Goal: Task Accomplishment & Management: Complete application form

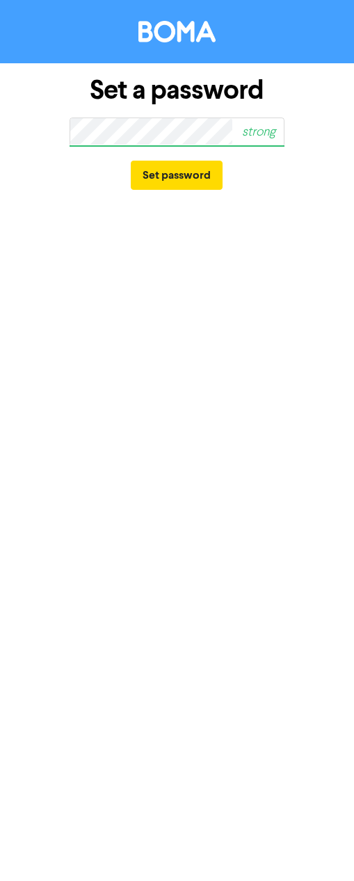
click at [223, 138] on span "strong" at bounding box center [252, 132] width 64 height 32
click at [0, 120] on html "Set a password strong Set password" at bounding box center [177, 440] width 354 height 881
click at [31, 113] on div "Set a password good Set password" at bounding box center [177, 133] width 354 height 141
click at [159, 175] on button "Set password" at bounding box center [177, 175] width 92 height 29
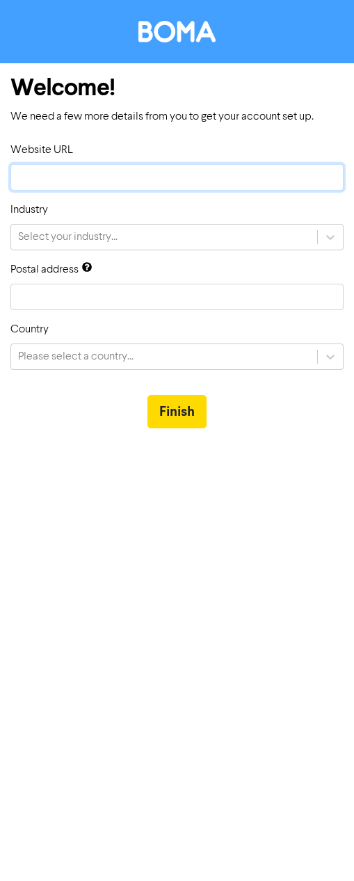
click at [66, 168] on input "text" at bounding box center [176, 177] width 333 height 26
type input "w"
type input "ww"
type input "www"
type input "www."
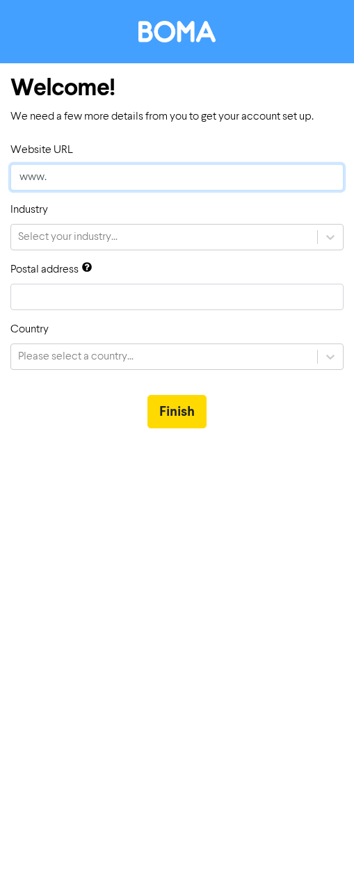
type input "www.s"
type input "[DOMAIN_NAME]"
type input "www.sha"
type input "www.shan"
type input "www.[PERSON_NAME]"
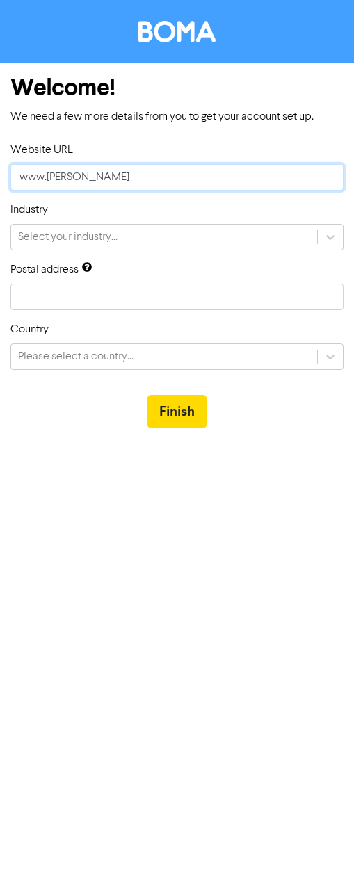
type input "www.shandt"
type input "www.shandth"
type input "www.shandtho"
type input "www.shandthom"
type input "www.shandthoms"
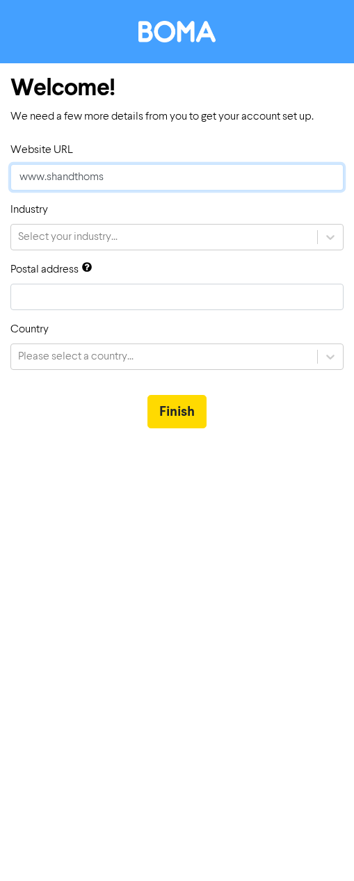
type input "www.shandthomso"
type input "www.shandthomson"
type input "www.shandthomson."
type input "www.shandthomson.c"
type input "[DOMAIN_NAME]"
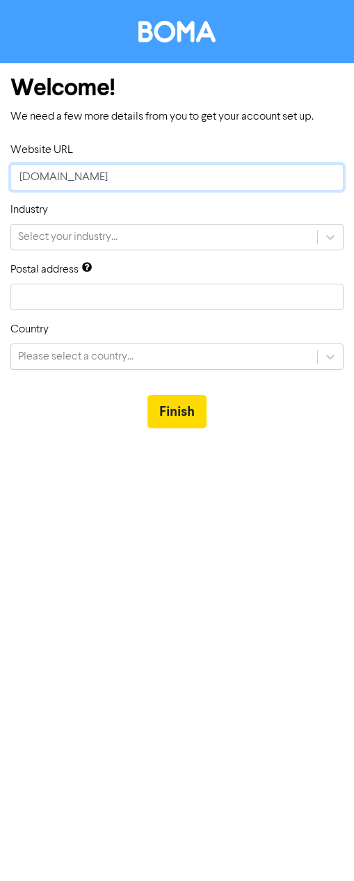
type input "[DOMAIN_NAME]."
type input "www.shandthomson.co.n"
type input "[DOMAIN_NAME]"
click at [129, 237] on div "Select your industry..." at bounding box center [164, 237] width 306 height 25
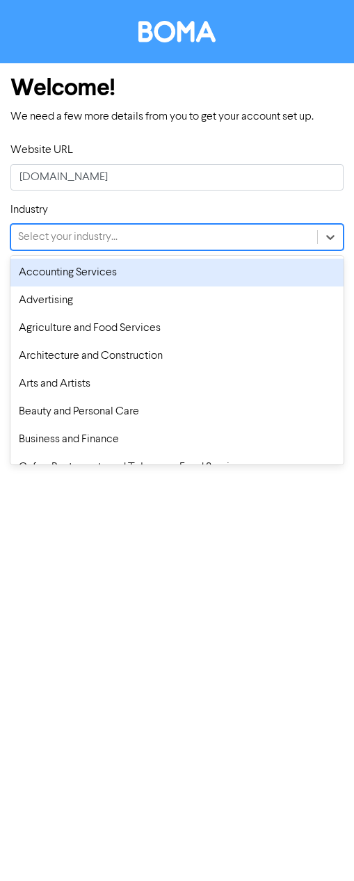
click at [92, 269] on div "Accounting Services" at bounding box center [176, 273] width 333 height 28
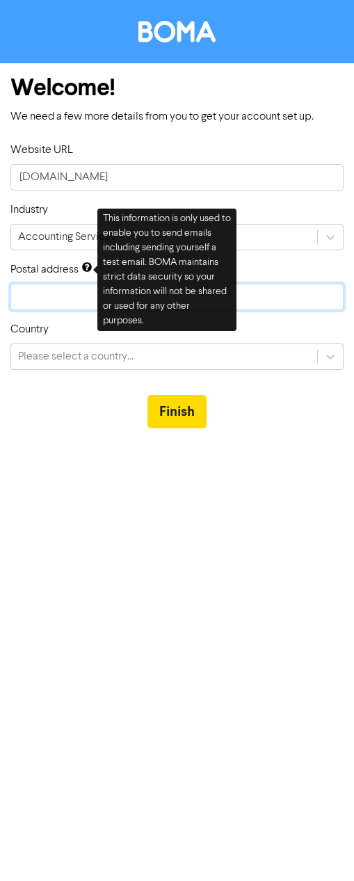
click at [47, 286] on input "text" at bounding box center [176, 297] width 333 height 26
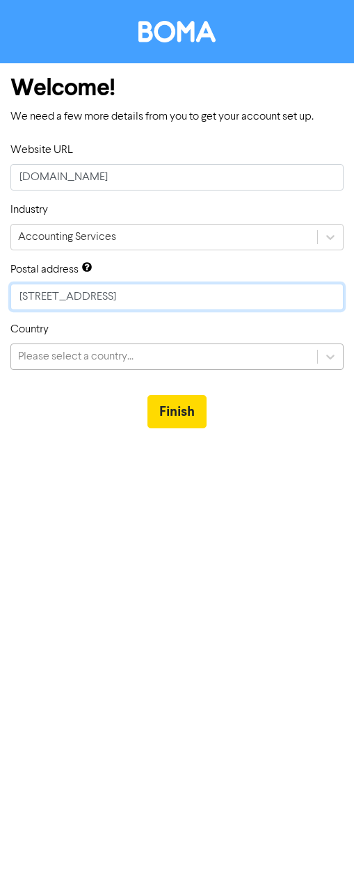
type input "[STREET_ADDRESS]"
click at [148, 359] on div "Please select a country..." at bounding box center [164, 356] width 306 height 25
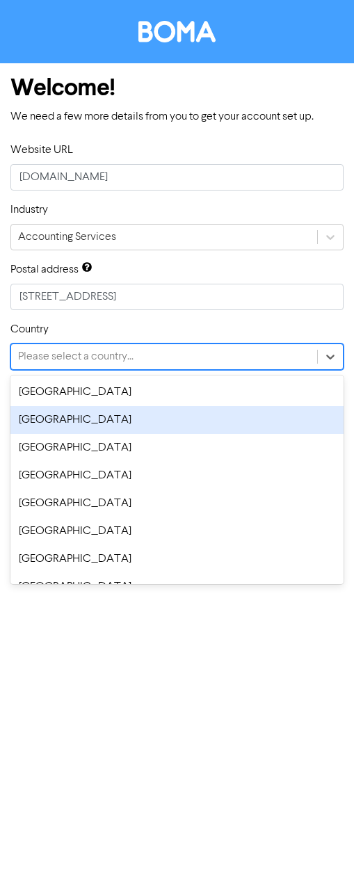
click at [113, 411] on div "[GEOGRAPHIC_DATA]" at bounding box center [176, 420] width 333 height 28
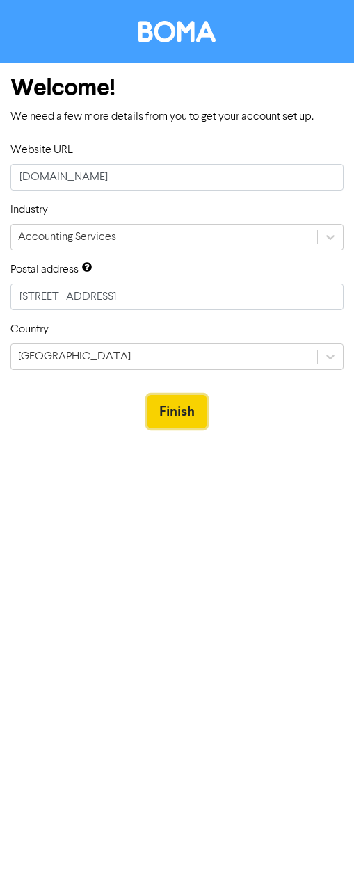
click at [163, 410] on button "Finish" at bounding box center [176, 411] width 59 height 33
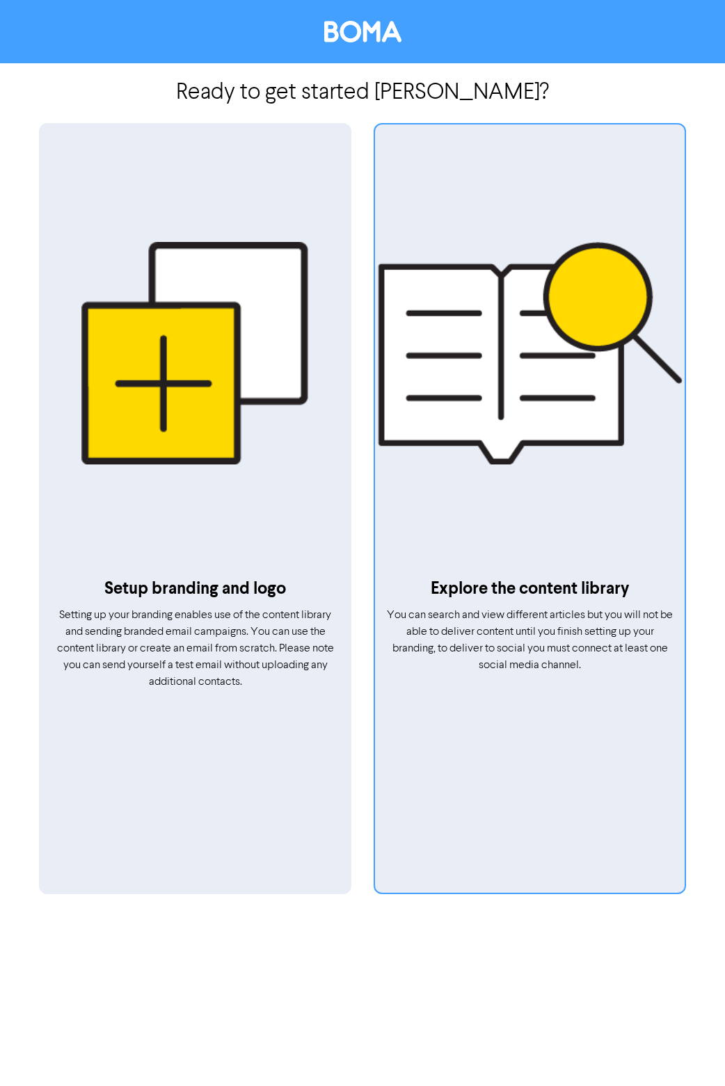
click at [353, 342] on div at bounding box center [530, 354] width 310 height 446
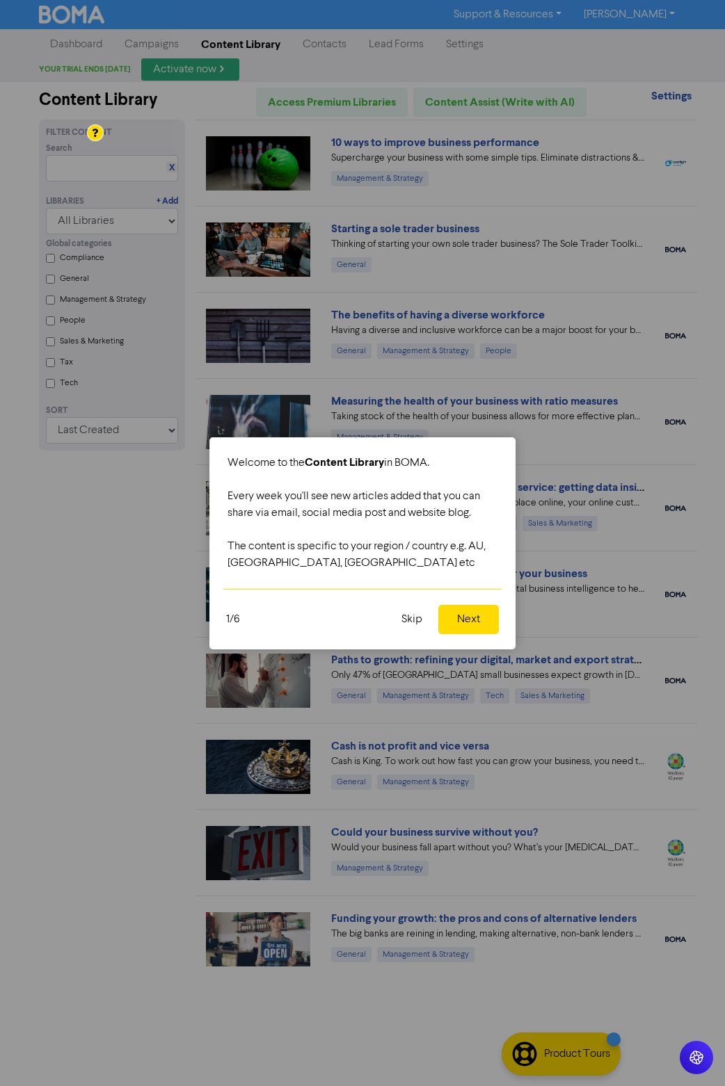
click at [353, 625] on button "Next" at bounding box center [468, 619] width 61 height 29
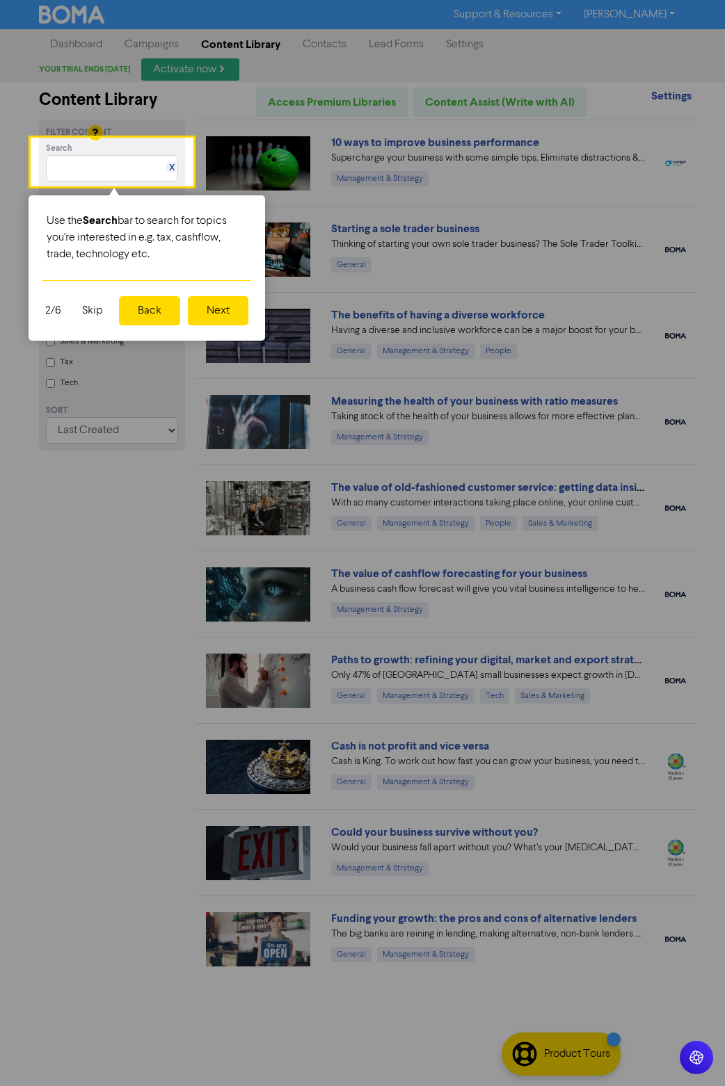
click at [222, 310] on button "Next" at bounding box center [218, 310] width 61 height 29
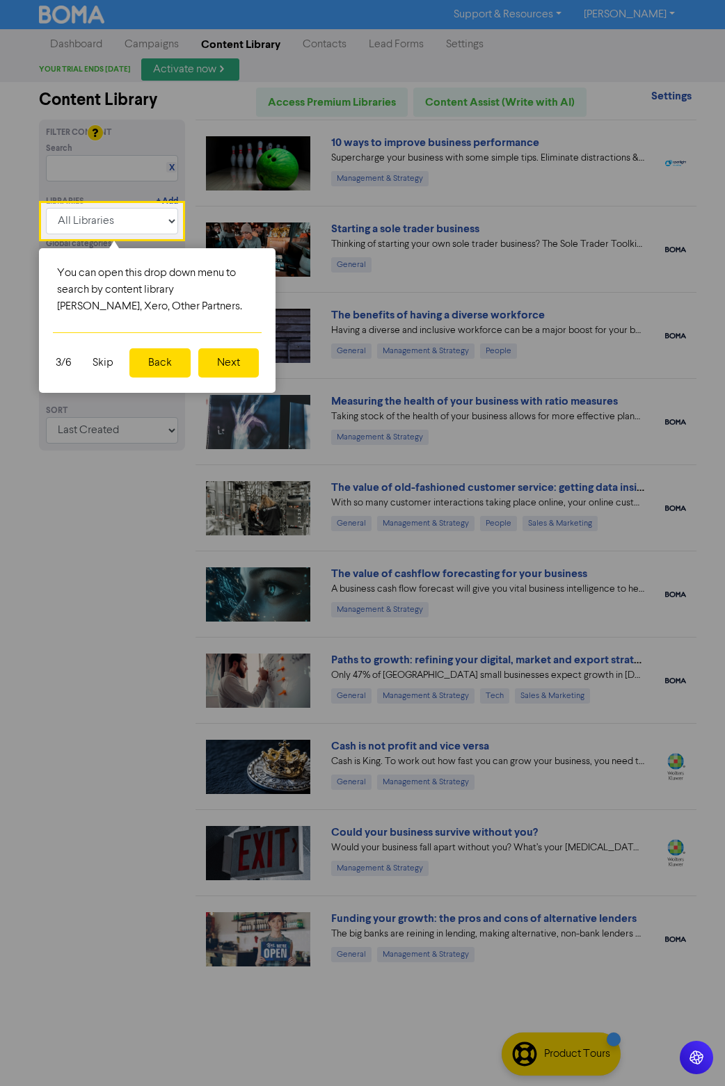
click at [225, 360] on button "Next" at bounding box center [228, 362] width 61 height 29
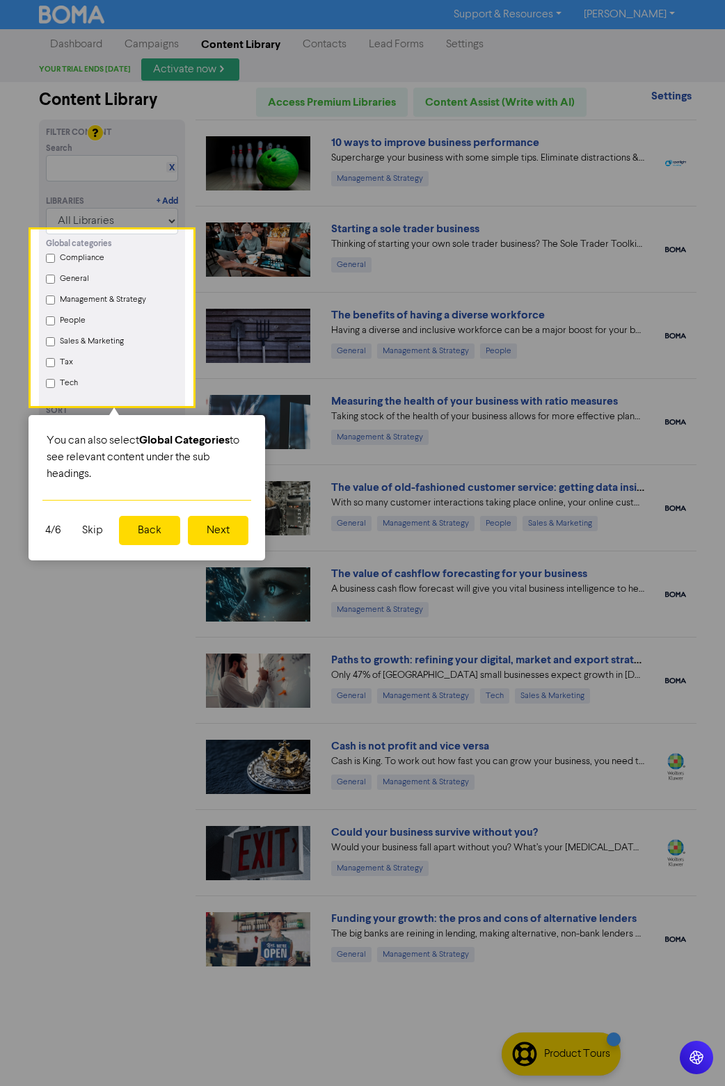
click at [221, 529] on button "Next" at bounding box center [218, 530] width 61 height 29
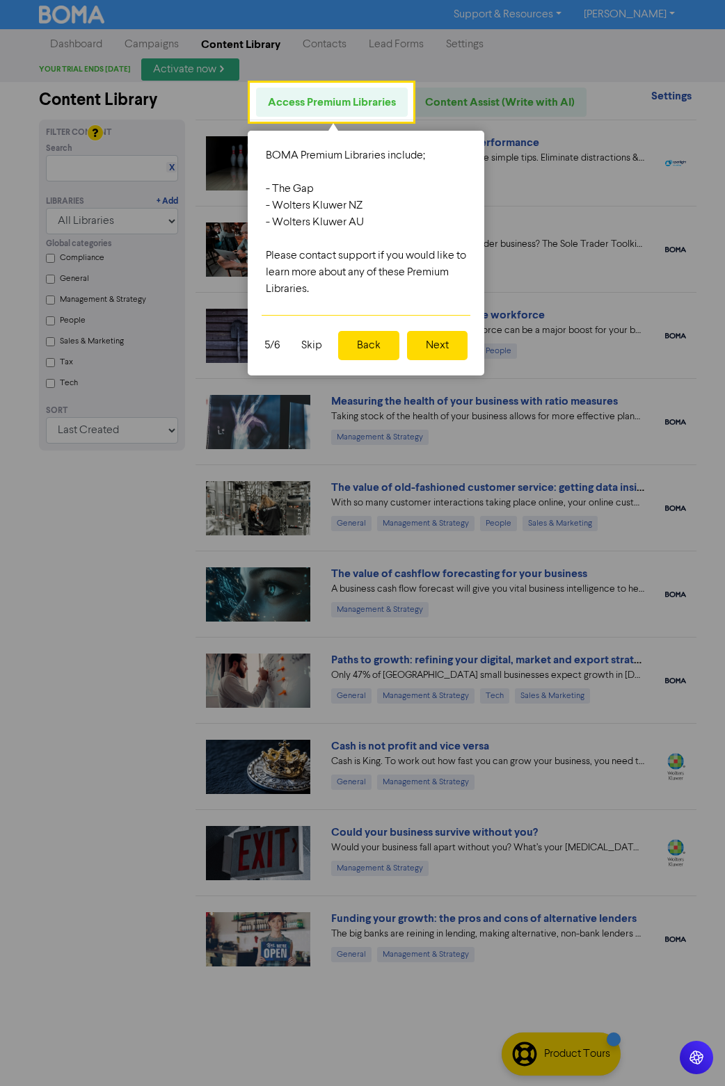
click at [353, 347] on button "Next" at bounding box center [437, 345] width 61 height 29
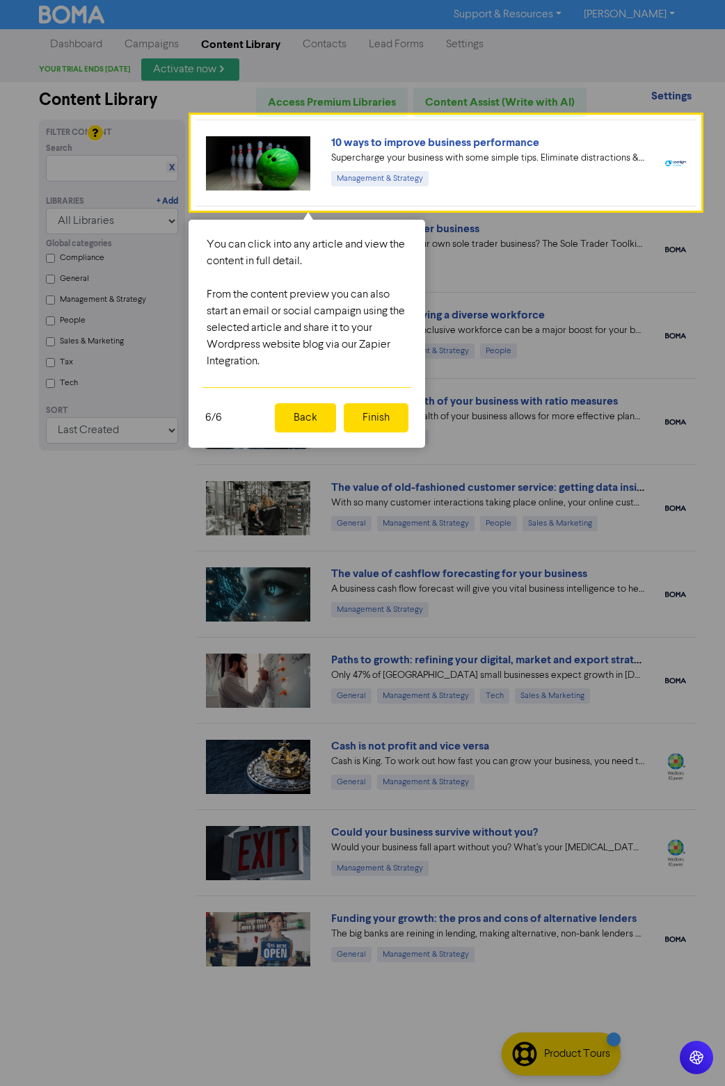
click at [353, 420] on button "Finish" at bounding box center [376, 417] width 65 height 29
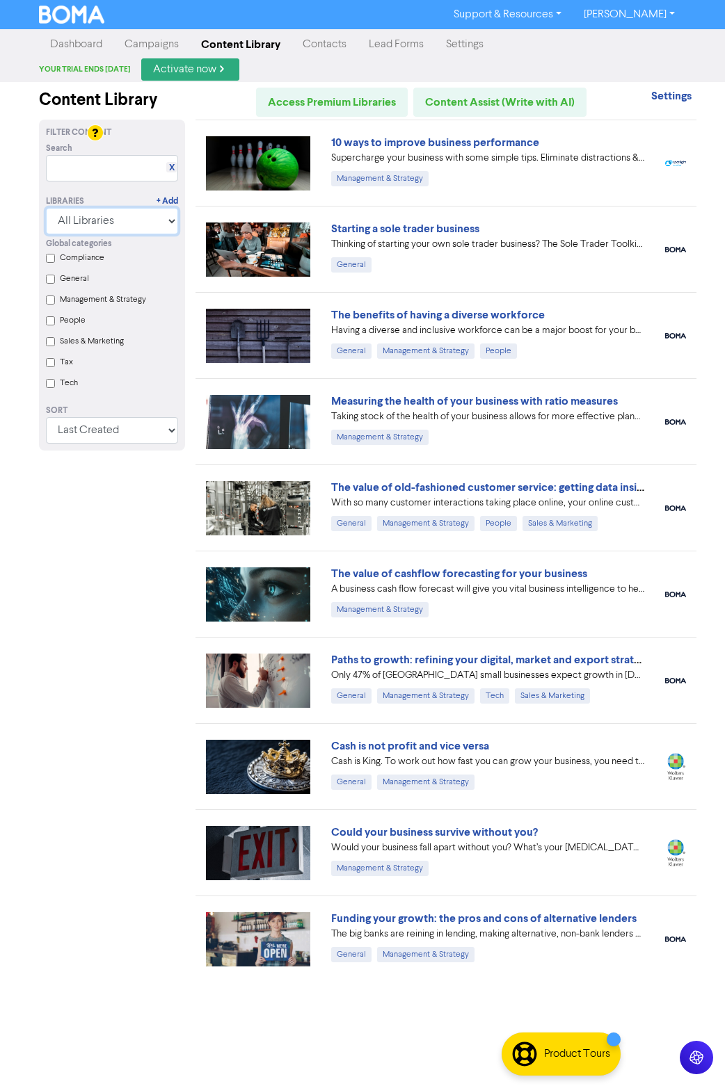
click at [173, 227] on select "All Libraries BOMA Other Partners" at bounding box center [112, 221] width 132 height 26
drag, startPoint x: 170, startPoint y: 224, endPoint x: 170, endPoint y: 179, distance: 44.5
click at [170, 219] on select "All Libraries BOMA Other Partners" at bounding box center [112, 221] width 132 height 26
click at [134, 167] on input "text" at bounding box center [112, 168] width 132 height 26
click at [48, 259] on input "Compliance" at bounding box center [50, 258] width 9 height 9
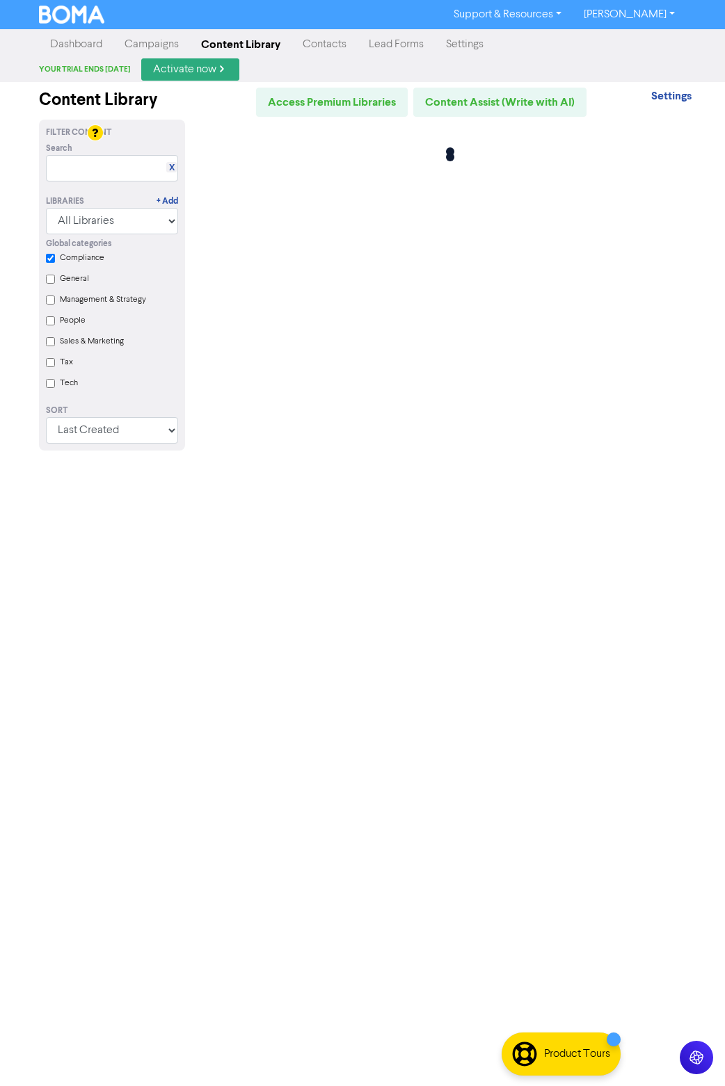
checkbox input "true"
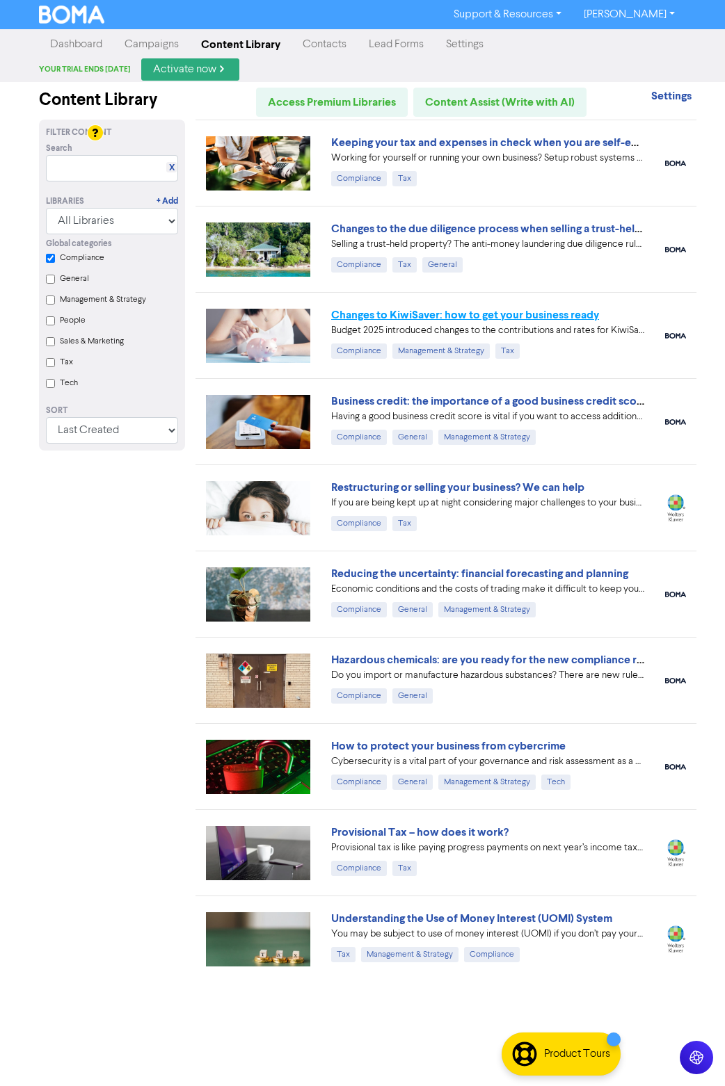
click at [353, 316] on link "Changes to KiwiSaver: how to get your business ready" at bounding box center [465, 315] width 268 height 14
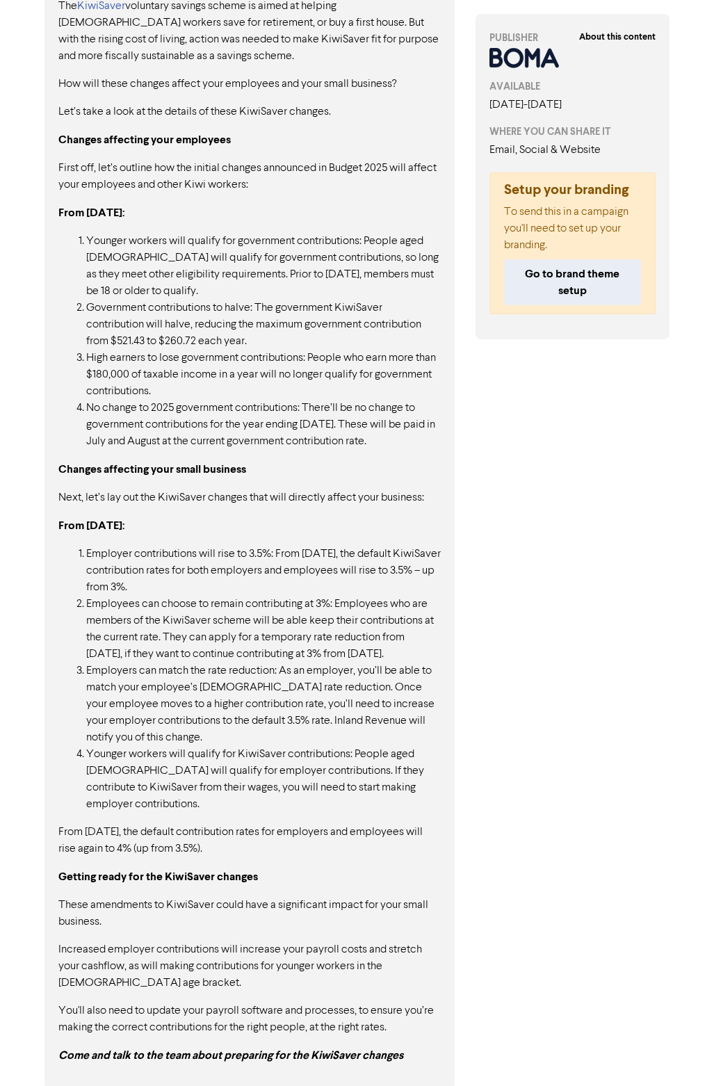
scroll to position [785, 0]
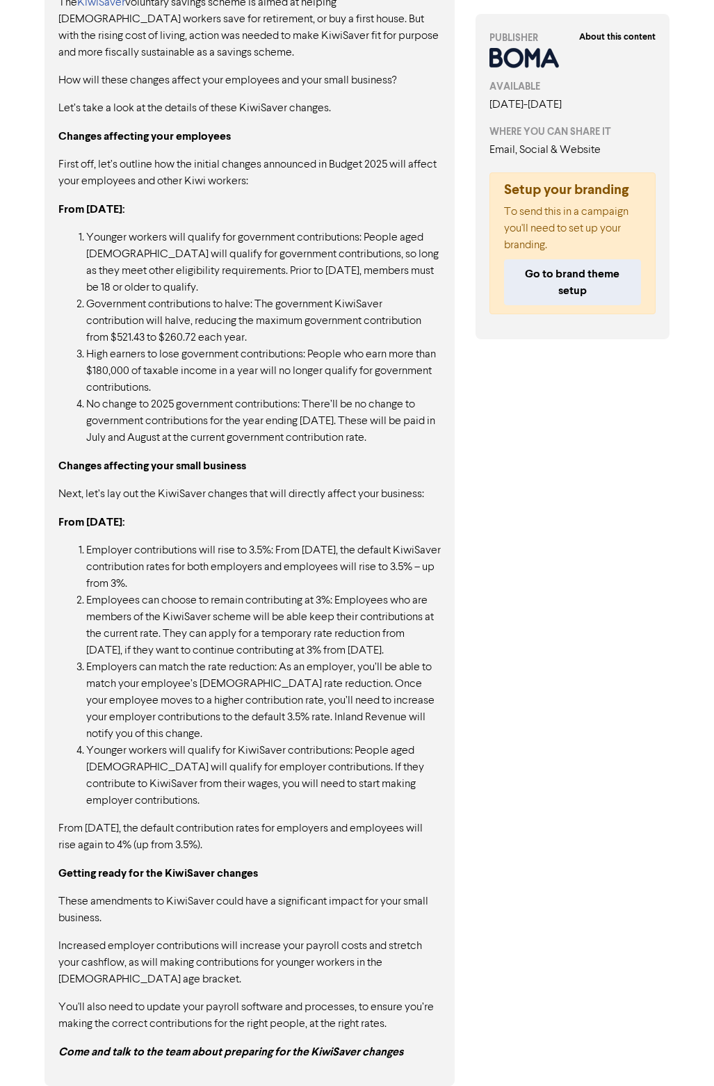
click at [353, 881] on p "Come and talk to the team about preparing for the KiwiSaver changes" at bounding box center [249, 1052] width 383 height 17
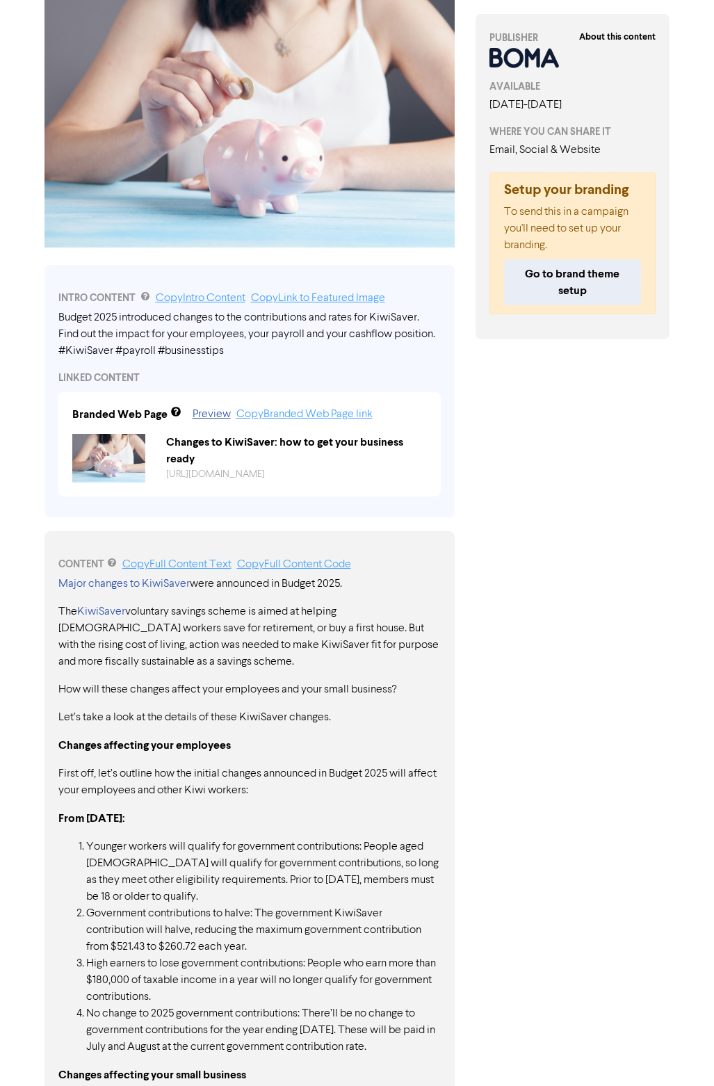
scroll to position [90, 0]
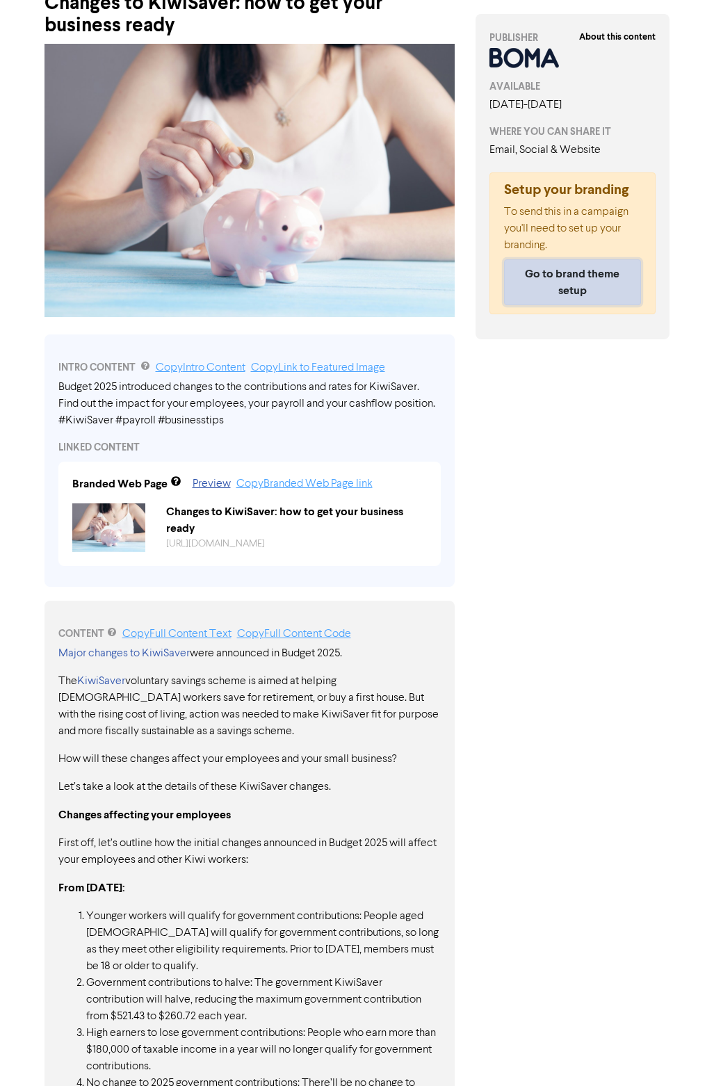
click at [353, 288] on button "Go to brand theme setup" at bounding box center [573, 282] width 138 height 46
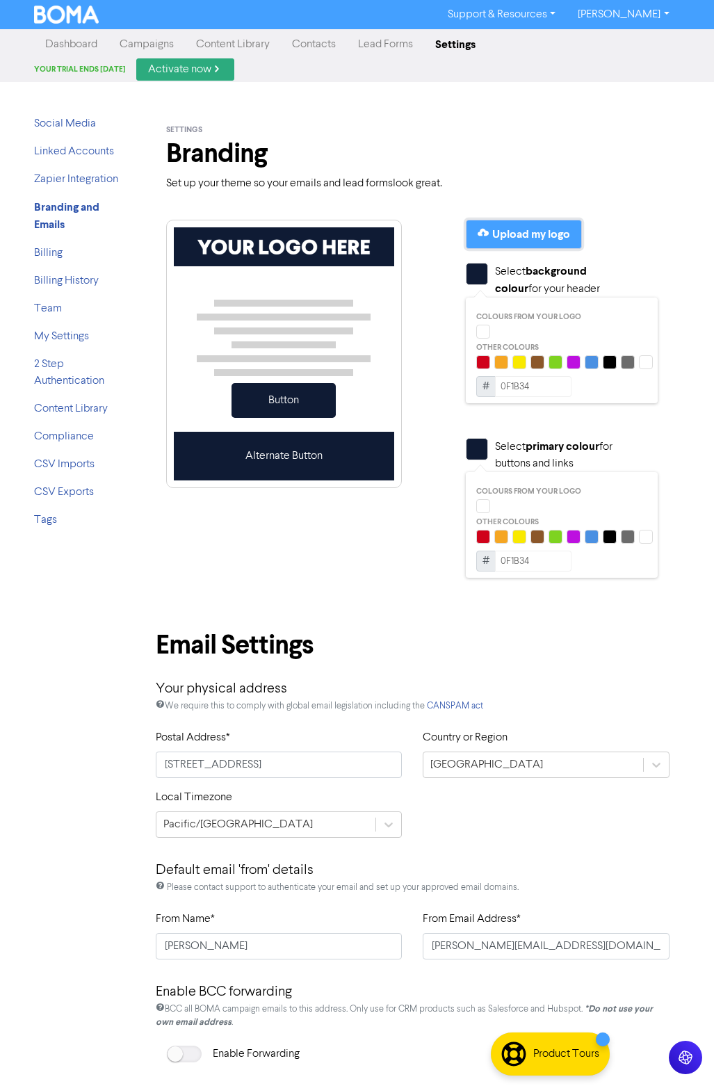
click at [353, 227] on div "Upload my logo" at bounding box center [531, 234] width 78 height 17
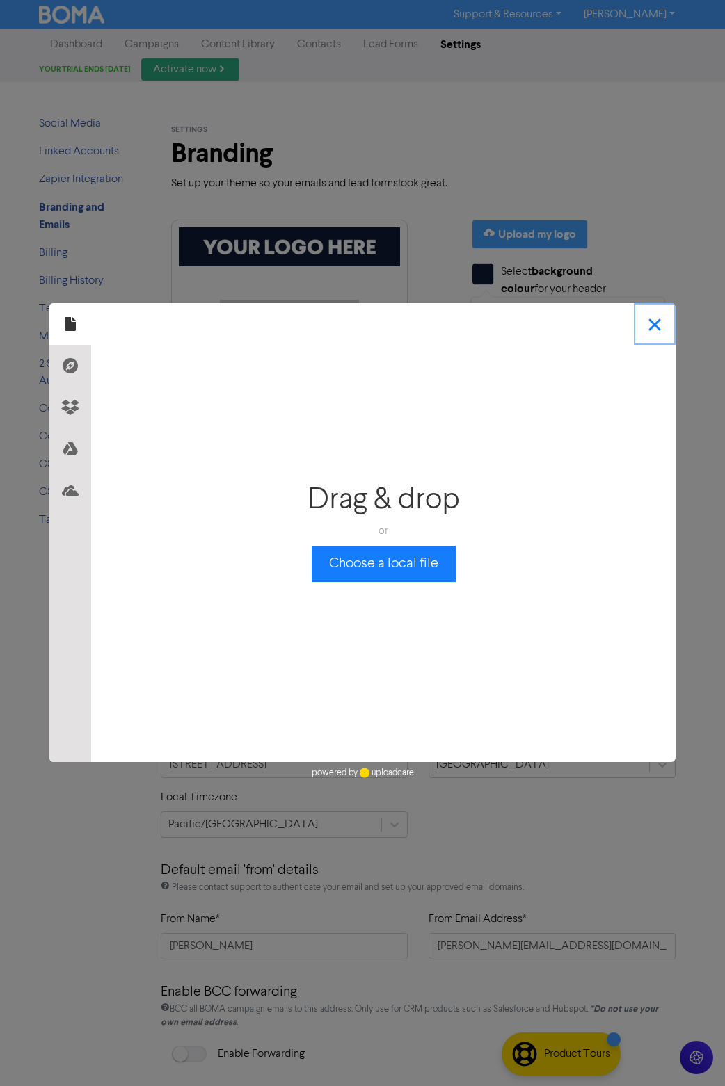
click at [353, 328] on button "button" at bounding box center [655, 324] width 42 height 42
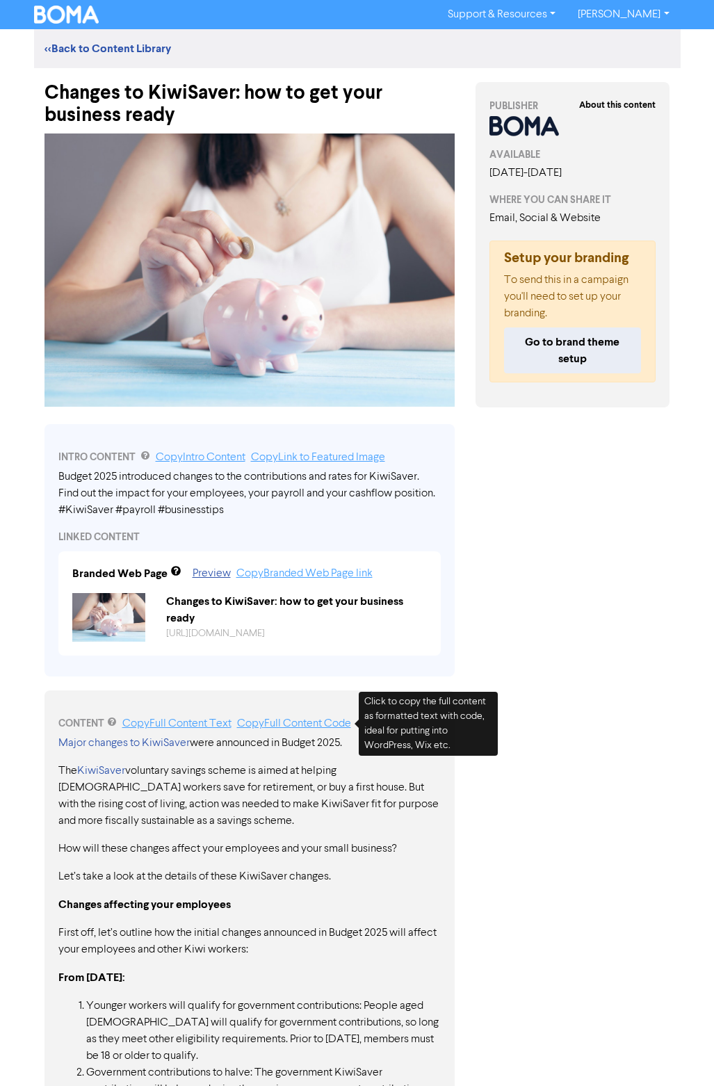
click at [288, 728] on link "Copy Full Content Code" at bounding box center [294, 724] width 114 height 11
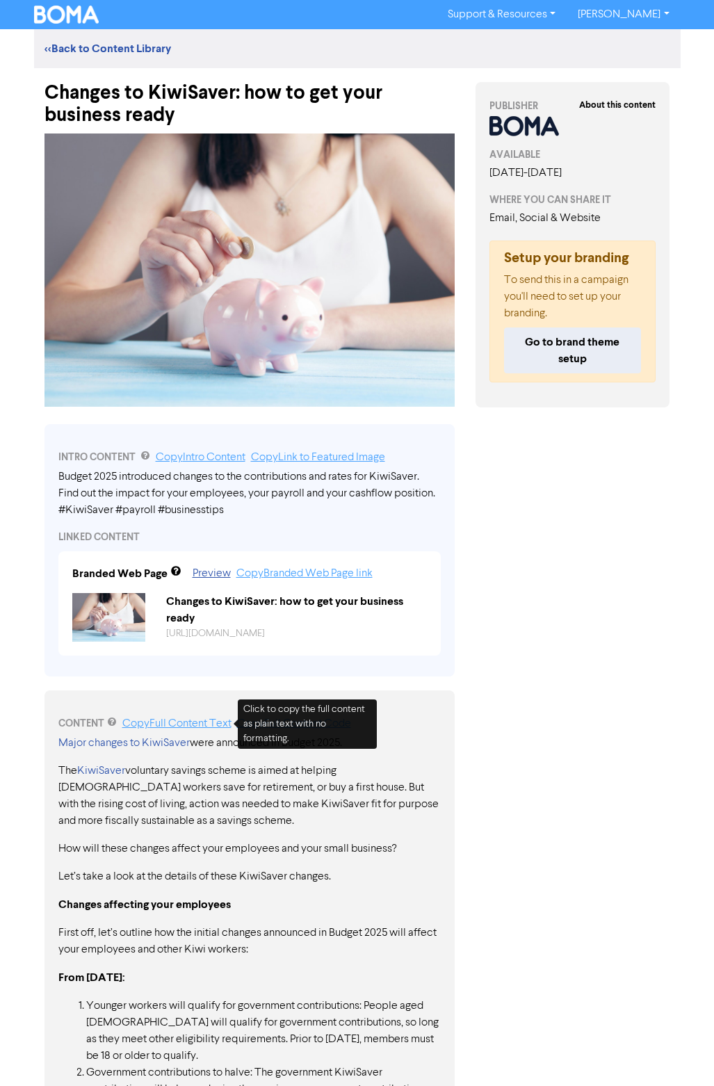
click at [202, 726] on link "Copy Full Content Text" at bounding box center [176, 724] width 109 height 11
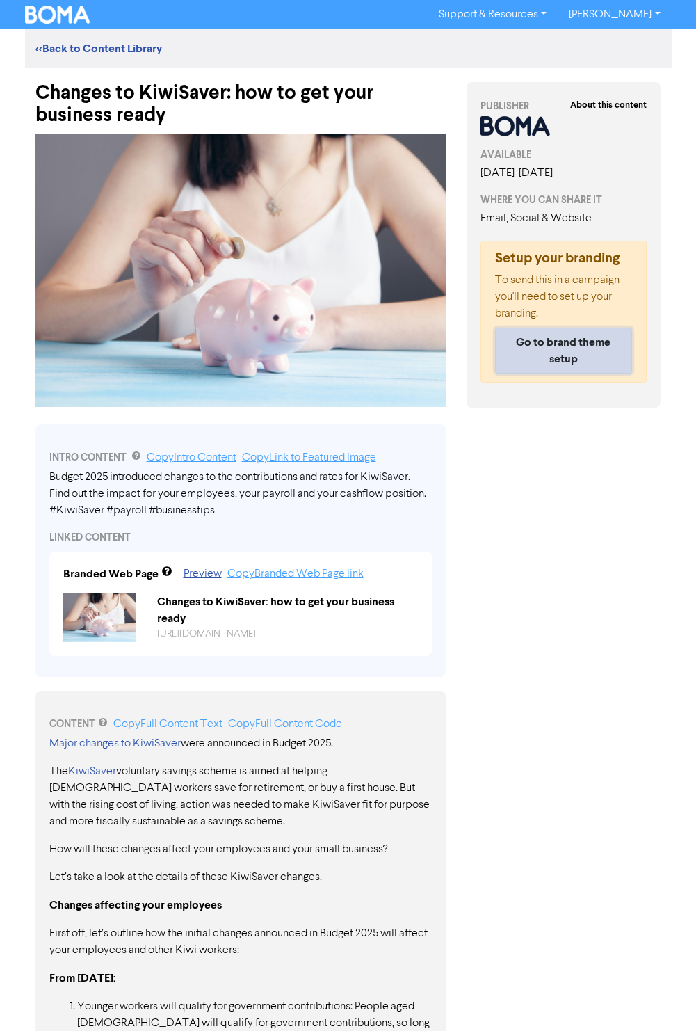
click at [353, 355] on button "Go to brand theme setup" at bounding box center [564, 351] width 138 height 46
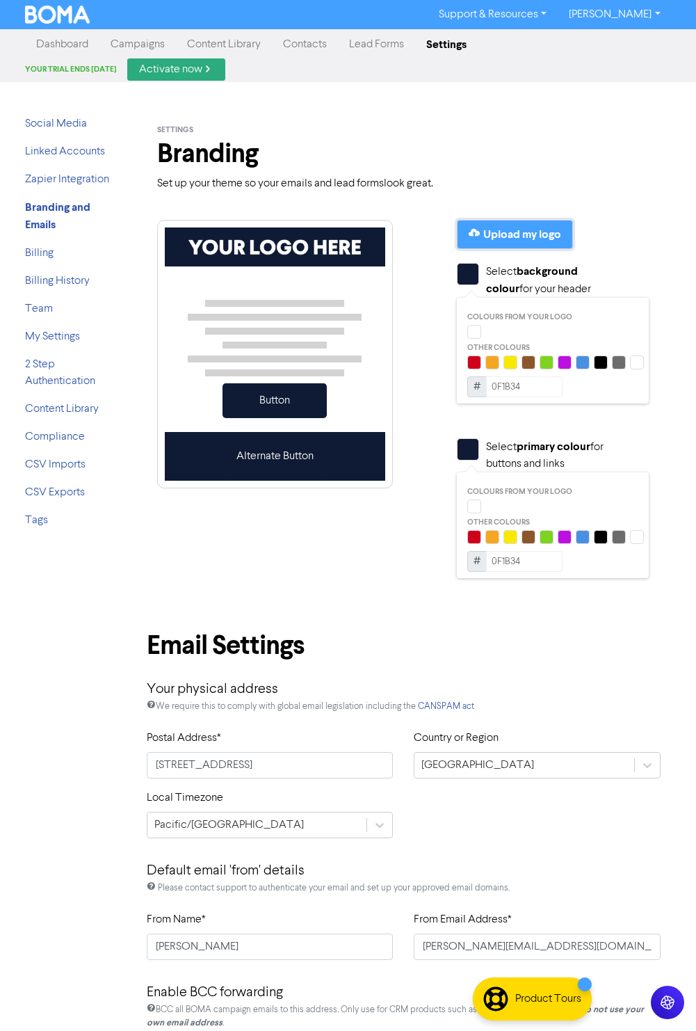
click at [353, 230] on div "Upload my logo" at bounding box center [522, 234] width 78 height 17
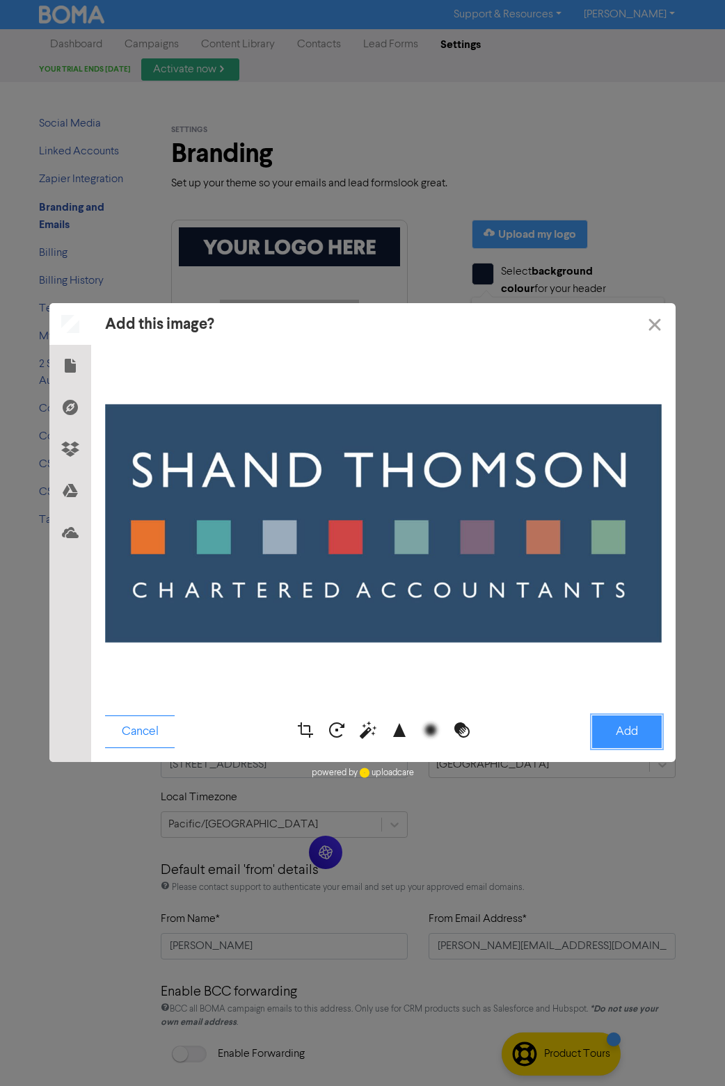
click at [353, 727] on button "Add" at bounding box center [627, 732] width 70 height 33
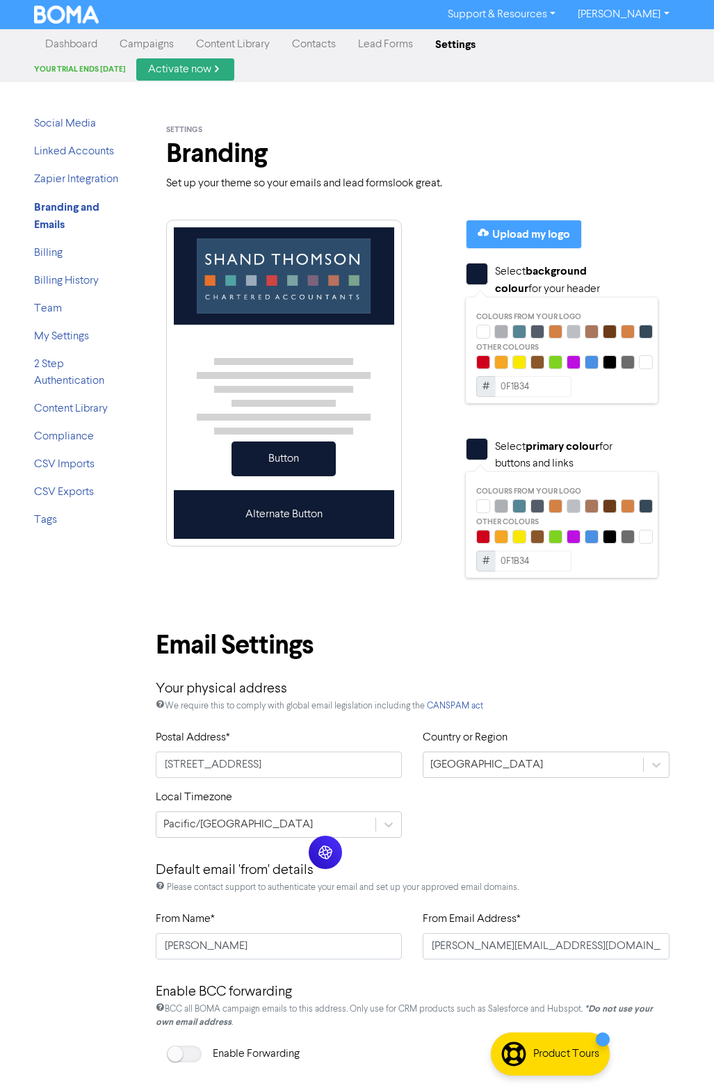
click at [353, 328] on div at bounding box center [646, 332] width 14 height 14
type input "364958"
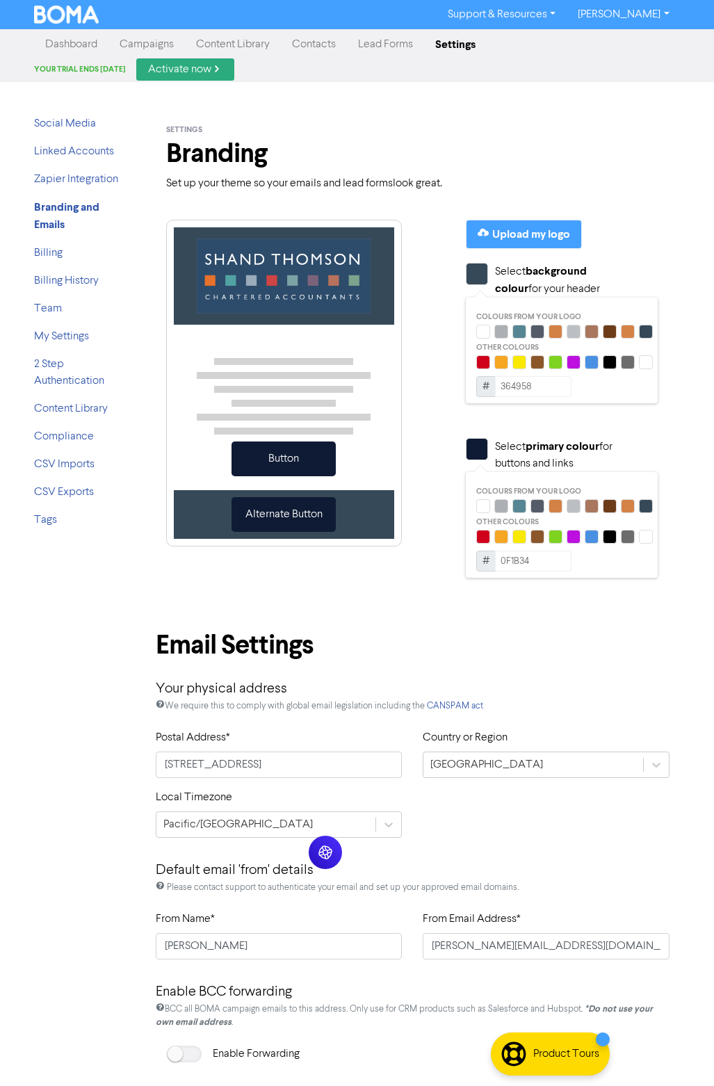
click at [353, 508] on div at bounding box center [556, 506] width 14 height 14
type input "D48145"
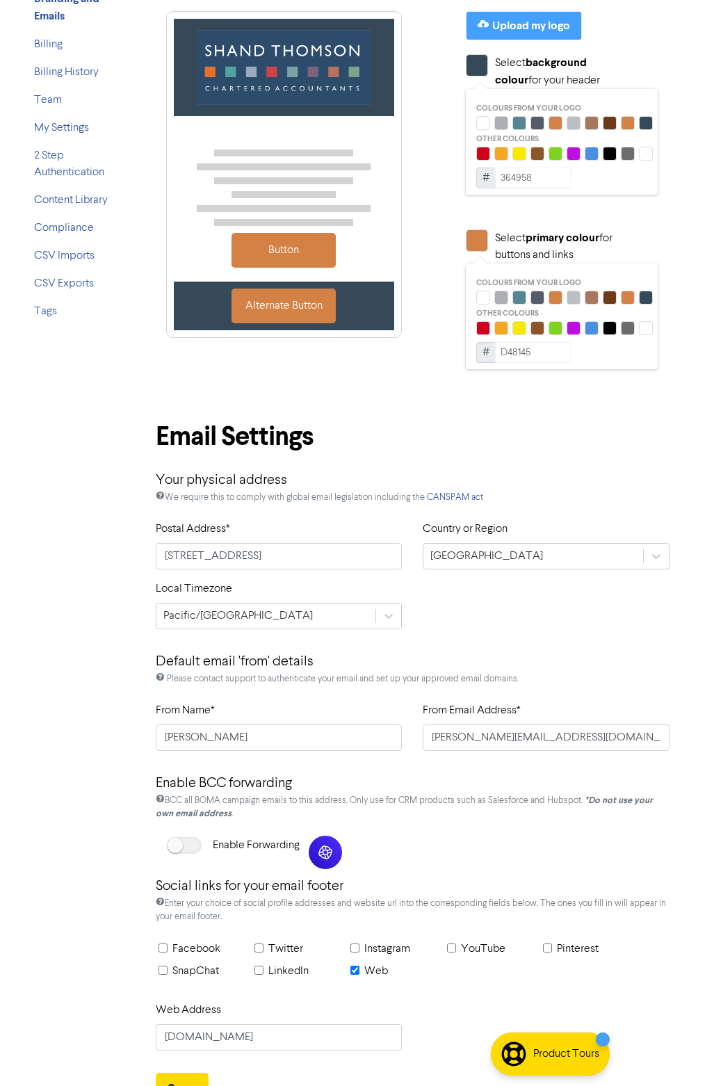
scroll to position [230, 0]
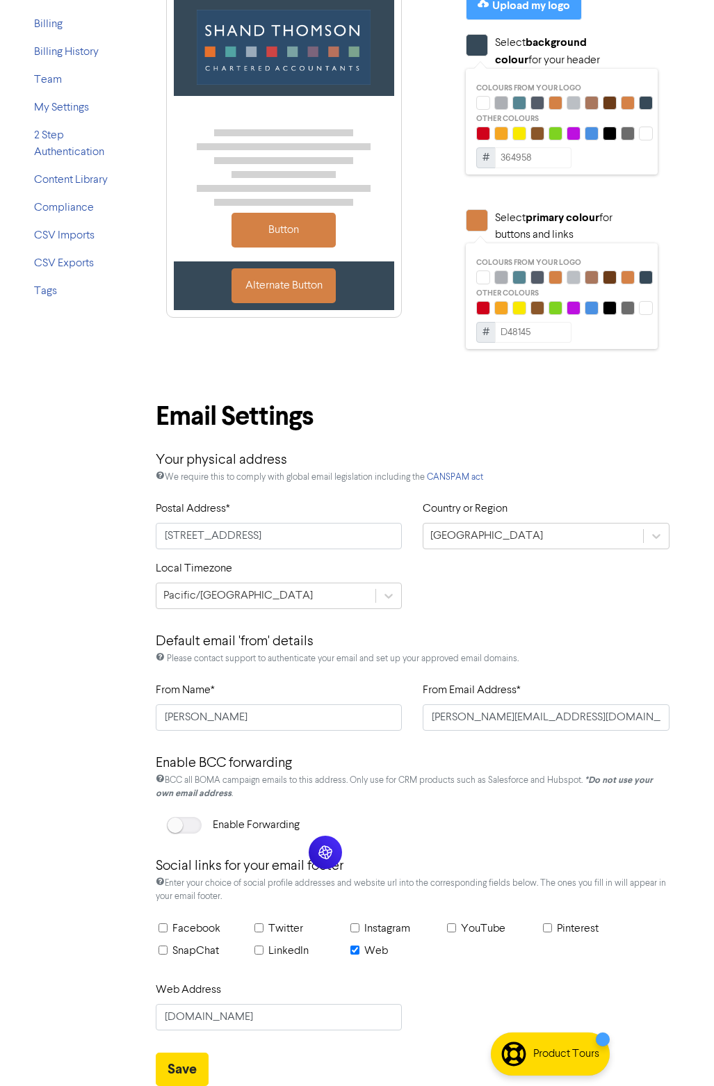
click at [168, 881] on div "Facebook Twitter Instagram YouTube Pinterest SnapChat LinkedIn Web" at bounding box center [413, 951] width 515 height 61
click at [163, 881] on input "Facebook" at bounding box center [163, 928] width 9 height 9
checkbox input "true"
click at [353, 881] on input "Instagram" at bounding box center [355, 928] width 9 height 9
checkbox input "true"
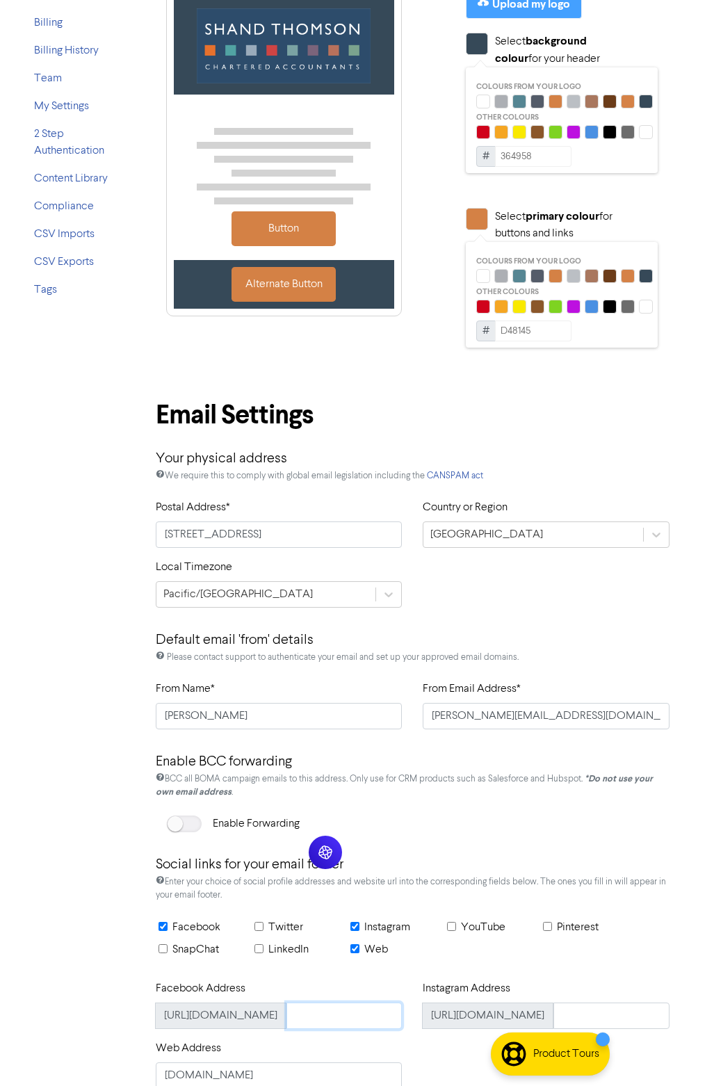
click at [316, 881] on input "text" at bounding box center [345, 1016] width 116 height 26
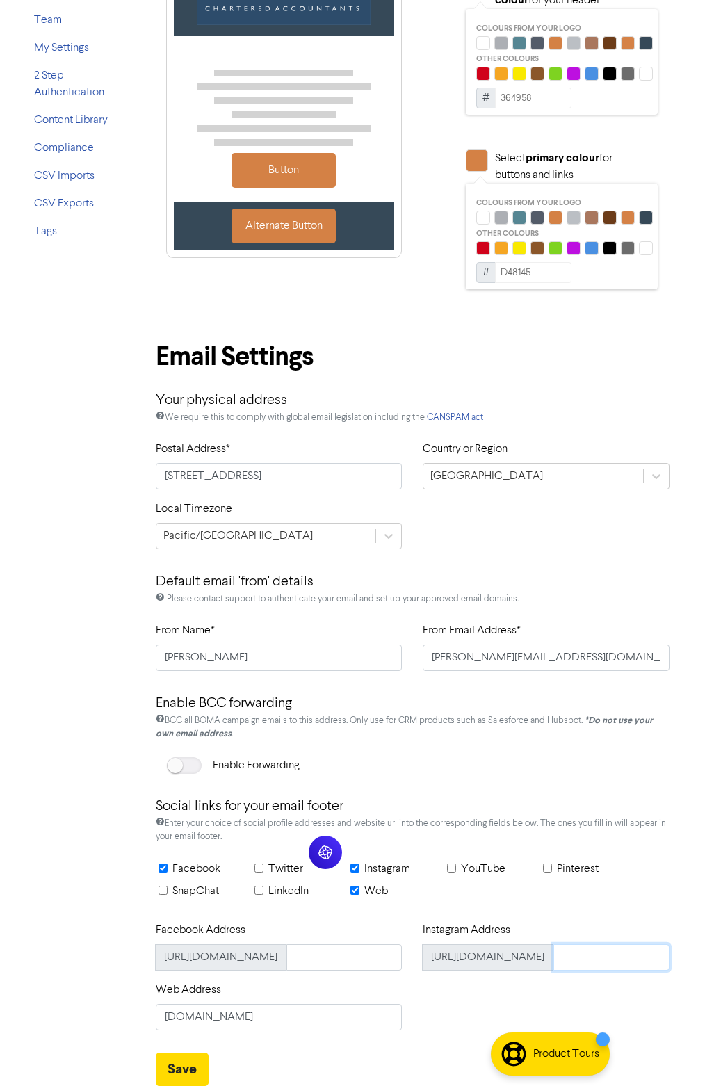
click at [353, 881] on input "text" at bounding box center [612, 958] width 116 height 26
type input "shand_thomson"
click at [353, 881] on input "text" at bounding box center [345, 958] width 116 height 26
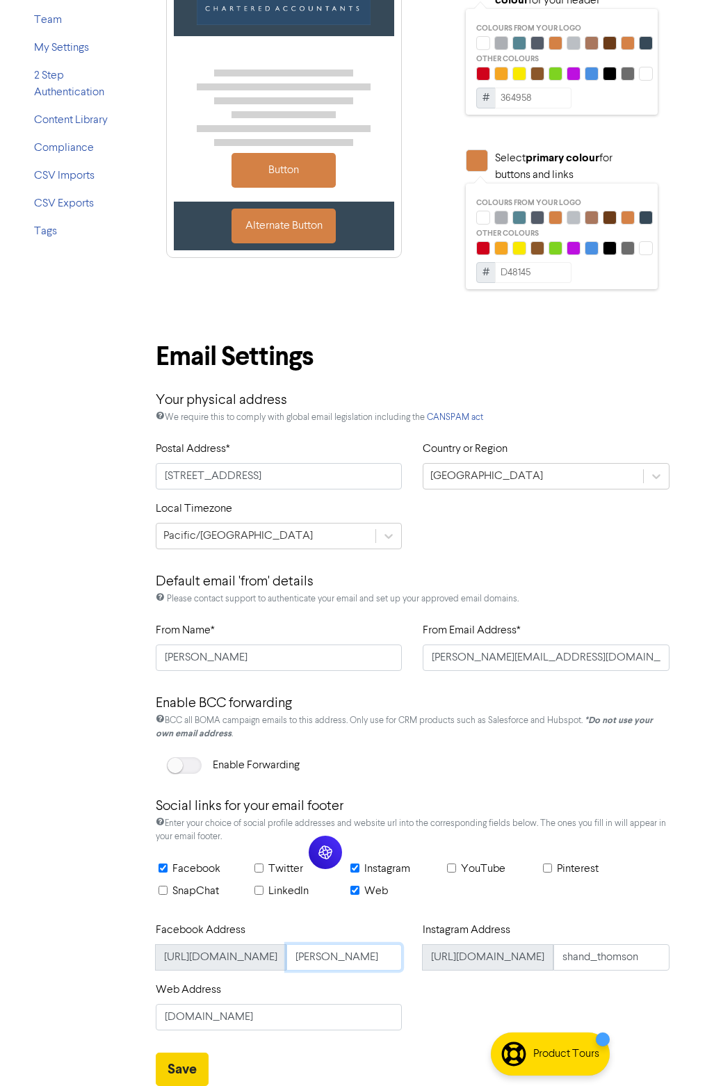
type input "[PERSON_NAME]"
click at [177, 881] on button "Save" at bounding box center [182, 1069] width 53 height 33
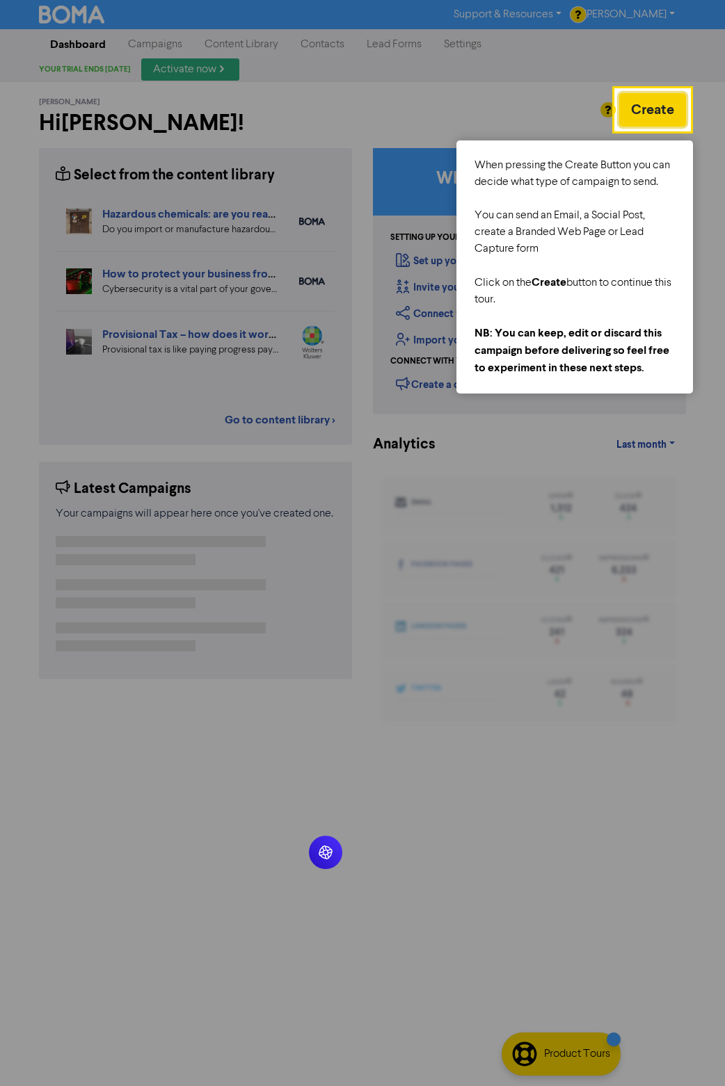
click at [353, 109] on button "Create" at bounding box center [652, 109] width 67 height 33
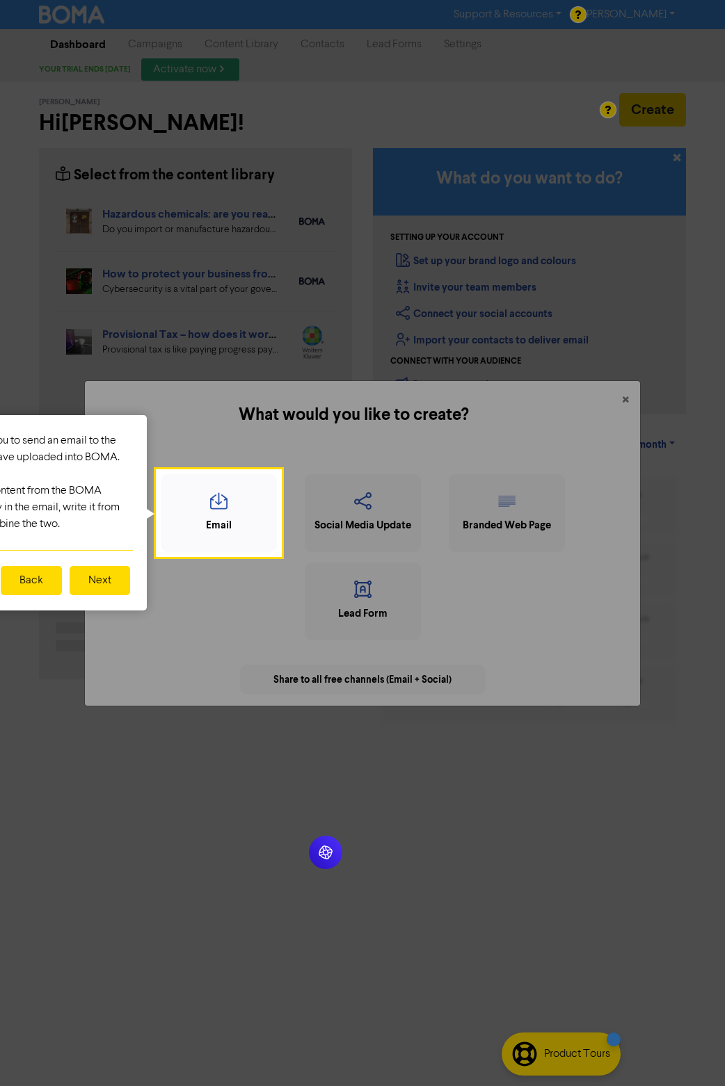
drag, startPoint x: 93, startPoint y: 422, endPoint x: 133, endPoint y: 427, distance: 39.9
click at [133, 427] on div "'Email' allows you to send an email to the contacts you have uploaded into BOMA…" at bounding box center [28, 482] width 236 height 134
click at [238, 515] on icon "button" at bounding box center [218, 505] width 101 height 26
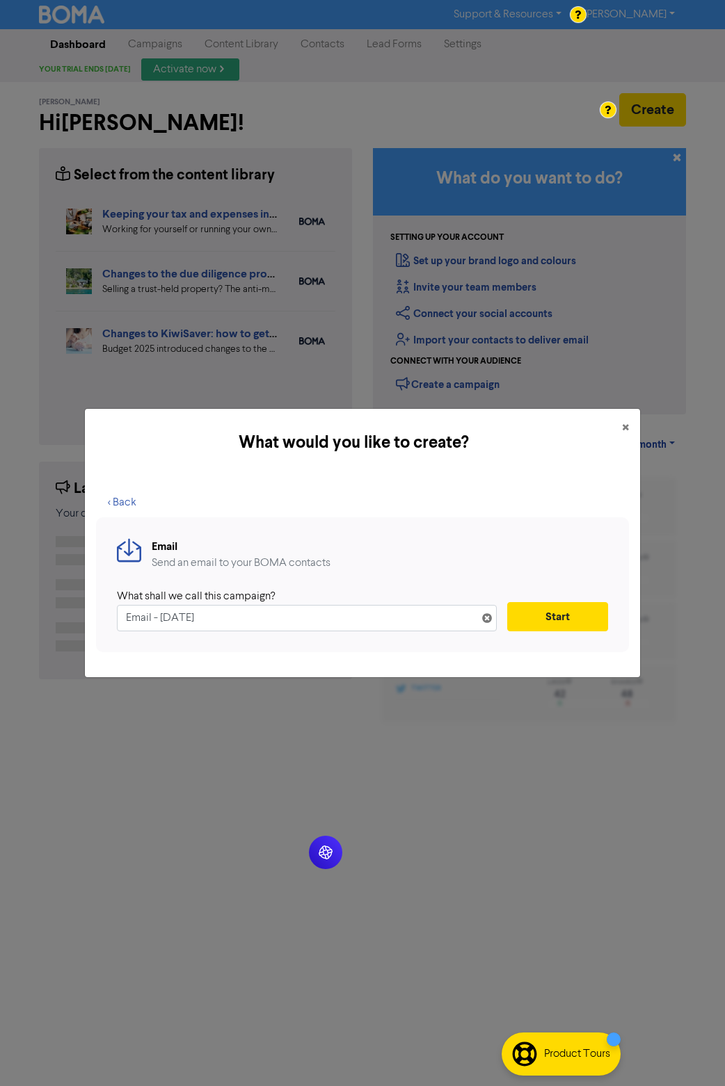
drag, startPoint x: 244, startPoint y: 615, endPoint x: 102, endPoint y: 615, distance: 142.6
click at [102, 615] on div "Email Send an email to your BOMA contacts What shall we call this campaign? Ema…" at bounding box center [362, 585] width 533 height 136
type input "L"
type input "Kiwi Saver Update"
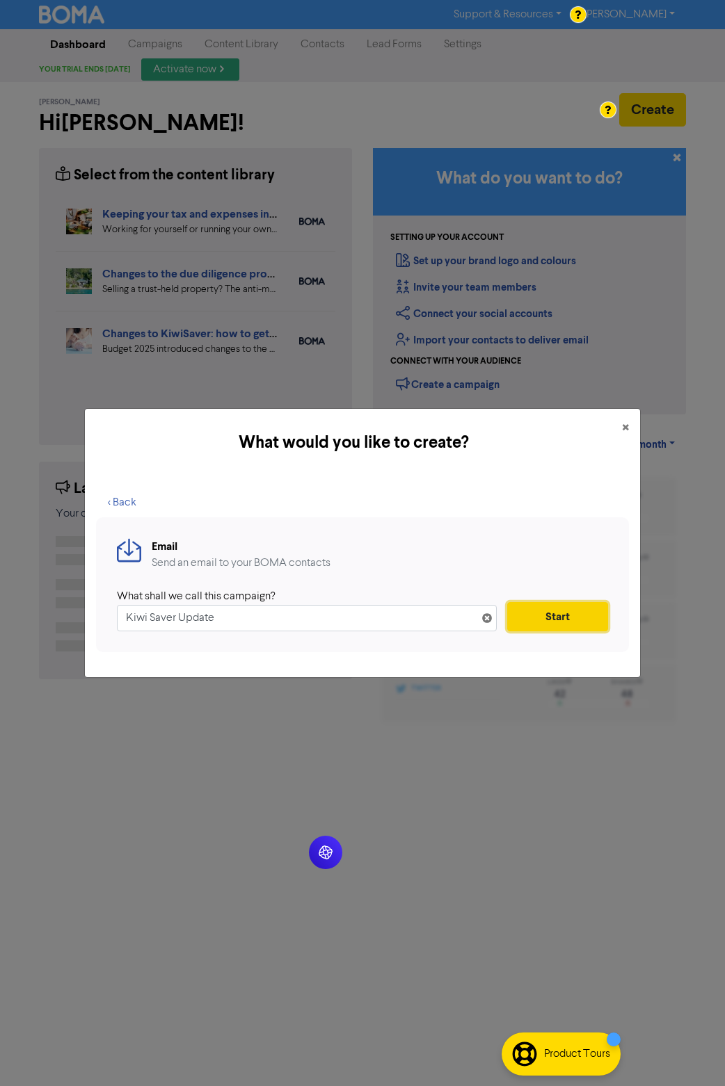
click at [353, 616] on button "Start" at bounding box center [557, 616] width 101 height 29
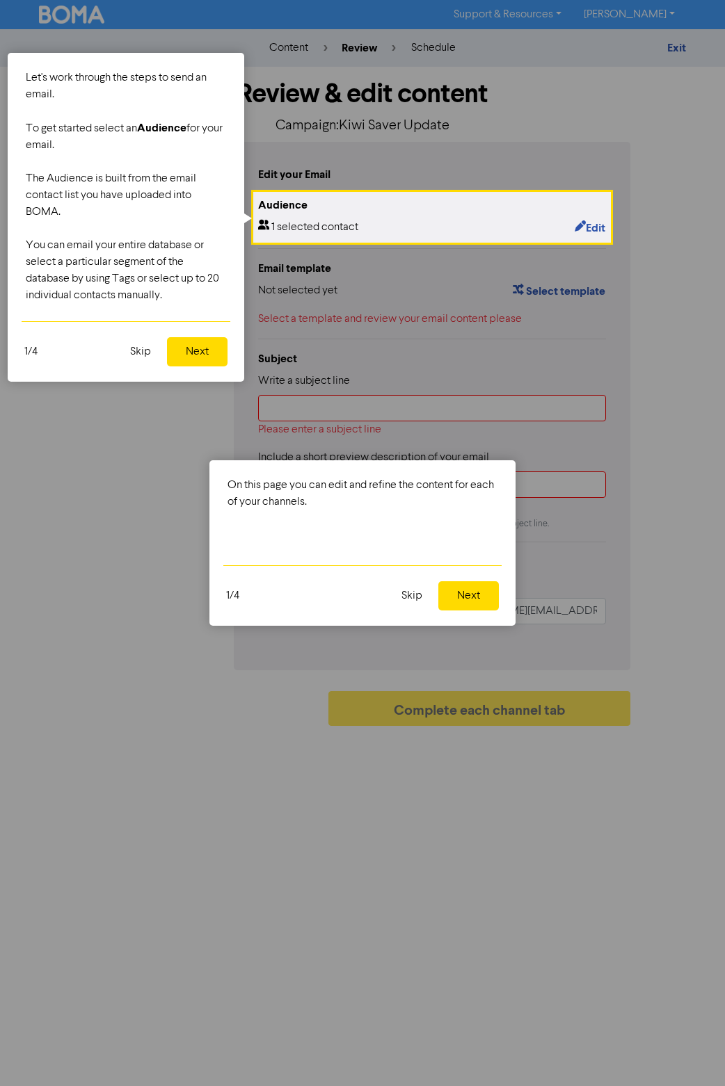
click at [207, 347] on button "Next" at bounding box center [197, 351] width 61 height 29
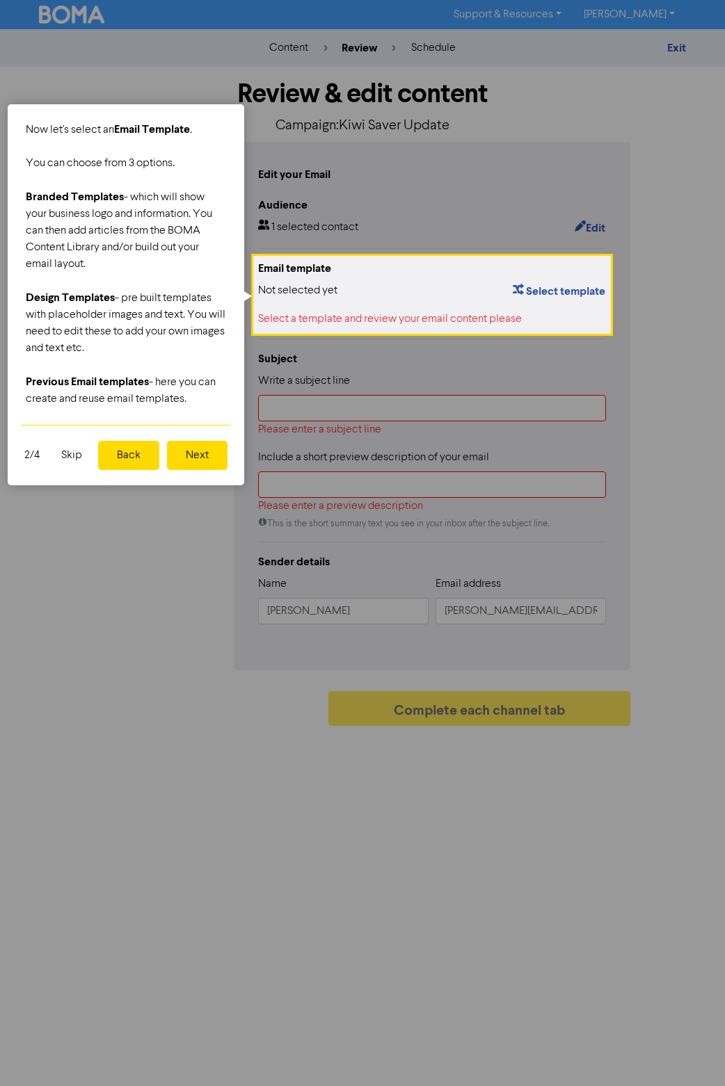
click at [75, 229] on div "Branded Templates - which will show your business logo and information. You can…" at bounding box center [126, 230] width 200 height 84
click at [343, 405] on div at bounding box center [432, 709] width 355 height 754
click at [326, 414] on div at bounding box center [432, 709] width 355 height 754
click at [79, 204] on span "Branded Templates" at bounding box center [75, 197] width 98 height 14
click at [353, 289] on button "Select template" at bounding box center [559, 291] width 94 height 18
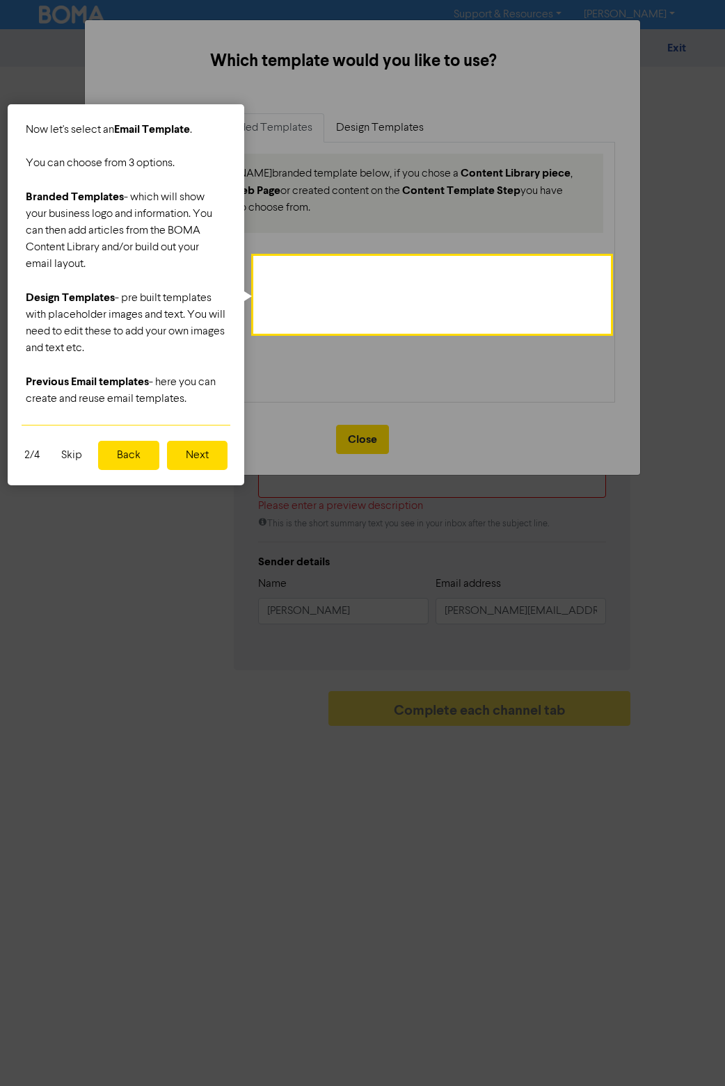
drag, startPoint x: 173, startPoint y: 120, endPoint x: 212, endPoint y: 147, distance: 47.9
click at [212, 147] on div "Now let's select an Email Template . You can choose from 3 options. Branded Tem…" at bounding box center [126, 264] width 236 height 320
click at [353, 437] on div at bounding box center [432, 709] width 355 height 754
click at [184, 465] on button "Next" at bounding box center [197, 455] width 61 height 29
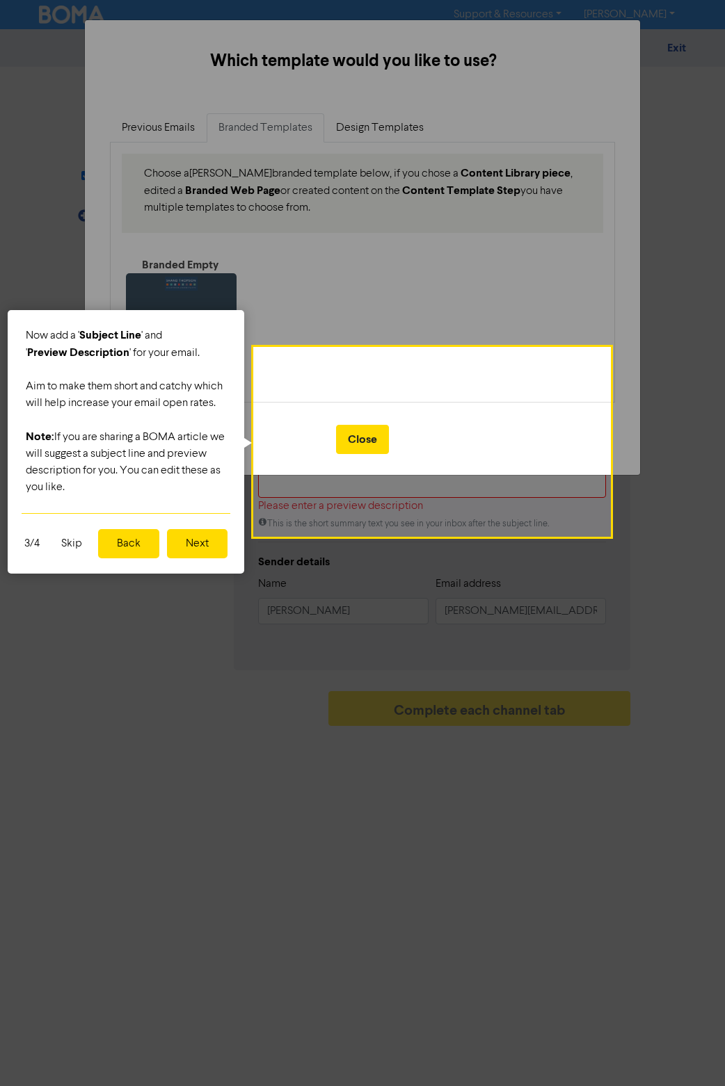
click at [198, 549] on button "Next" at bounding box center [197, 543] width 61 height 29
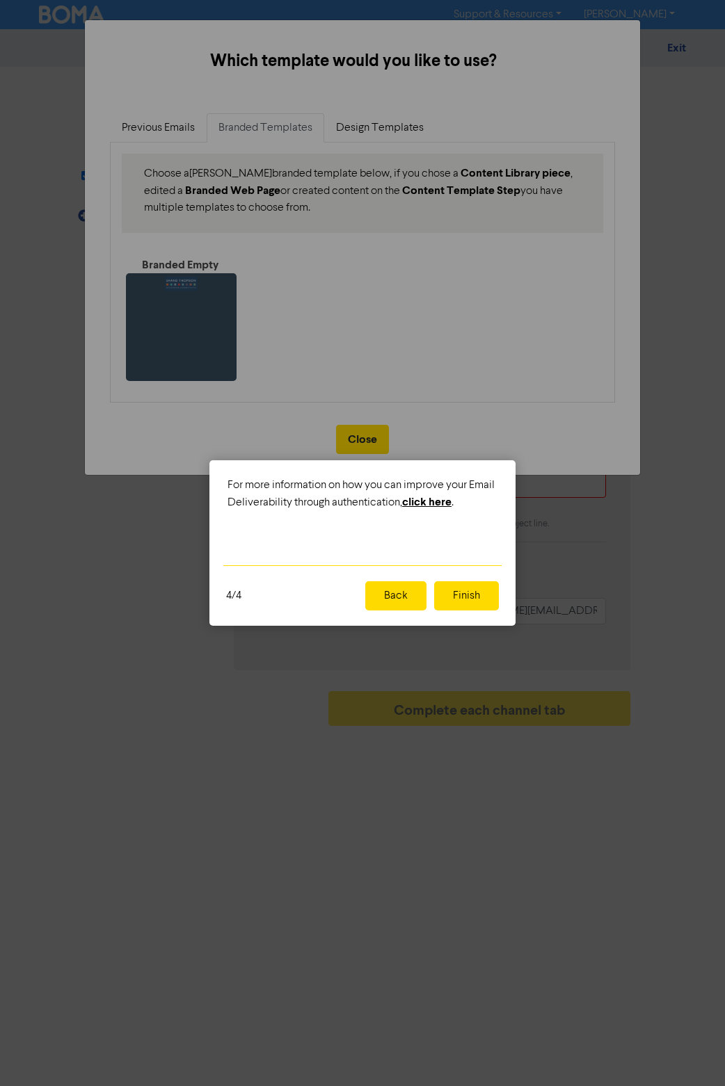
click at [353, 597] on button "Finish" at bounding box center [466, 595] width 65 height 29
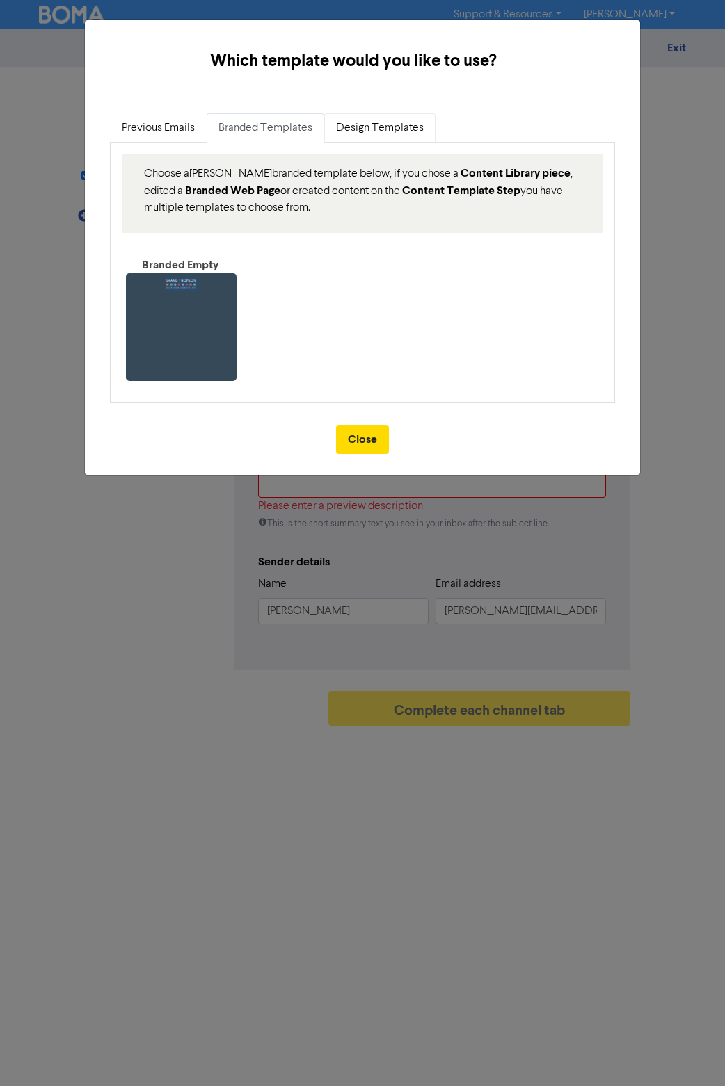
click at [353, 127] on link "Design Templates" at bounding box center [379, 127] width 111 height 29
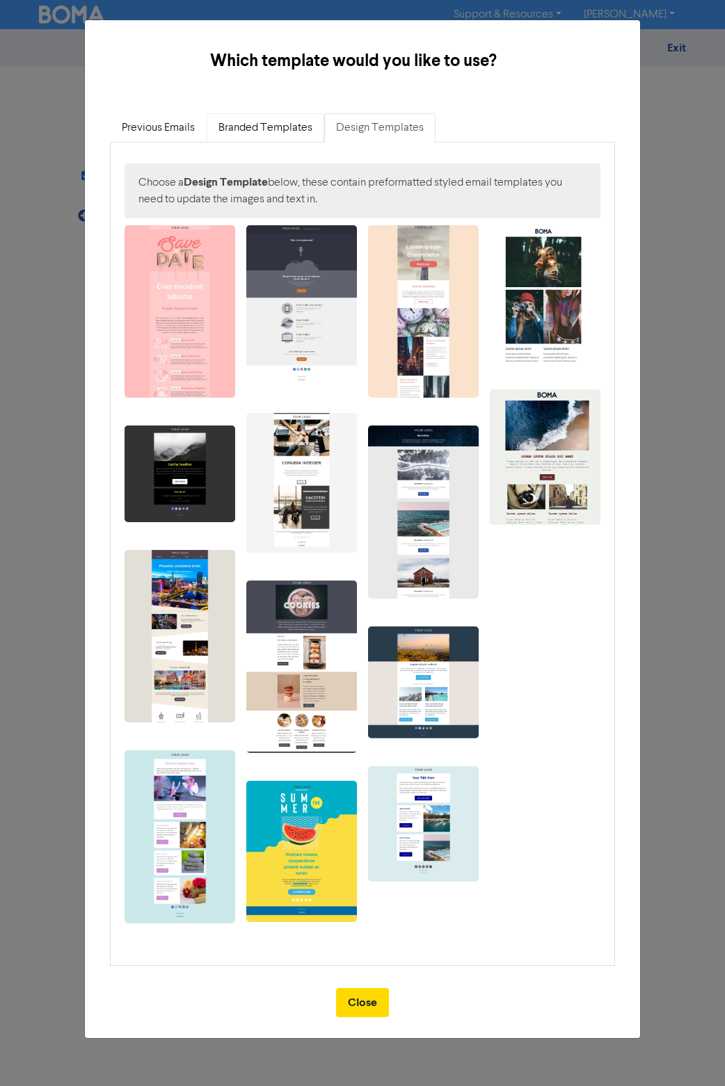
click at [252, 125] on link "Branded Templates" at bounding box center [266, 127] width 118 height 29
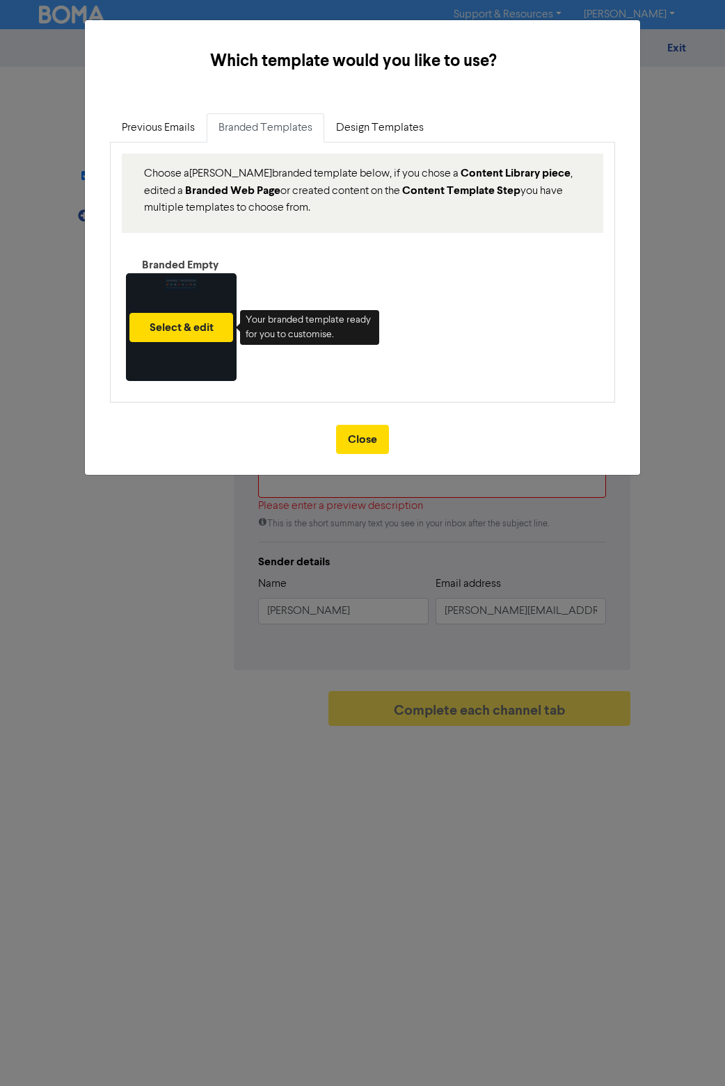
click at [180, 349] on div "Select & edit" at bounding box center [181, 327] width 111 height 108
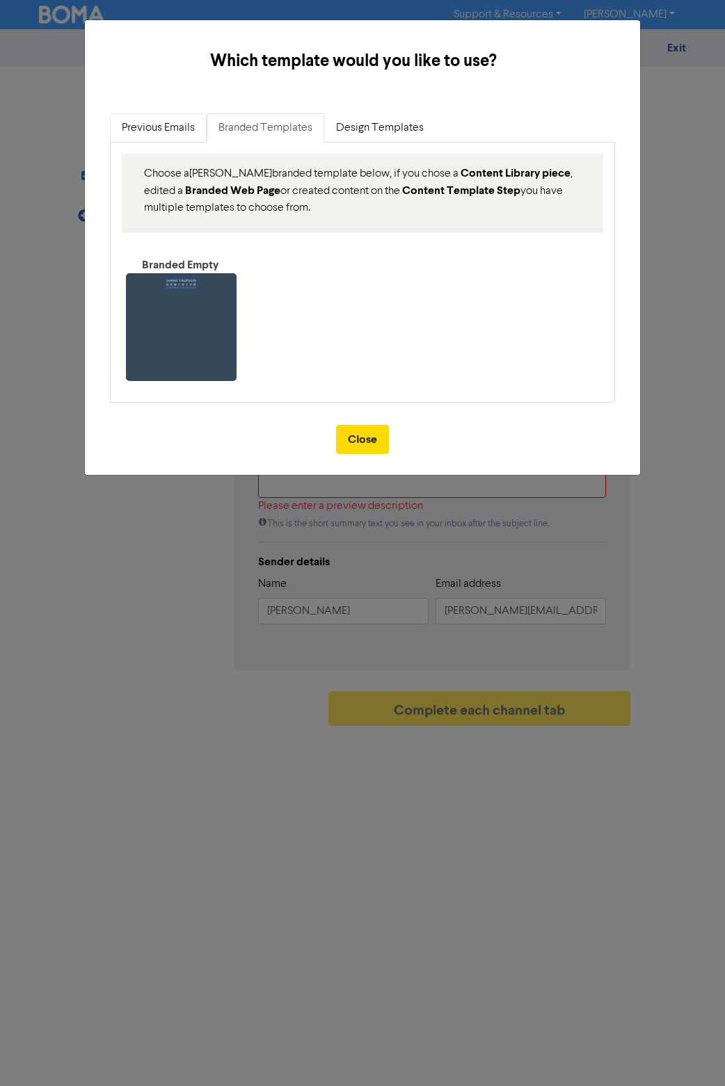
click at [185, 127] on link "Previous Emails" at bounding box center [158, 127] width 97 height 29
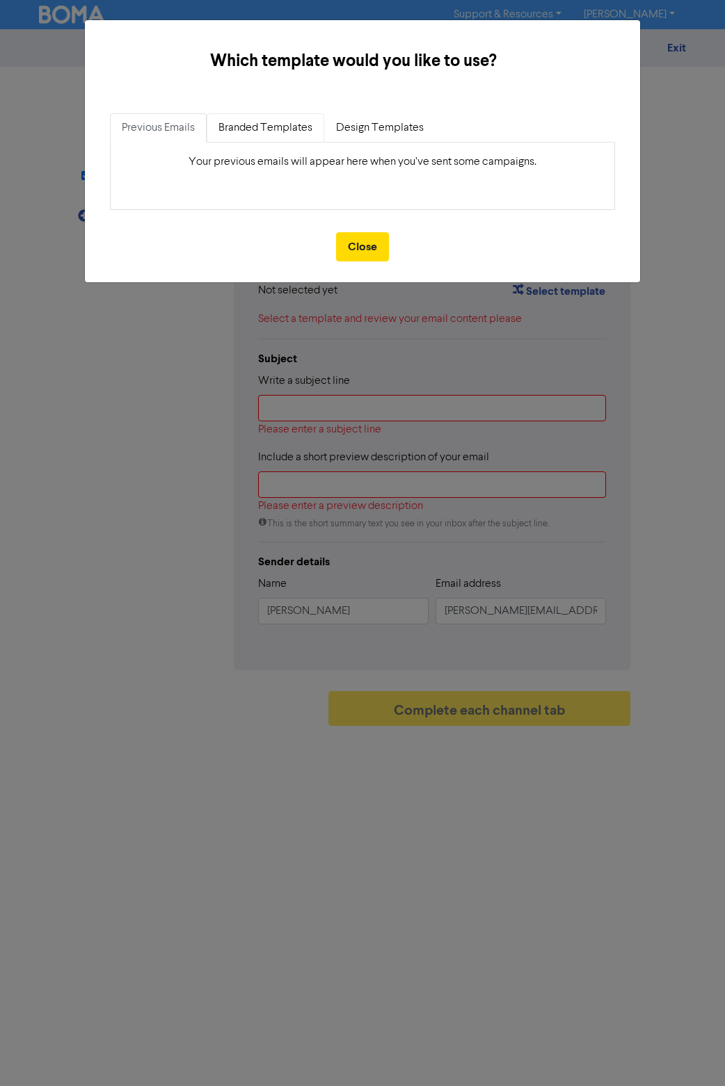
click at [255, 127] on link "Branded Templates" at bounding box center [266, 127] width 118 height 29
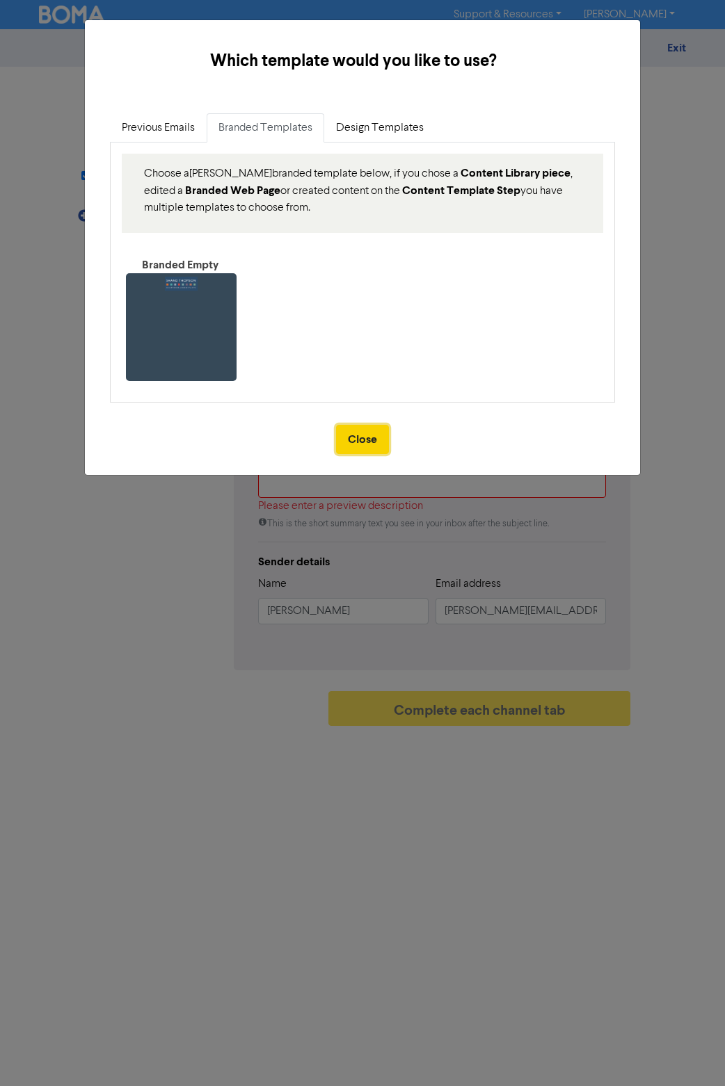
click at [353, 434] on button "Close" at bounding box center [362, 439] width 53 height 29
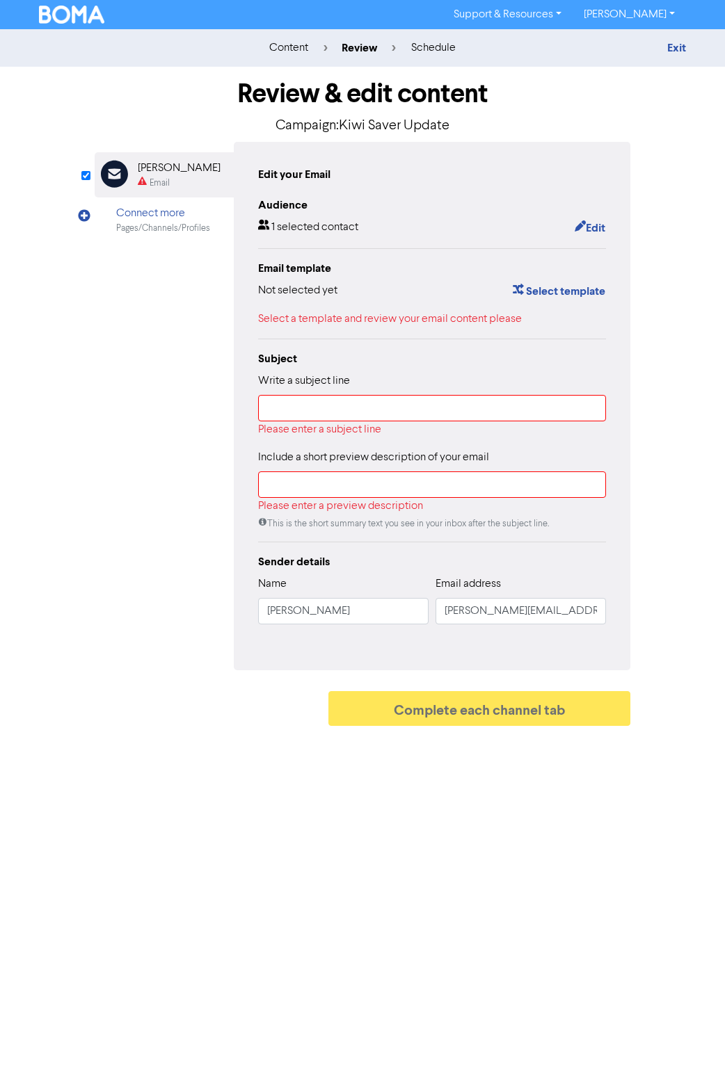
click at [335, 318] on div "Select a template and review your email content please" at bounding box center [432, 319] width 348 height 17
click at [353, 289] on button "Select template" at bounding box center [559, 291] width 94 height 18
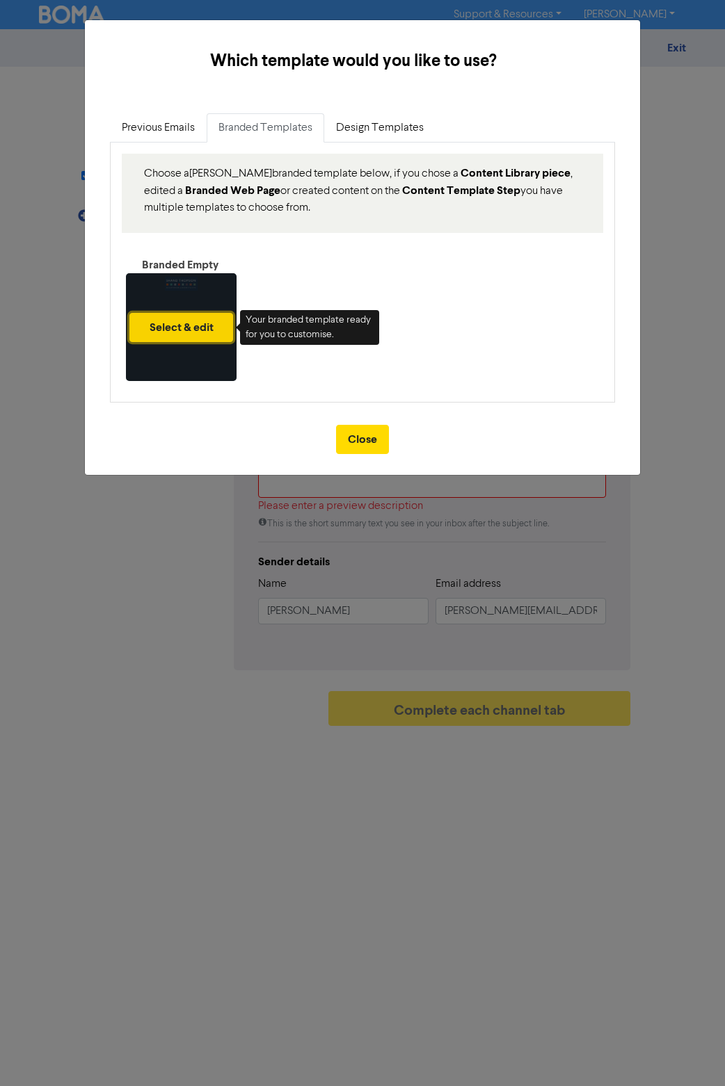
click at [146, 337] on button "Select & edit" at bounding box center [181, 327] width 104 height 29
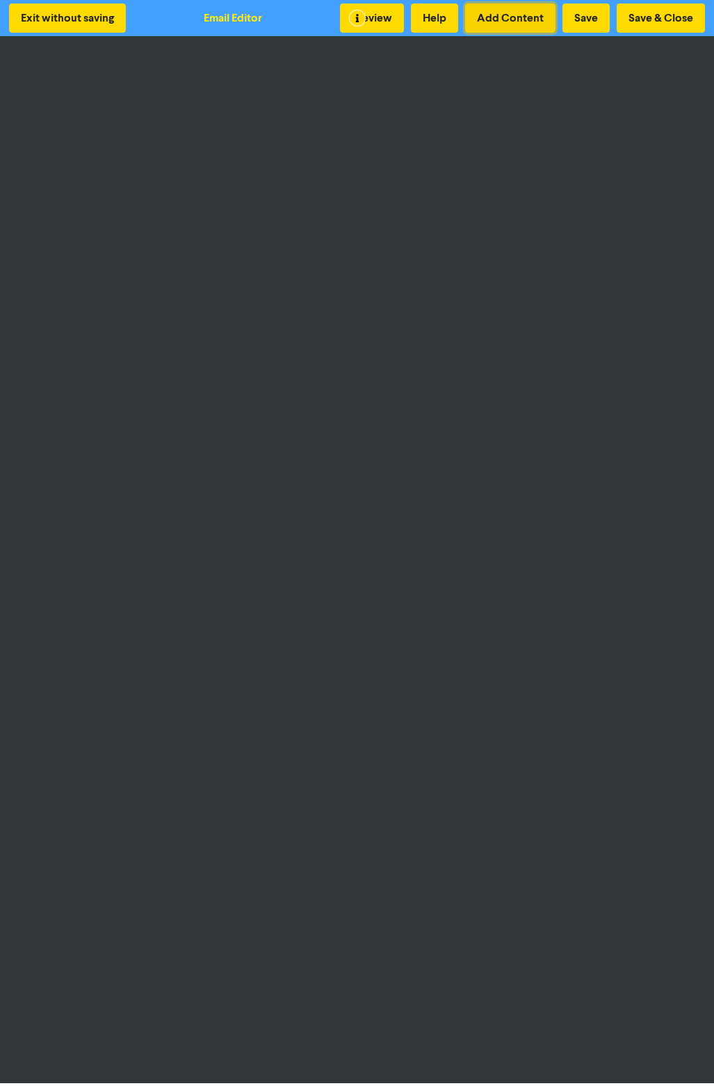
click at [353, 17] on button "Add Content" at bounding box center [510, 17] width 90 height 29
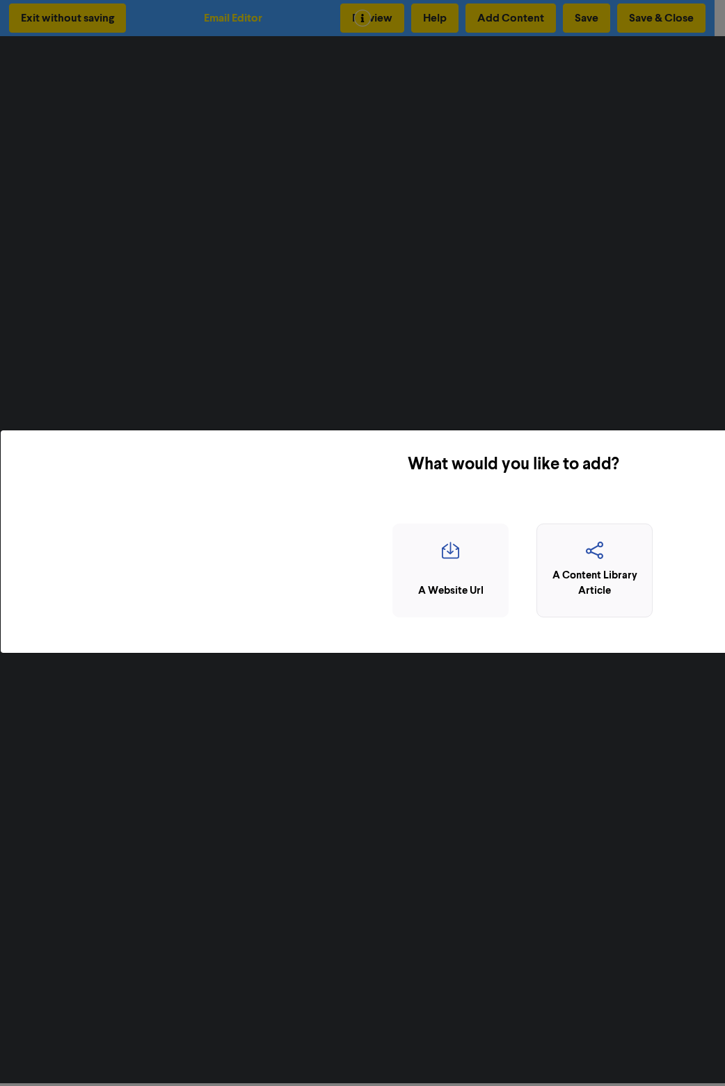
click at [353, 572] on div "A Content Library Article" at bounding box center [594, 583] width 101 height 31
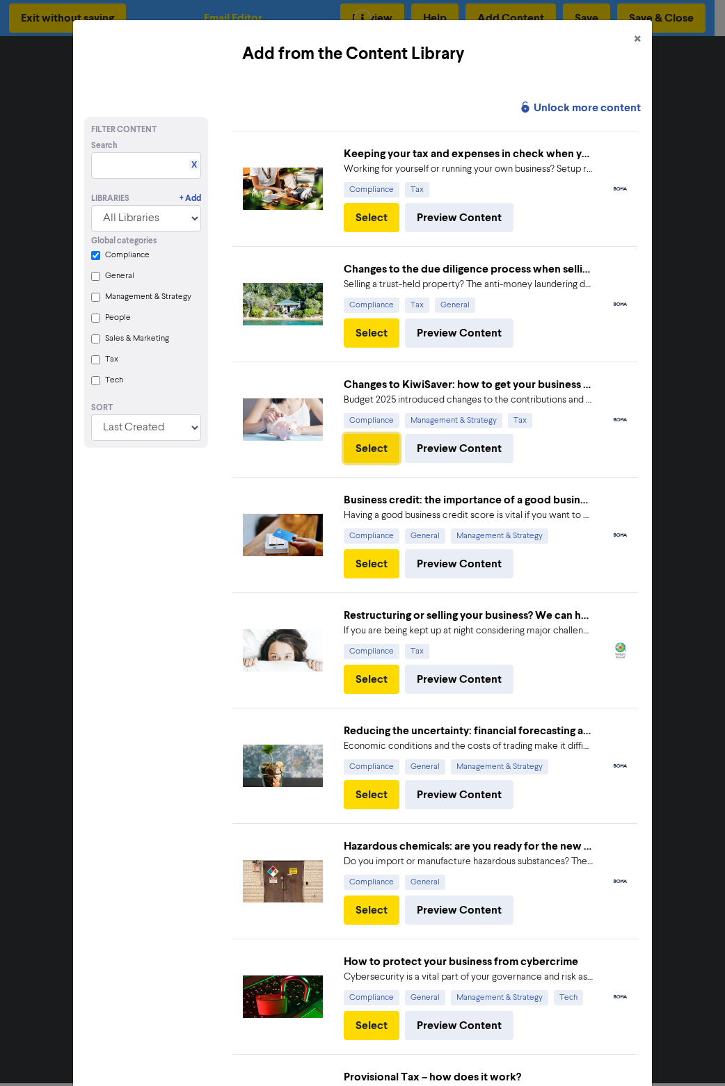
click at [353, 444] on button "Select" at bounding box center [372, 448] width 56 height 29
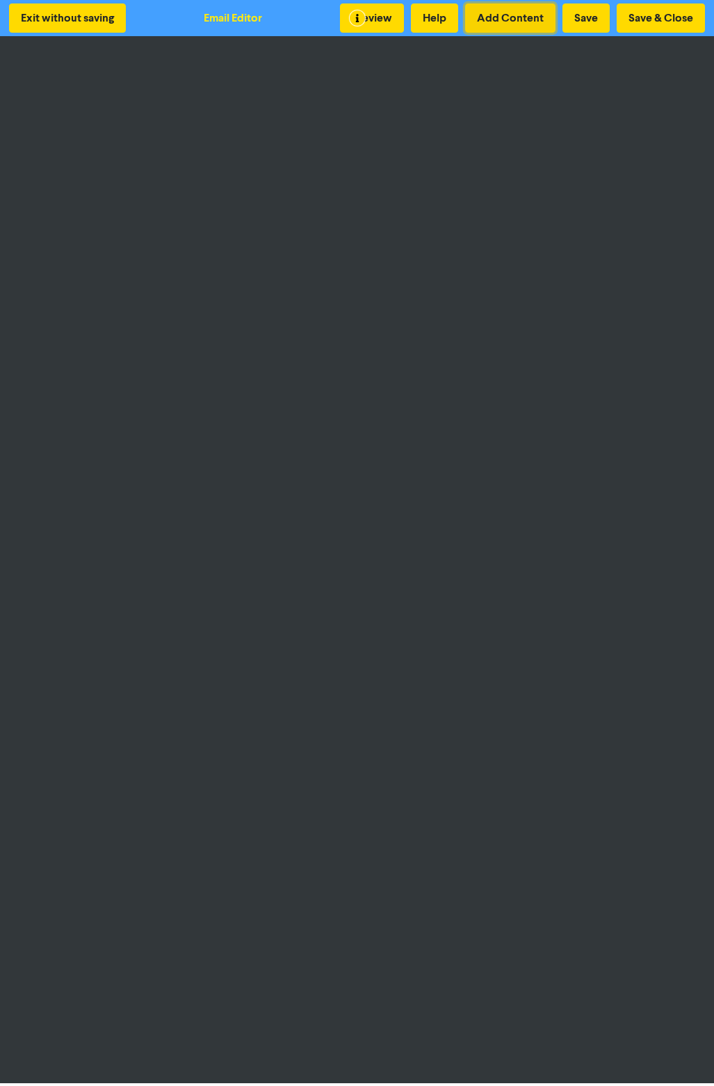
click at [353, 11] on button "Add Content" at bounding box center [510, 17] width 90 height 29
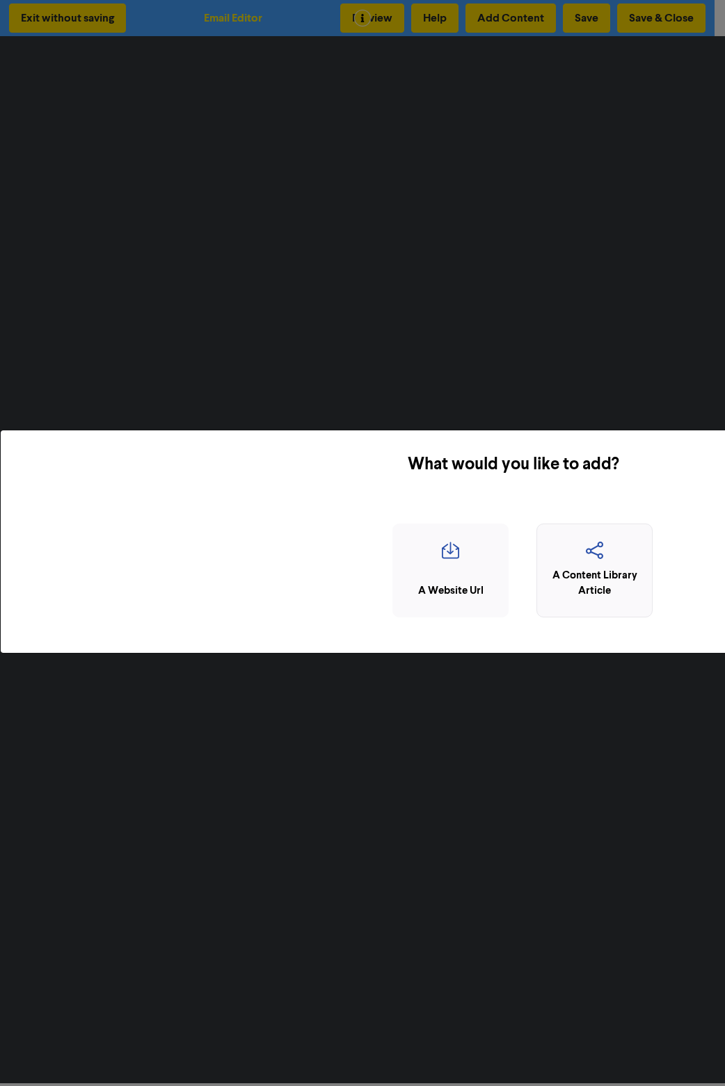
click at [353, 576] on div "A Content Library Article" at bounding box center [594, 583] width 101 height 31
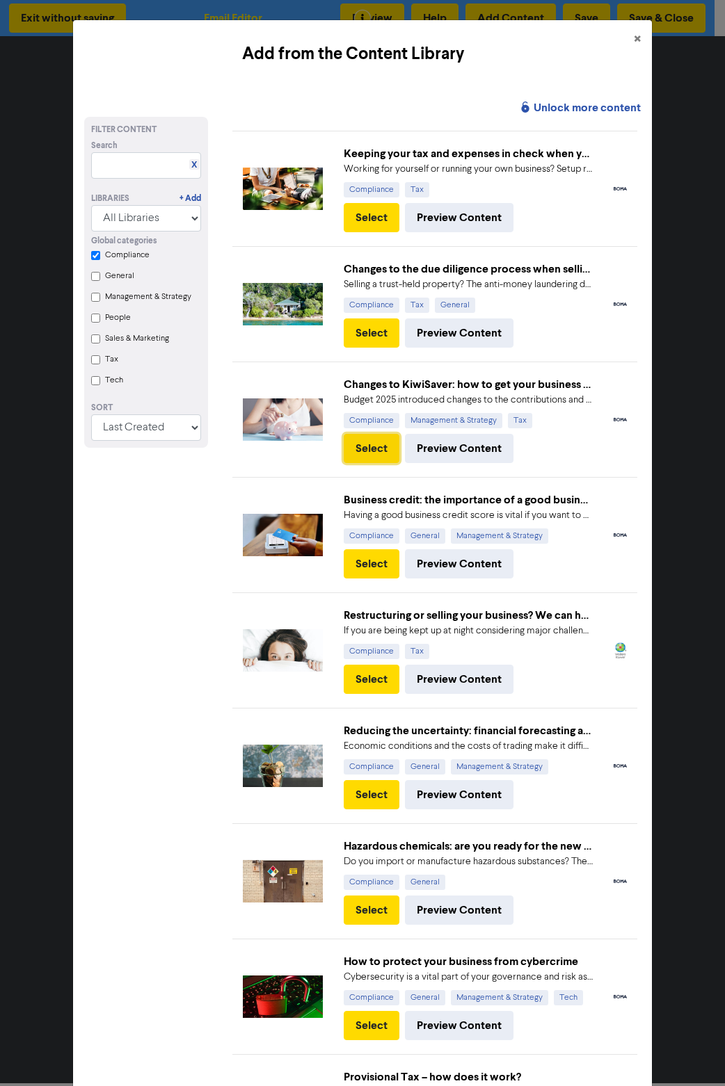
click at [353, 451] on button "Select" at bounding box center [372, 448] width 56 height 29
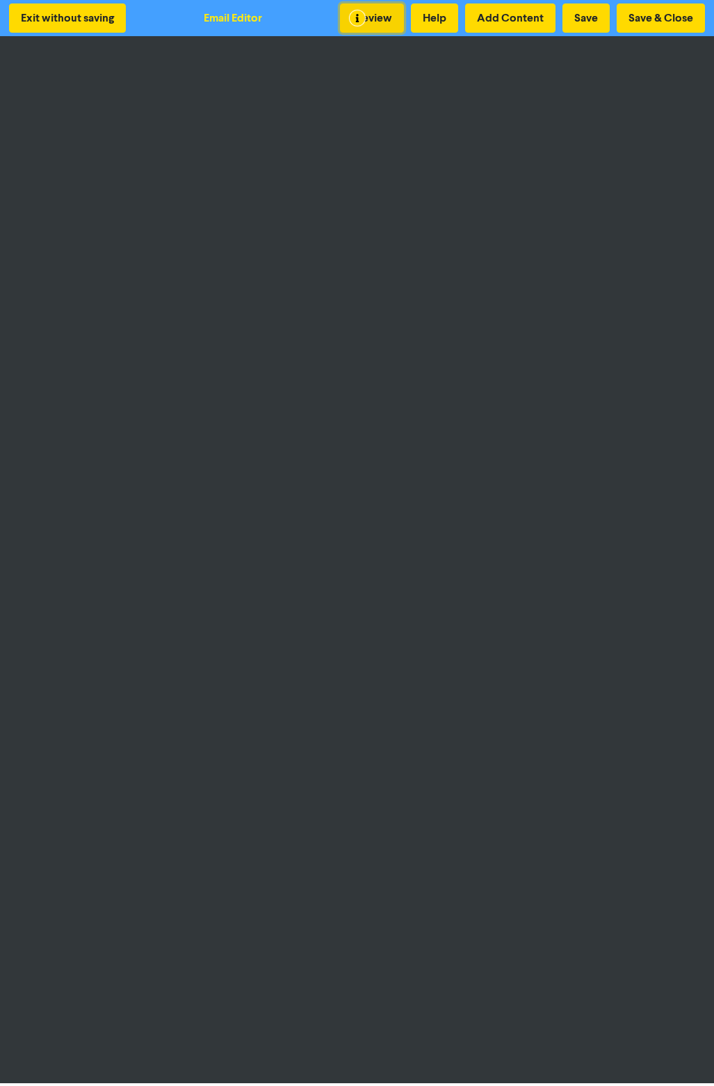
click at [353, 25] on button "Preview" at bounding box center [372, 17] width 64 height 29
click at [353, 20] on button "Add Content" at bounding box center [510, 17] width 90 height 29
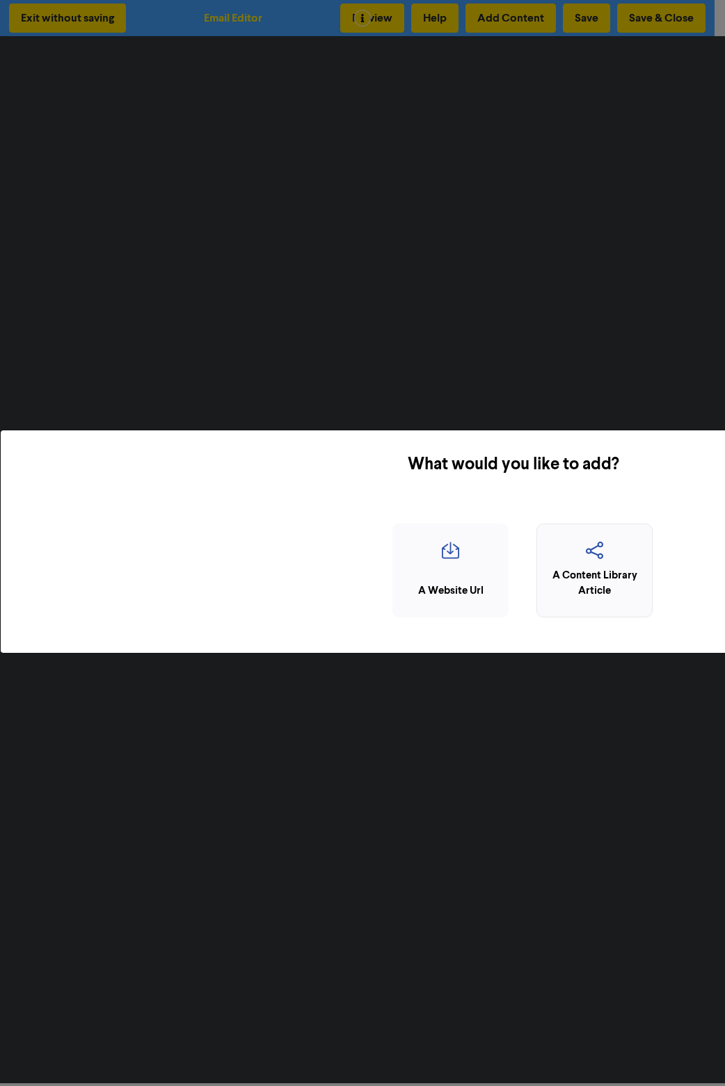
click at [353, 581] on div "A Content Library Article" at bounding box center [594, 583] width 101 height 31
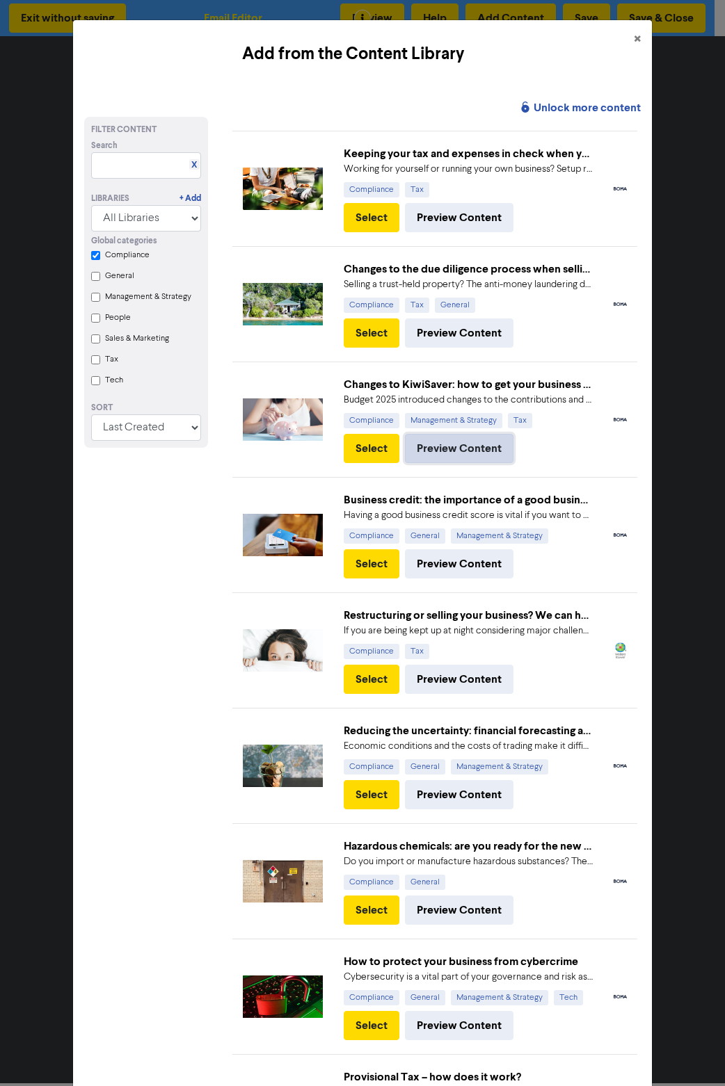
click at [353, 451] on button "Preview Content" at bounding box center [459, 448] width 109 height 29
click at [353, 37] on span "×" at bounding box center [637, 39] width 7 height 21
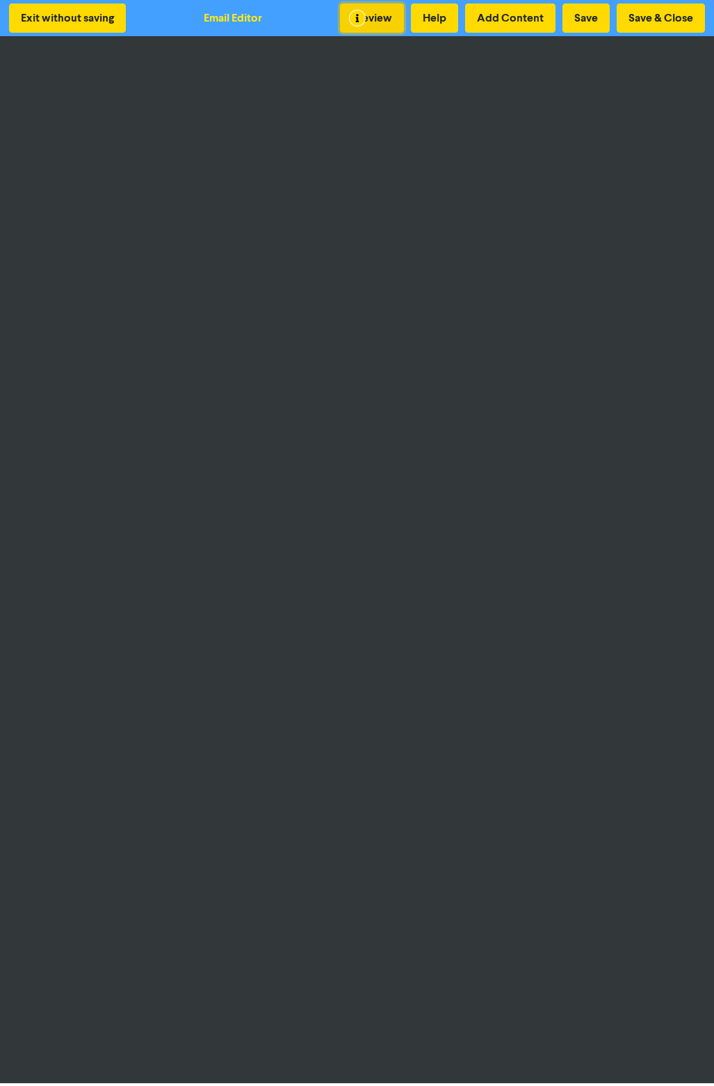
click at [353, 22] on button "Preview" at bounding box center [372, 17] width 64 height 29
click at [353, 16] on button "Preview" at bounding box center [372, 17] width 64 height 29
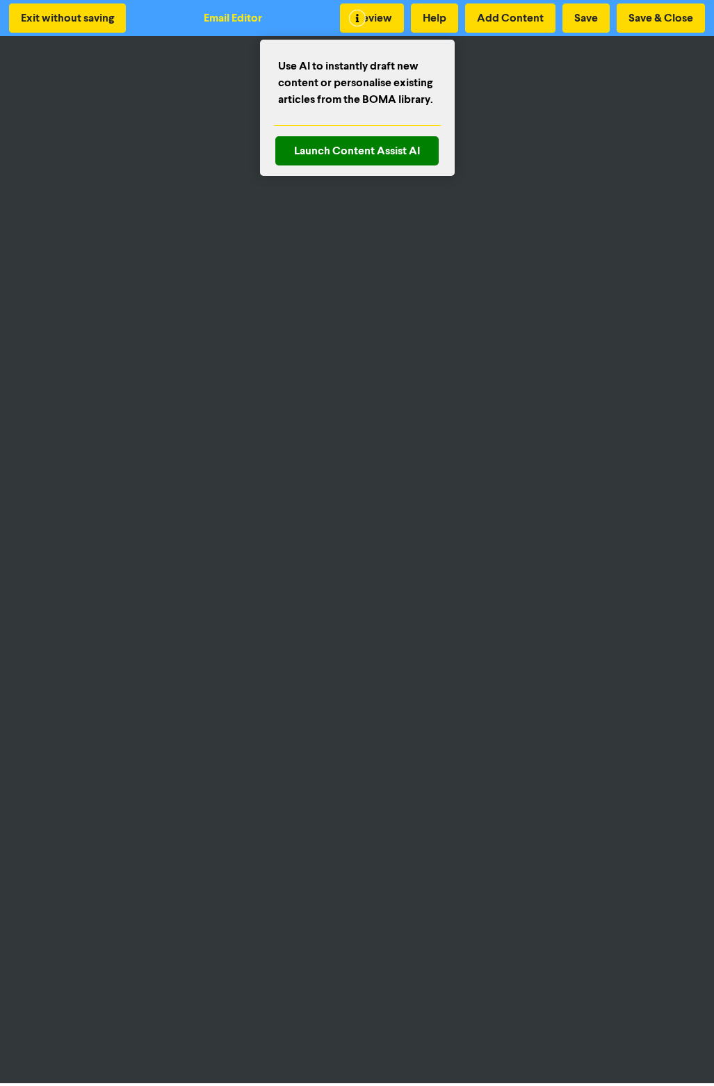
click at [353, 13] on div at bounding box center [357, 543] width 714 height 1086
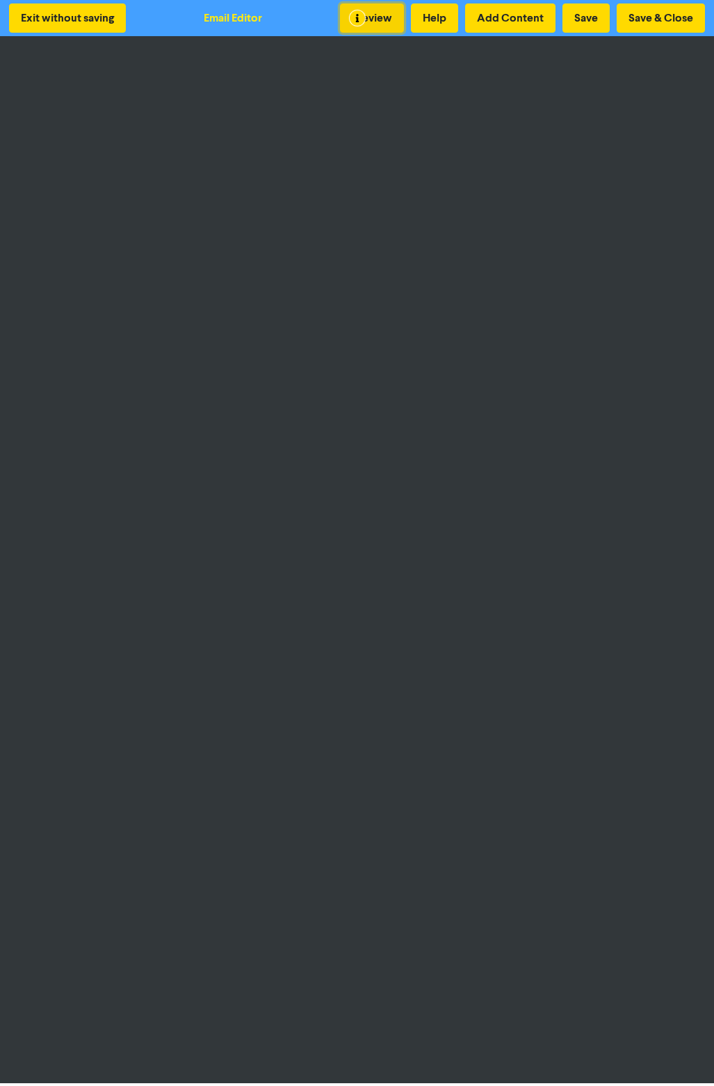
click at [353, 14] on button "Preview" at bounding box center [372, 17] width 64 height 29
click at [353, 10] on button "Save" at bounding box center [586, 17] width 47 height 29
click at [353, 17] on button "Add Content" at bounding box center [510, 17] width 90 height 29
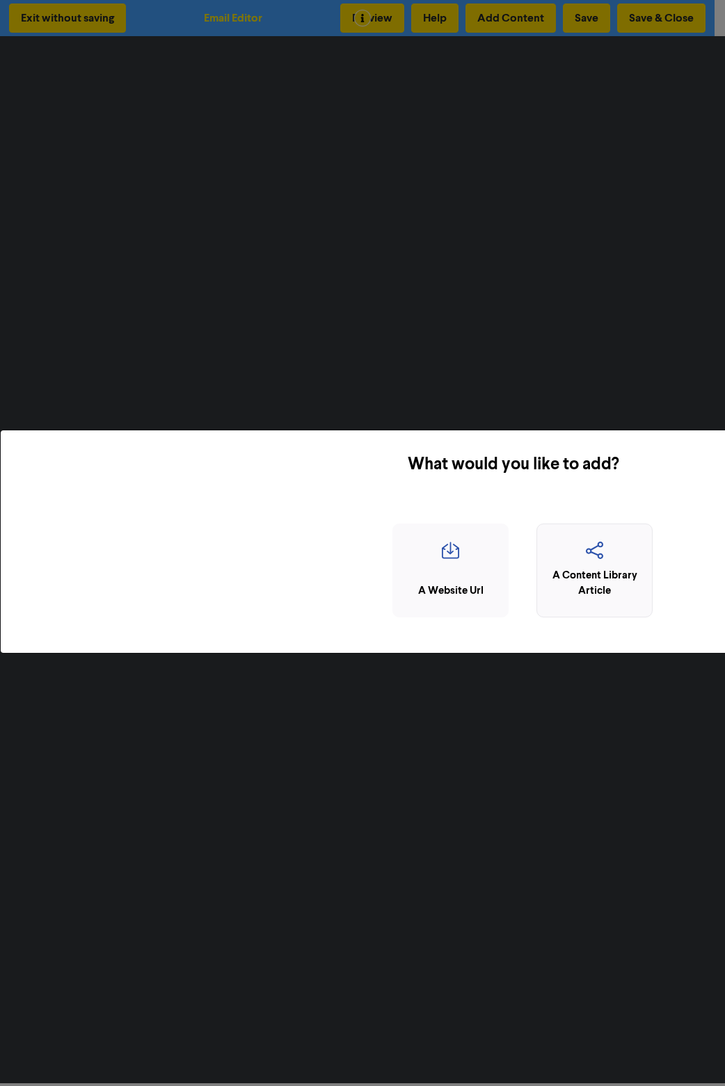
click at [353, 589] on div "A Content Library Article" at bounding box center [594, 583] width 101 height 31
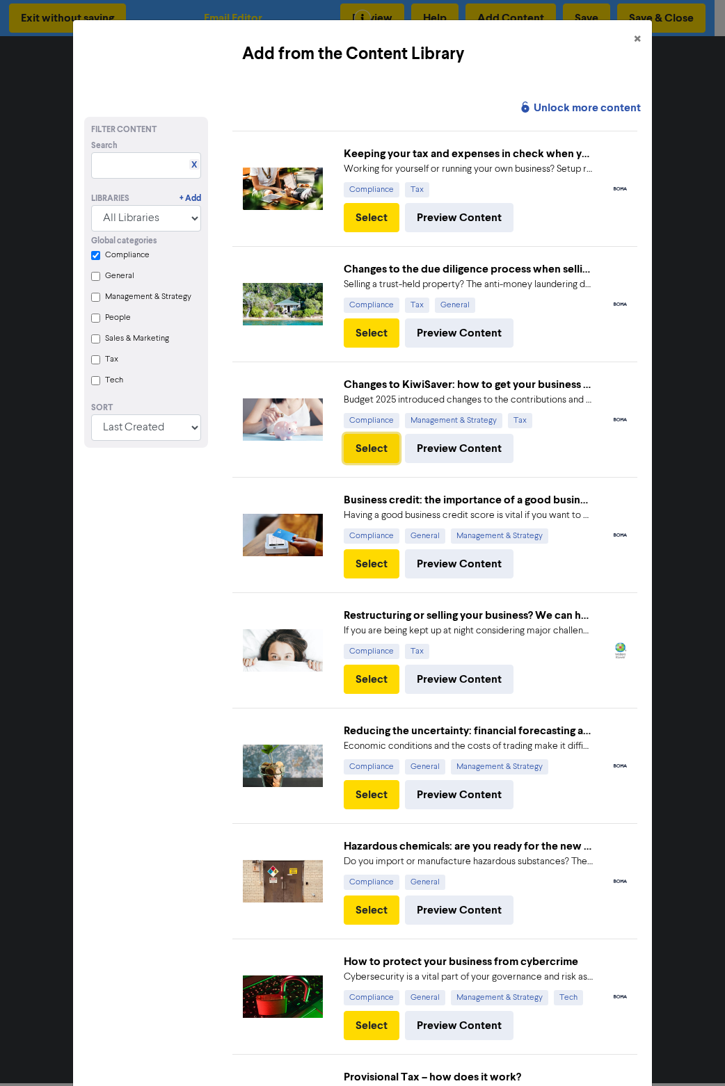
click at [353, 452] on button "Select" at bounding box center [372, 448] width 56 height 29
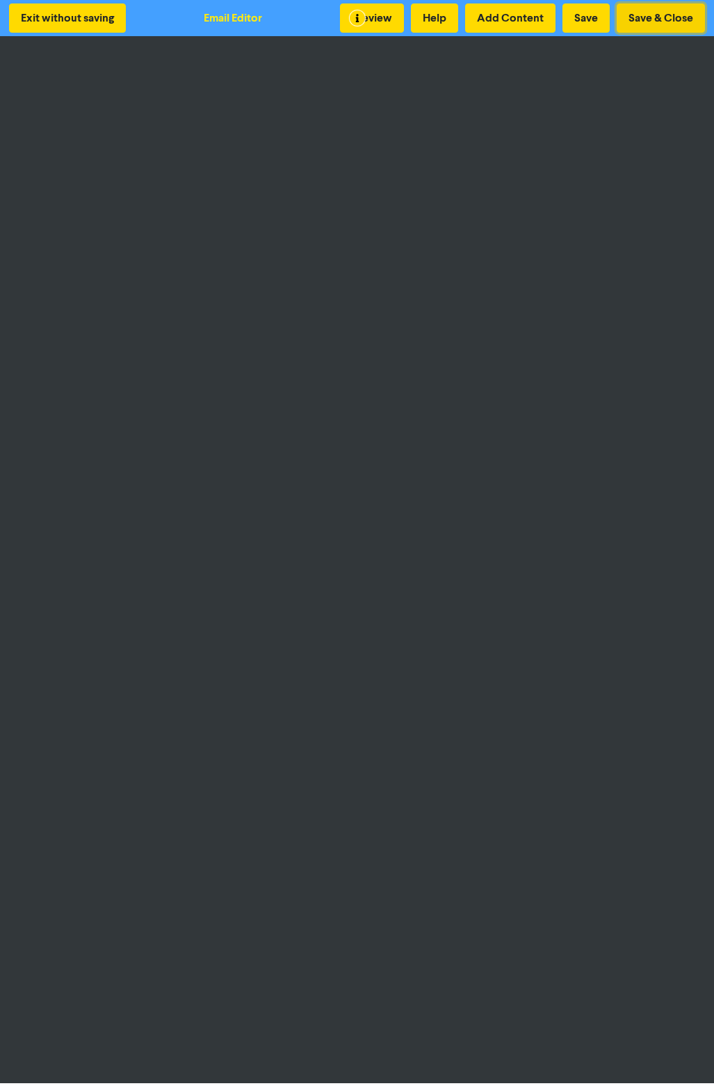
click at [353, 19] on button "Save & Close" at bounding box center [661, 17] width 88 height 29
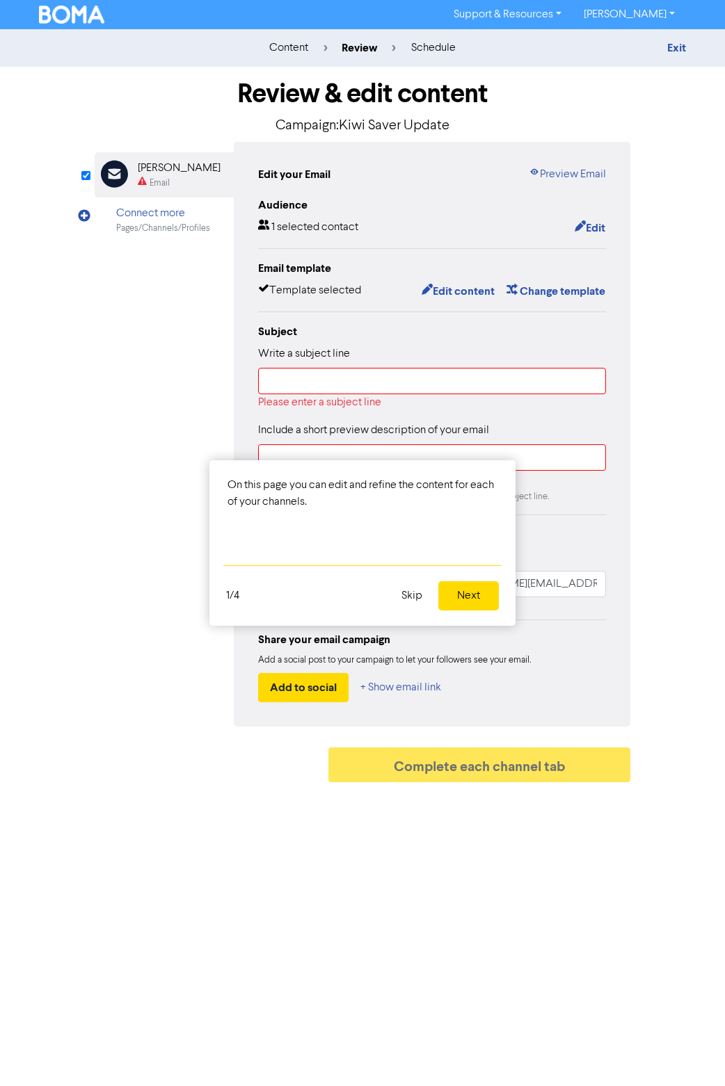
click at [353, 591] on button "Next" at bounding box center [468, 595] width 61 height 29
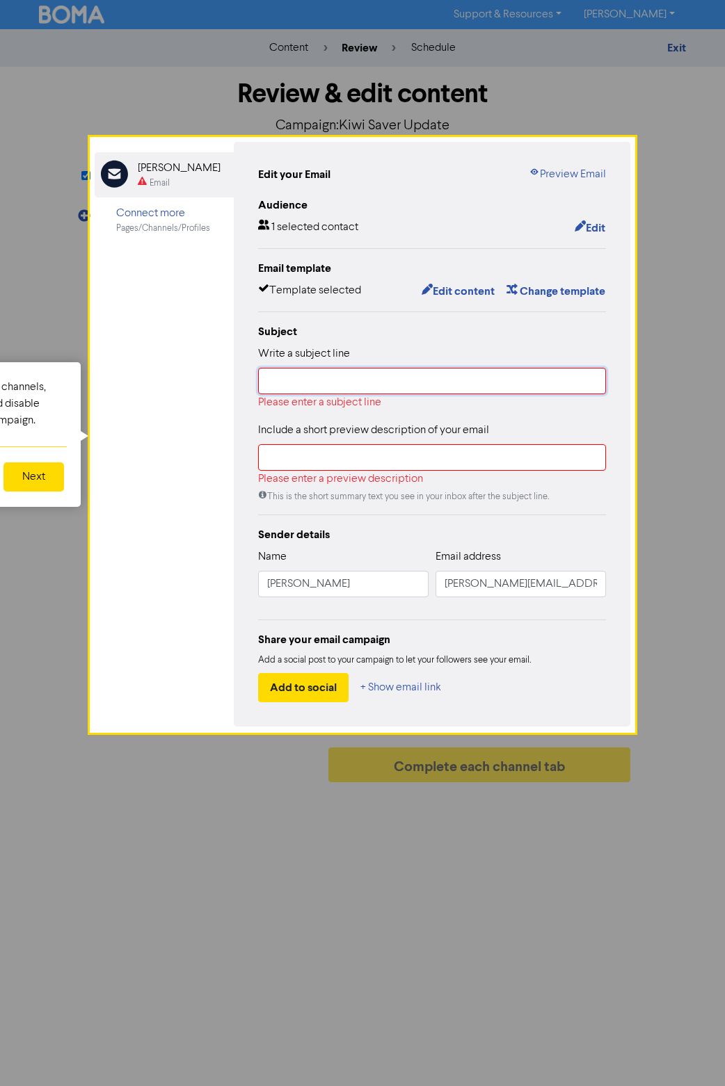
click at [303, 383] on input "text" at bounding box center [432, 381] width 348 height 26
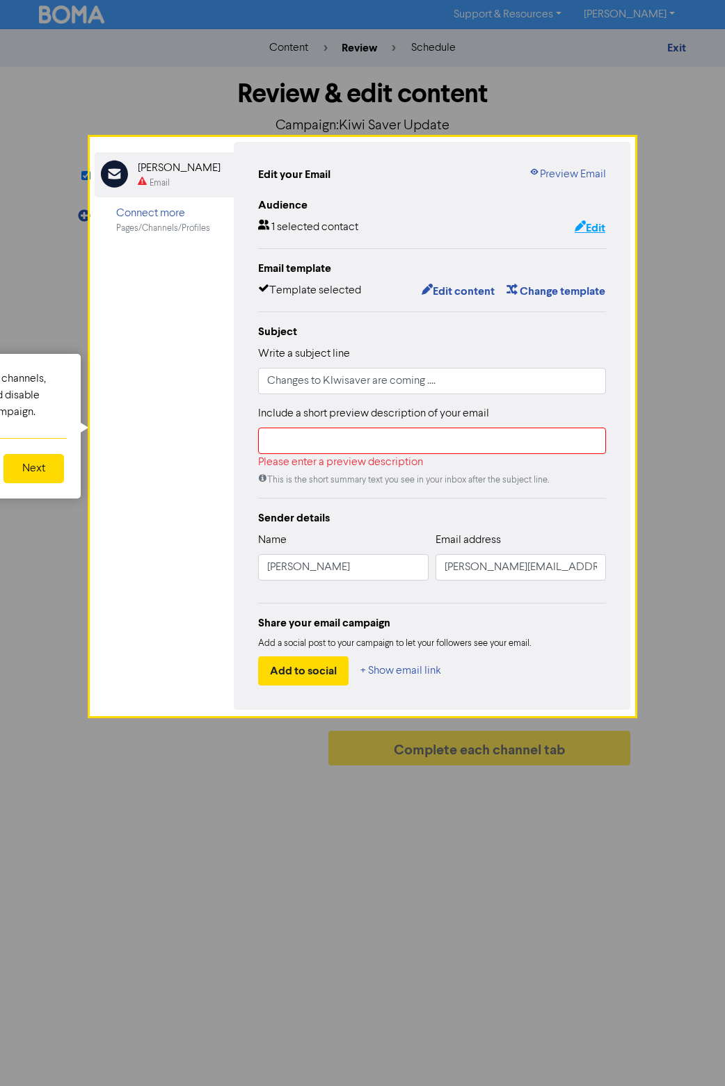
click at [353, 225] on button "Edit" at bounding box center [590, 228] width 32 height 18
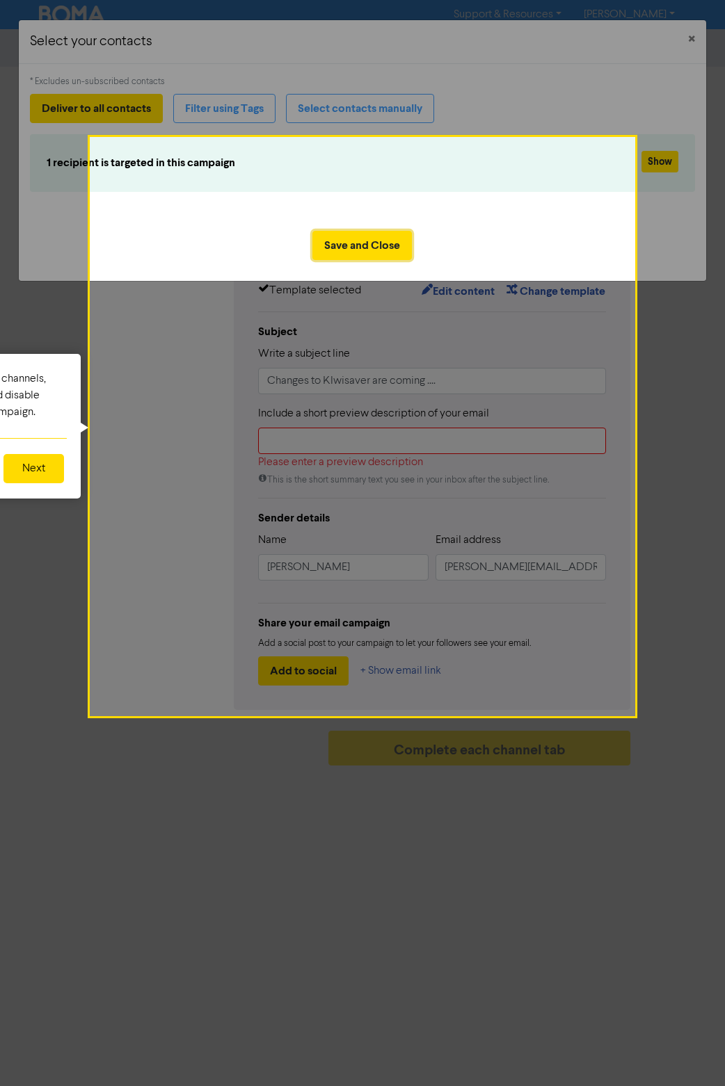
click at [353, 242] on button "Save and Close" at bounding box center [361, 245] width 99 height 29
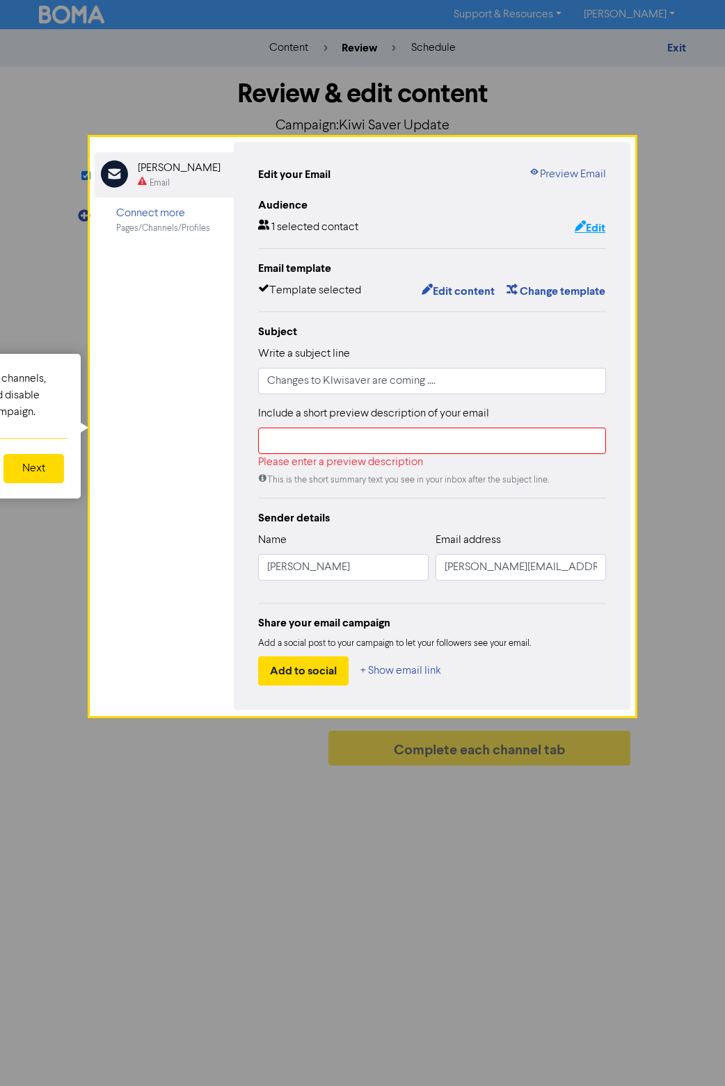
click at [353, 227] on button "Edit" at bounding box center [590, 228] width 32 height 18
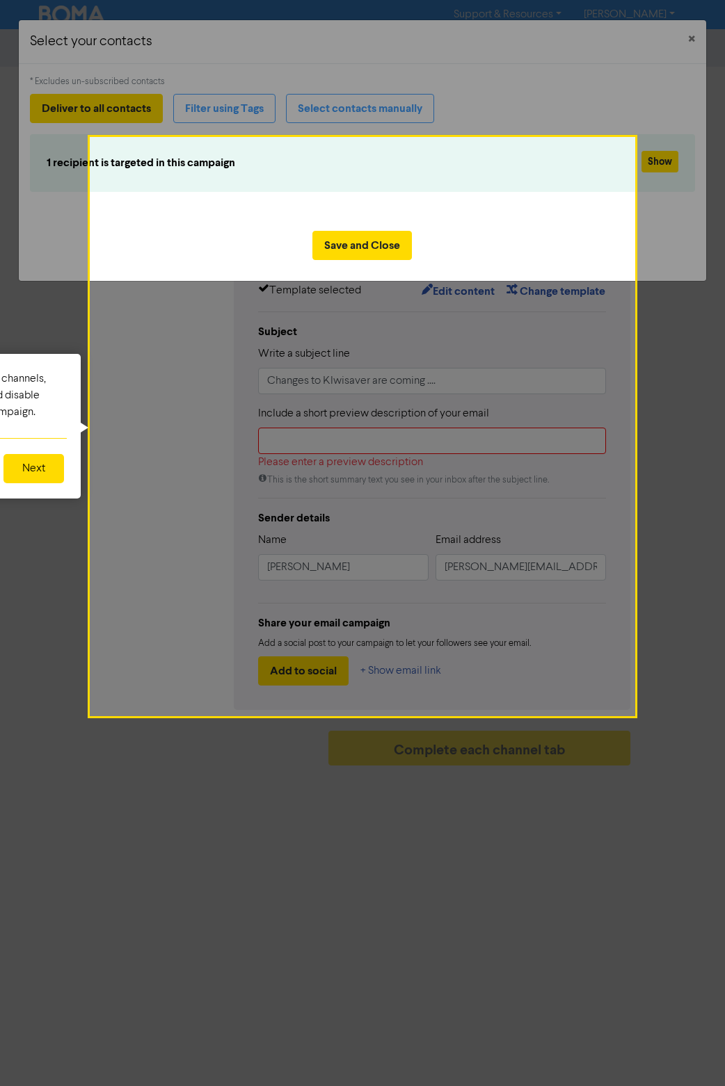
click at [353, 159] on div at bounding box center [679, 543] width 91 height 1086
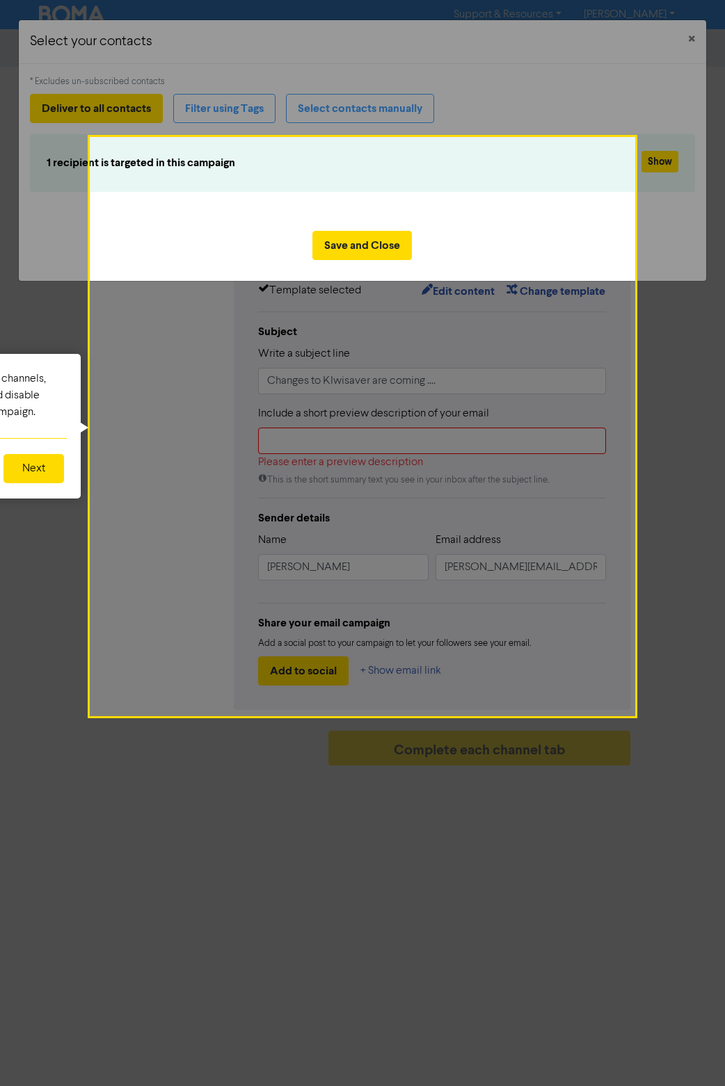
click at [353, 159] on div at bounding box center [679, 543] width 91 height 1086
drag, startPoint x: 396, startPoint y: 139, endPoint x: 420, endPoint y: 267, distance: 130.2
click at [353, 267] on div "Select your contacts × * Excludes un-subscribed contacts Deliver to all contact…" at bounding box center [362, 150] width 689 height 262
drag, startPoint x: 420, startPoint y: 267, endPoint x: 661, endPoint y: 161, distance: 263.1
click at [353, 161] on div at bounding box center [679, 543] width 91 height 1086
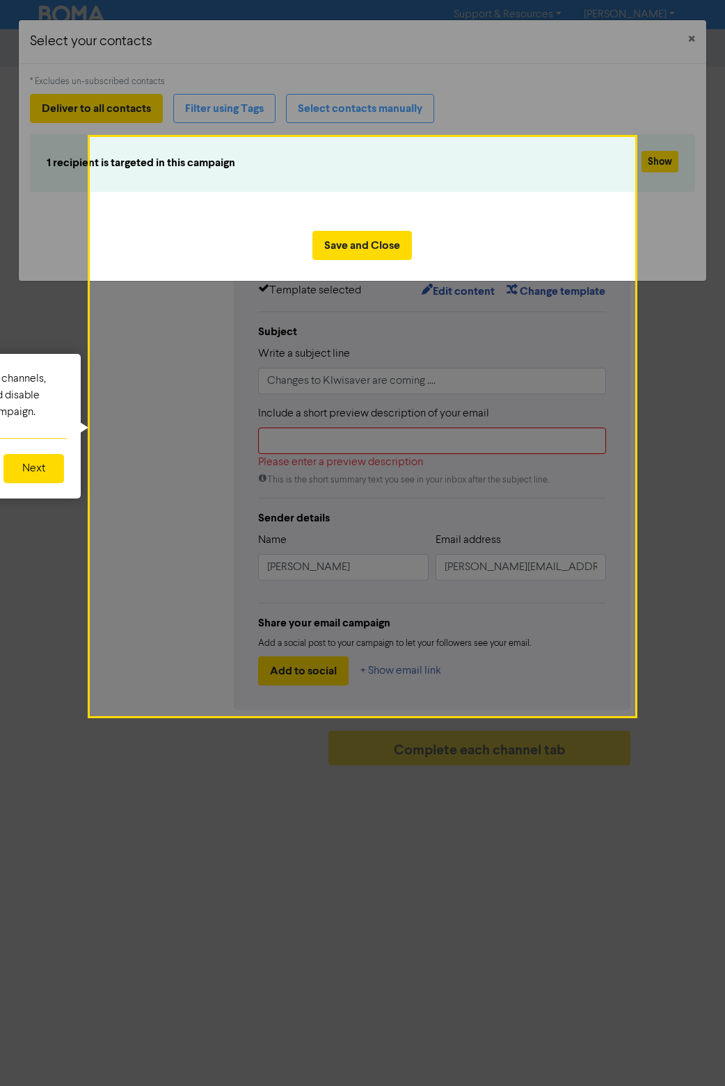
click at [353, 161] on div at bounding box center [679, 543] width 91 height 1086
click at [353, 104] on div at bounding box center [362, 69] width 543 height 138
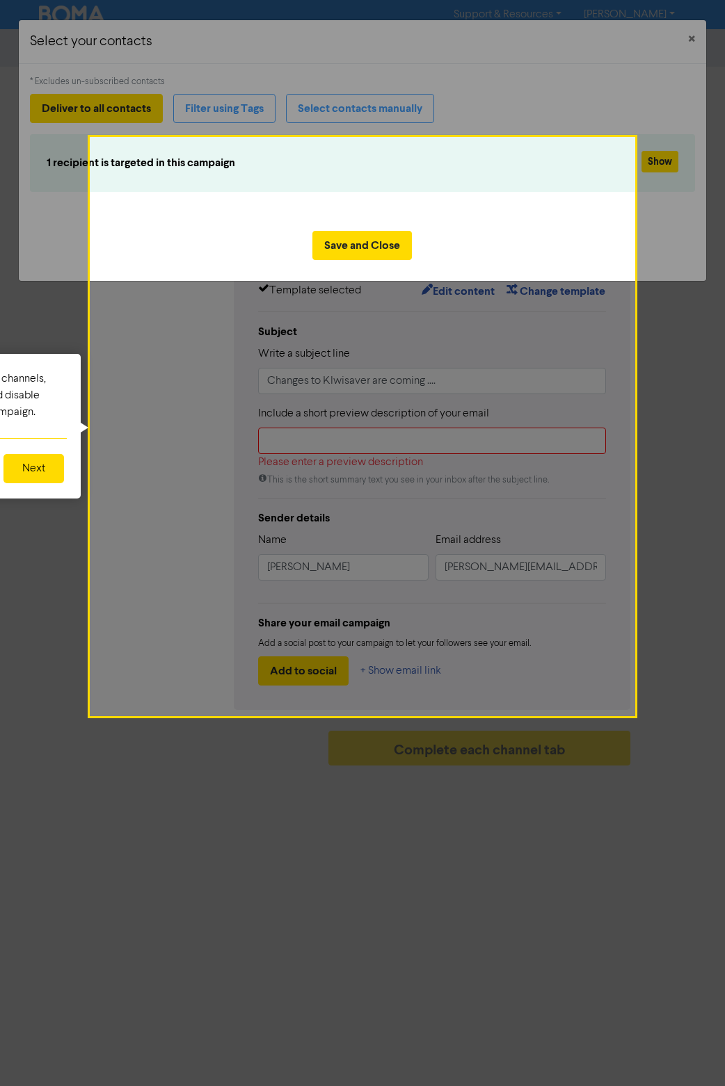
click at [353, 104] on div at bounding box center [362, 69] width 543 height 138
click at [353, 109] on div at bounding box center [362, 69] width 543 height 138
click at [353, 234] on div at bounding box center [679, 543] width 91 height 1086
click at [353, 314] on div at bounding box center [679, 543] width 91 height 1086
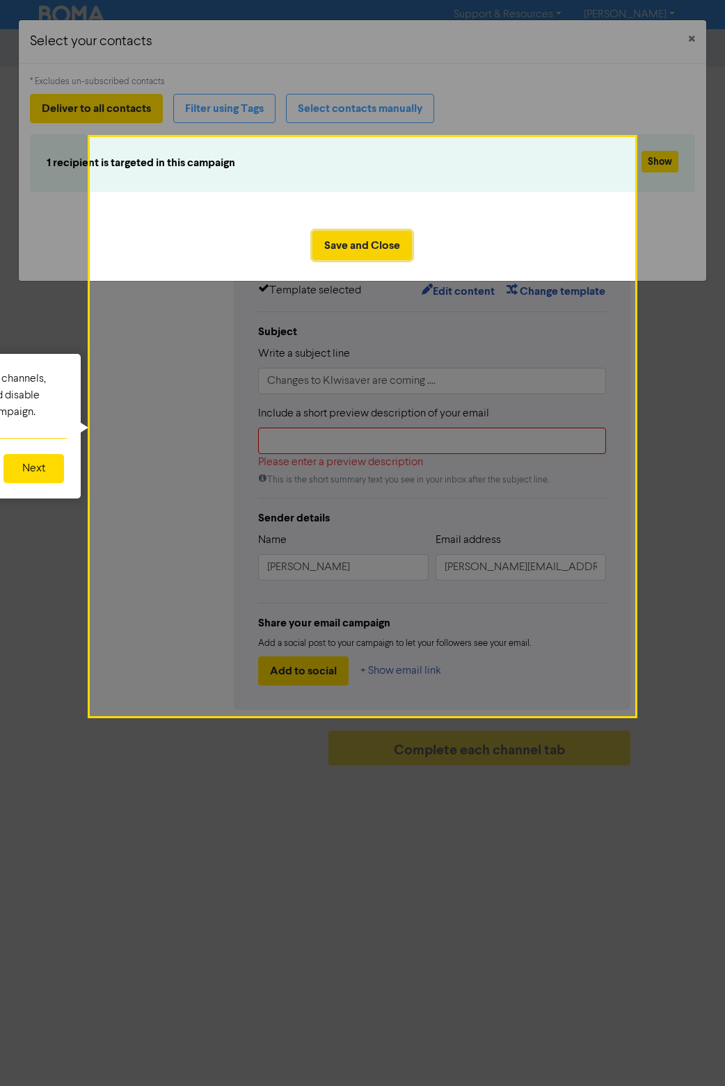
click at [325, 247] on button "Save and Close" at bounding box center [361, 245] width 99 height 29
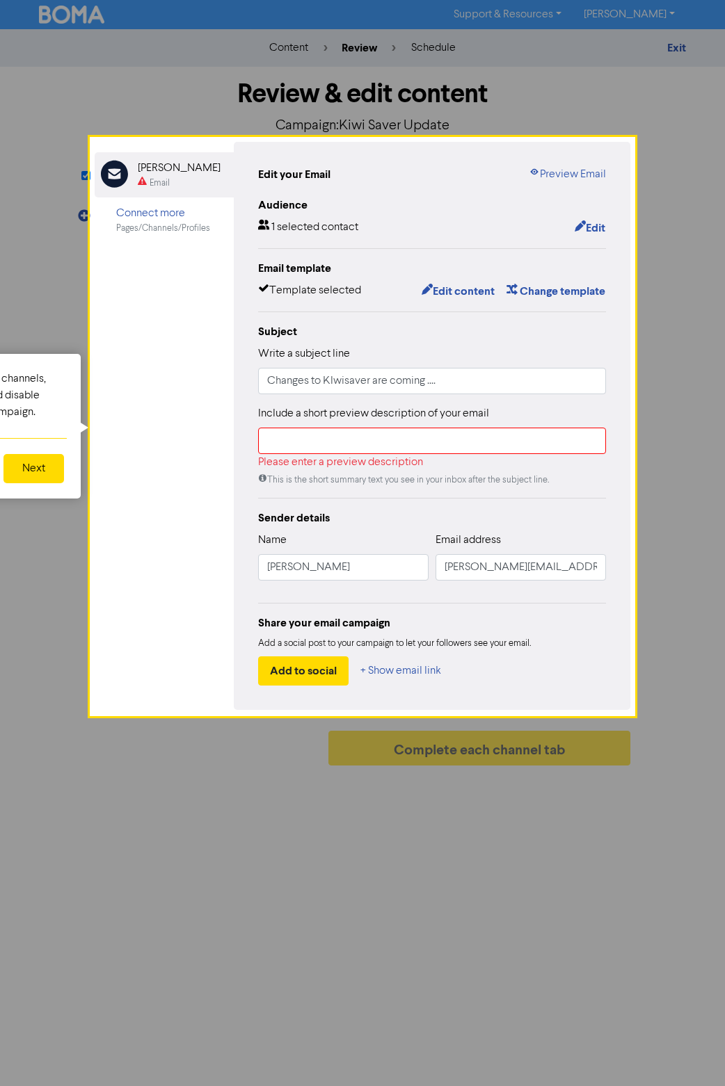
click at [29, 460] on button "Next" at bounding box center [33, 468] width 61 height 29
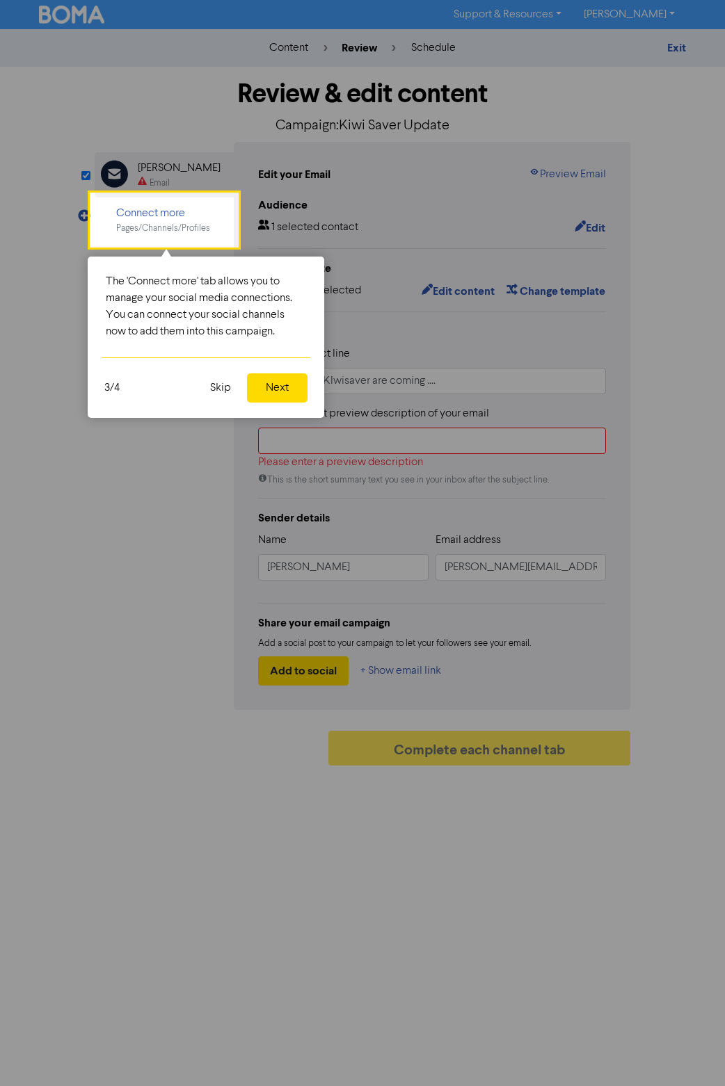
click at [268, 385] on button "Next" at bounding box center [277, 388] width 61 height 29
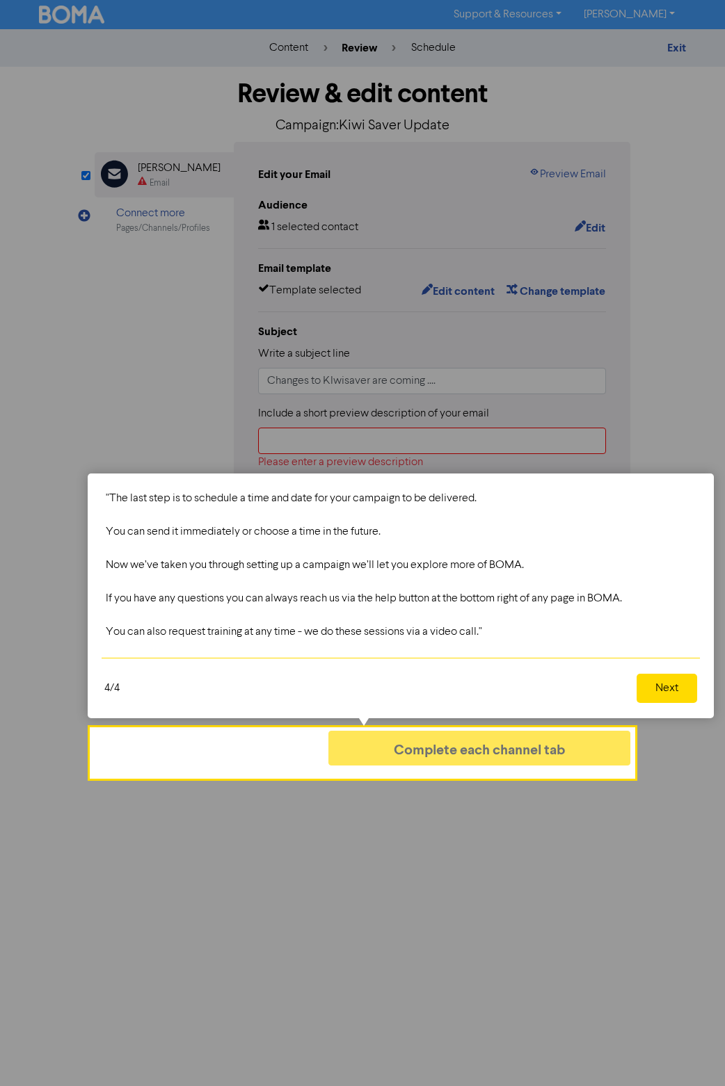
click at [353, 684] on button "Next" at bounding box center [666, 688] width 61 height 29
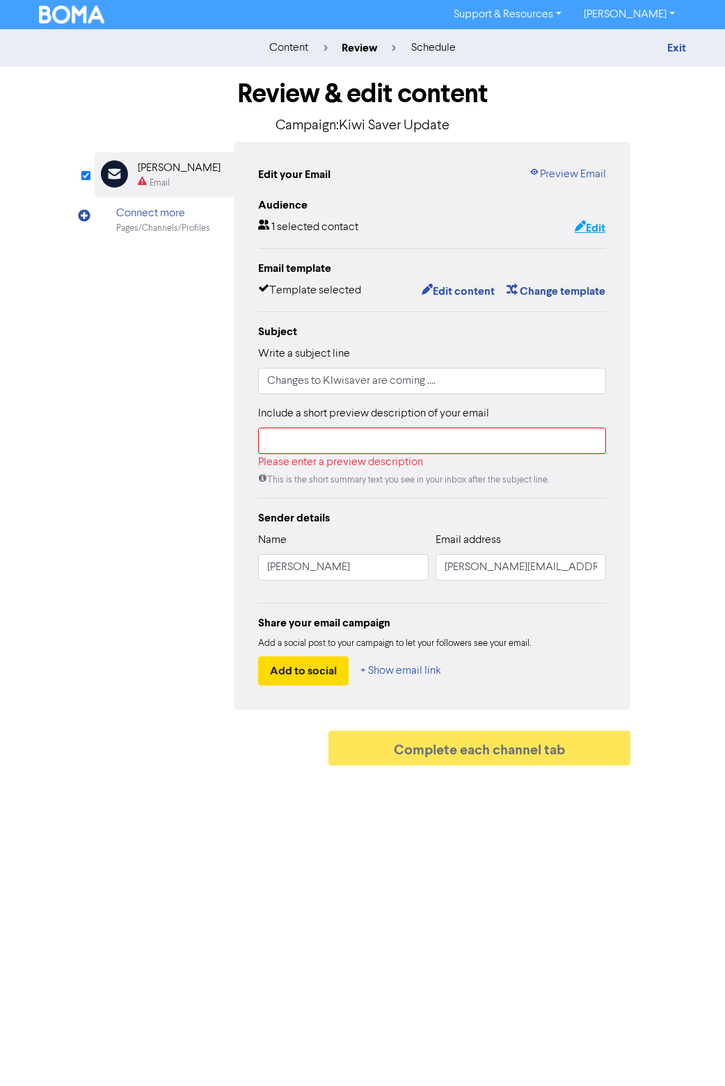
click at [353, 229] on button "Edit" at bounding box center [590, 228] width 32 height 18
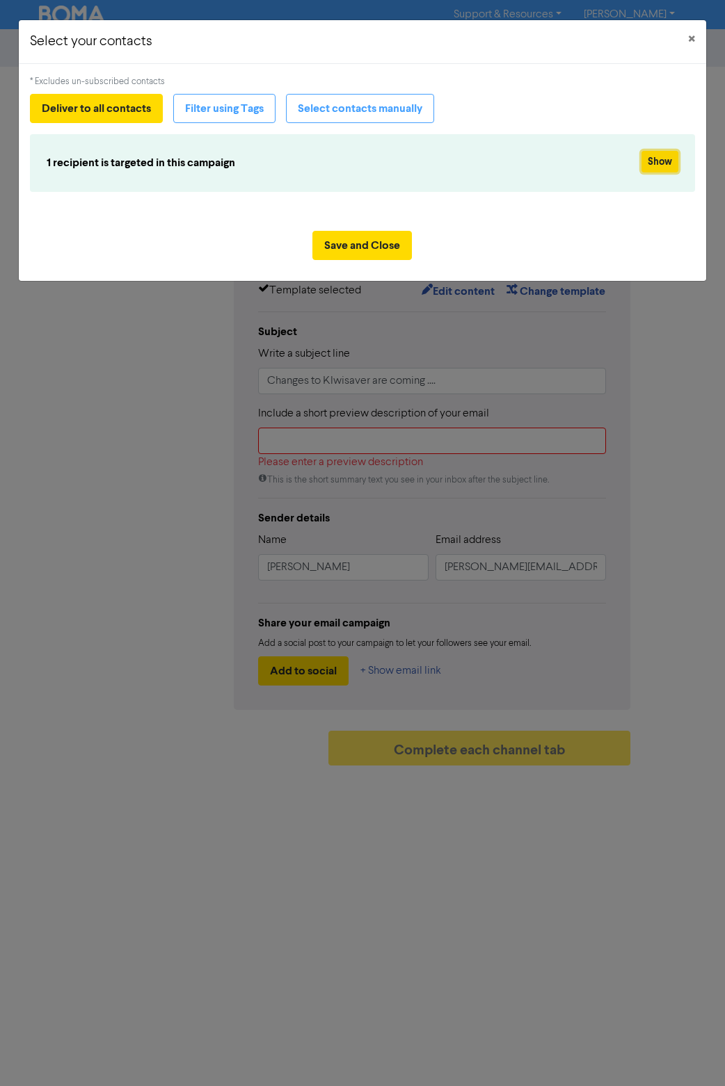
click at [353, 163] on button "Show" at bounding box center [659, 162] width 37 height 22
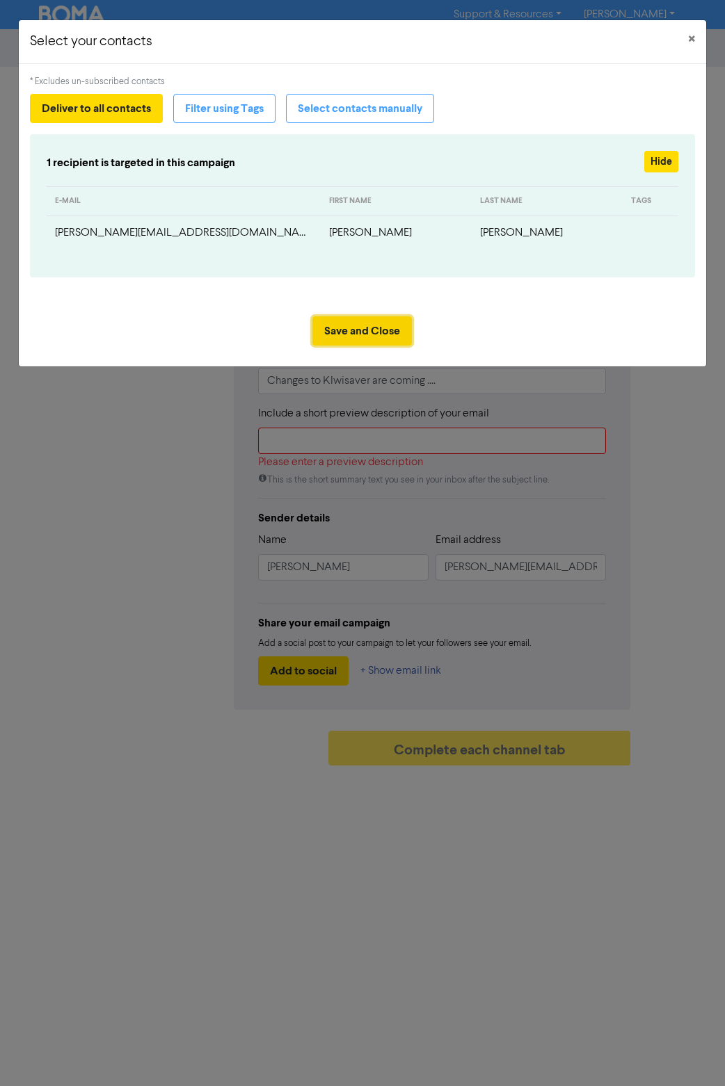
click at [353, 336] on button "Save and Close" at bounding box center [361, 330] width 99 height 29
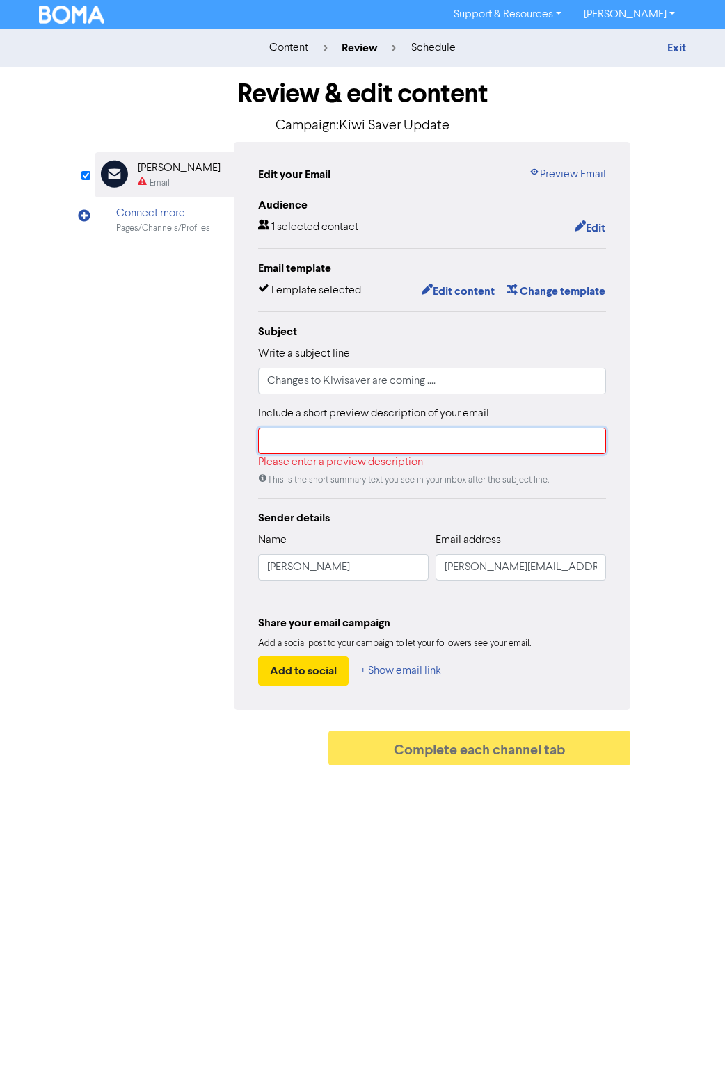
click at [353, 442] on input "text" at bounding box center [432, 441] width 348 height 26
click at [353, 454] on input "text" at bounding box center [432, 441] width 348 height 26
click at [353, 492] on div "Review & edit content Campaign: Kiwi Saver Update Email Created with Sketch. [P…" at bounding box center [363, 420] width 668 height 706
click at [304, 438] on input "text" at bounding box center [432, 441] width 348 height 26
click at [335, 385] on input "Changes to KIwisaver are coming ...." at bounding box center [432, 381] width 348 height 26
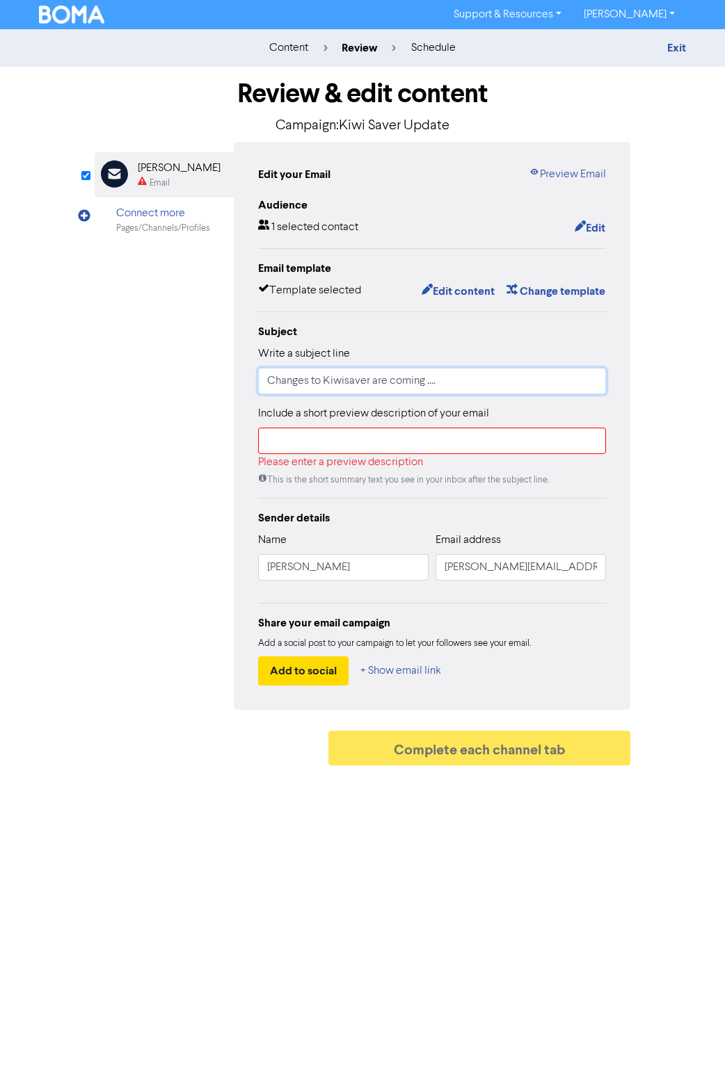
type input "Changes to Kiwisaver are coming ...."
click at [283, 440] on input "text" at bounding box center [432, 441] width 348 height 26
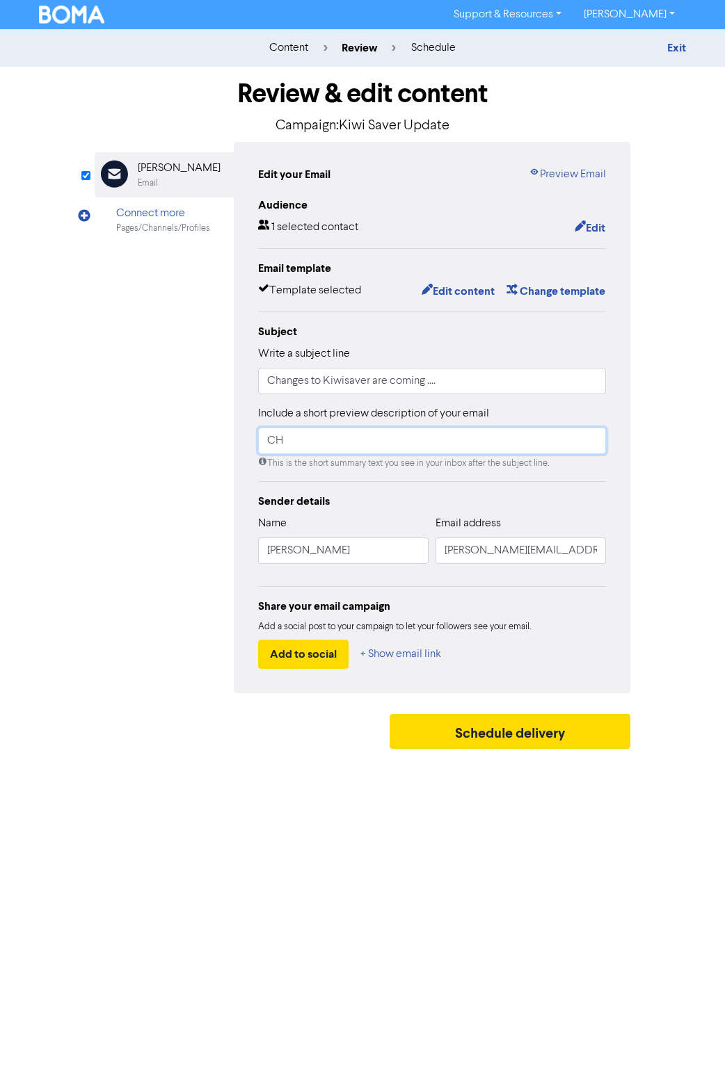
type input "C"
type input "Changes to Kiwisaver affect all employers and come into effect [DATE]"
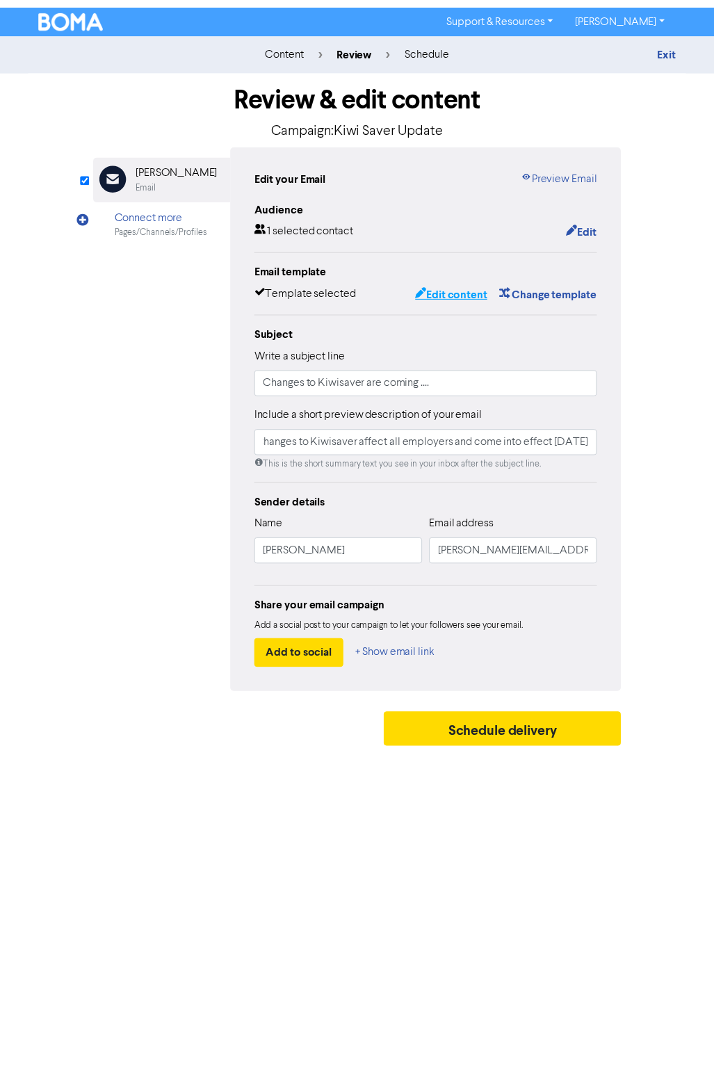
scroll to position [0, 0]
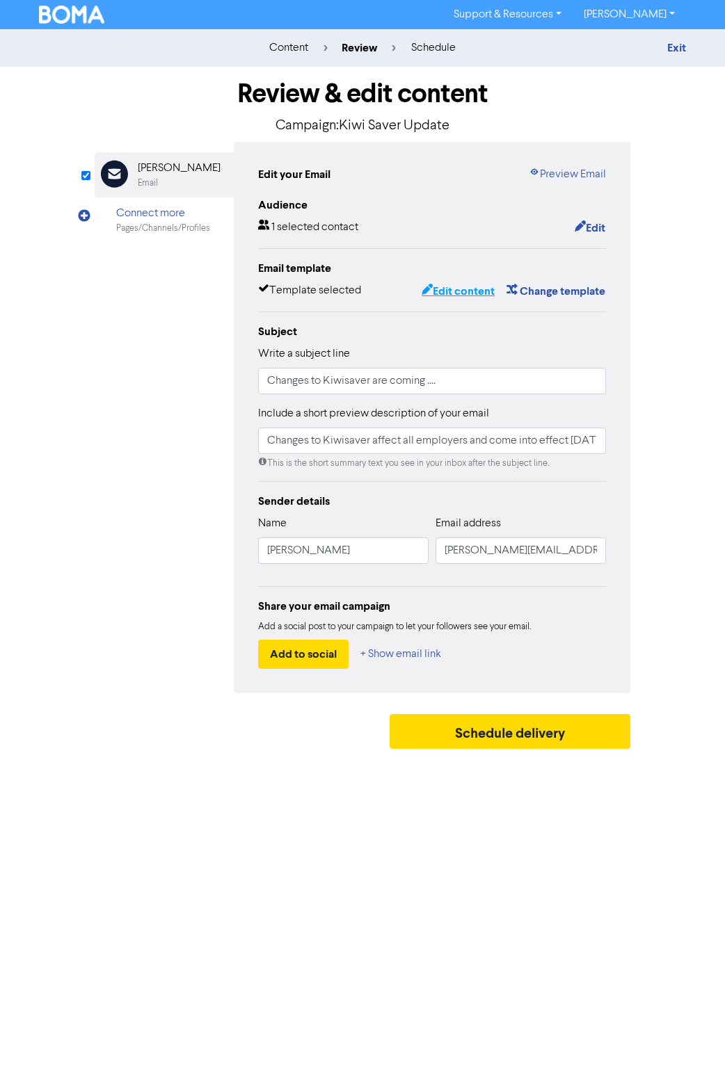
click at [353, 295] on button "Edit content" at bounding box center [458, 291] width 74 height 18
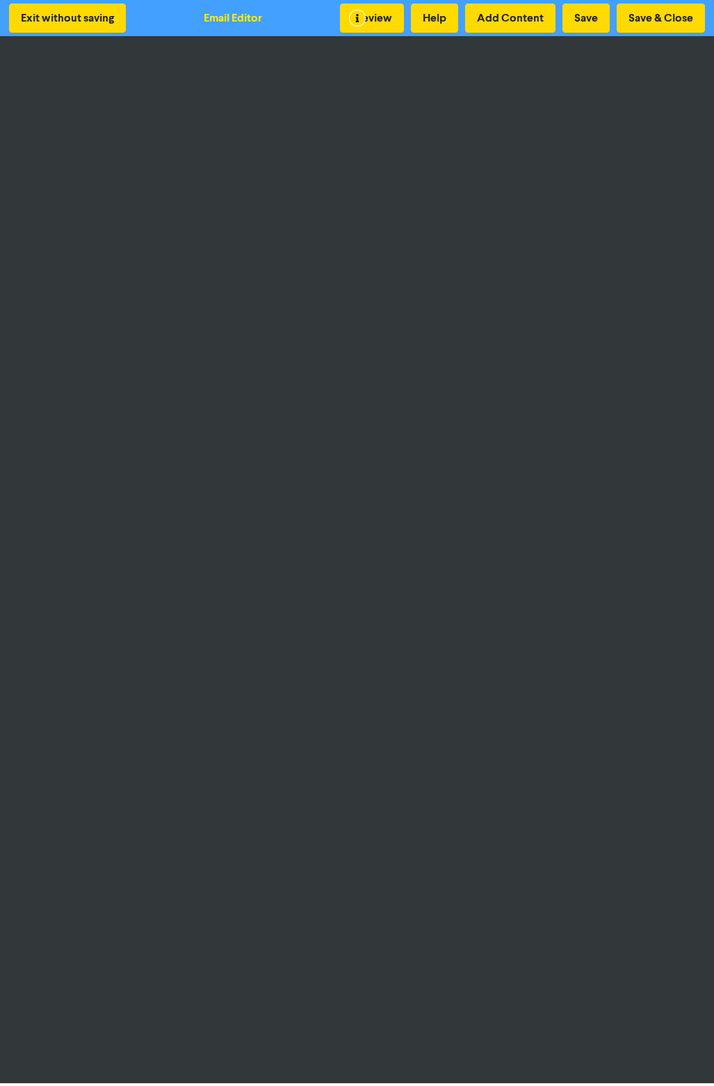
scroll to position [1, 0]
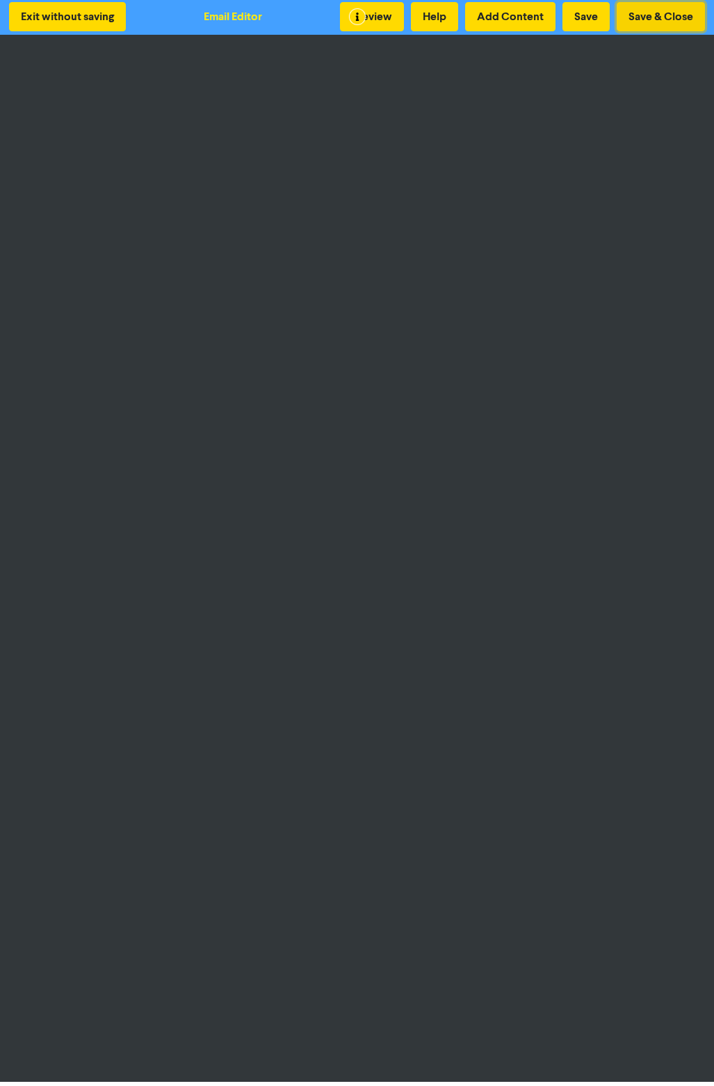
click at [353, 14] on button "Save & Close" at bounding box center [661, 16] width 88 height 29
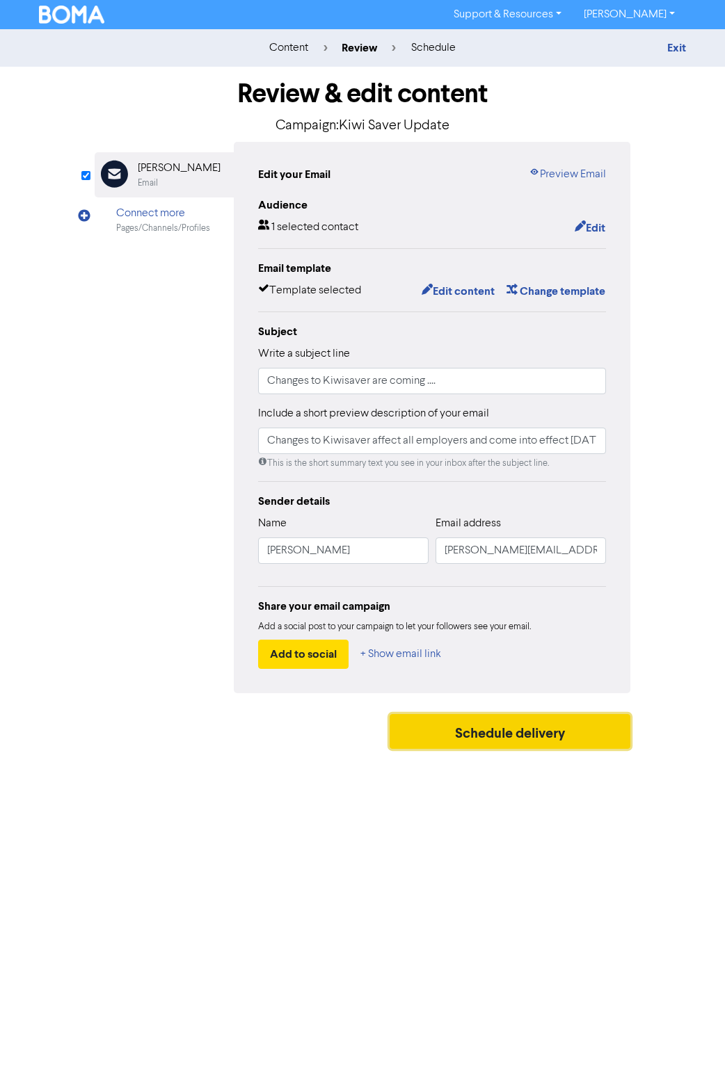
click at [353, 733] on button "Schedule delivery" at bounding box center [510, 731] width 241 height 35
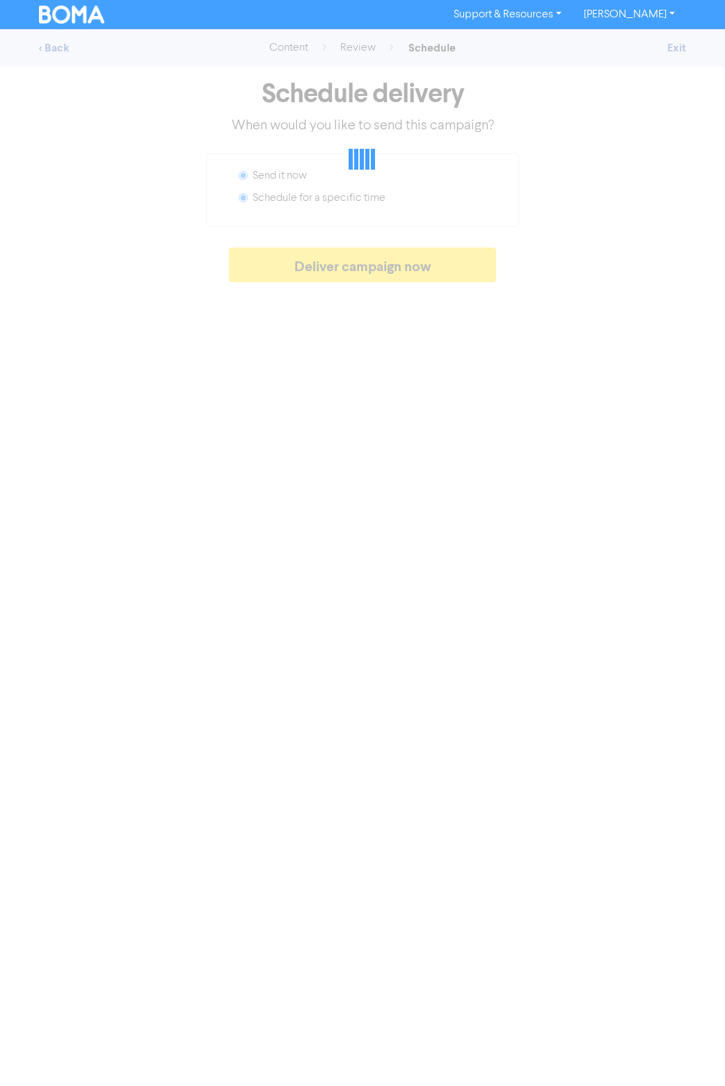
radio input "false"
radio input "true"
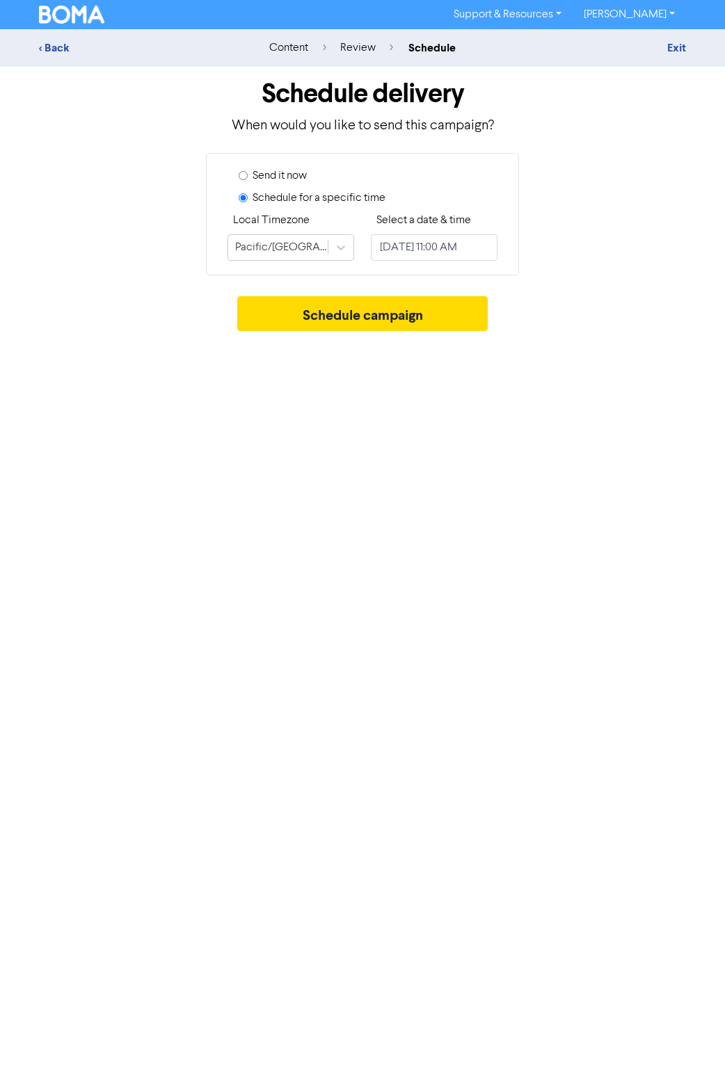
click at [288, 175] on label "Send it now" at bounding box center [279, 176] width 54 height 17
click at [248, 175] on input "Send it now" at bounding box center [243, 175] width 9 height 9
radio input "true"
radio input "false"
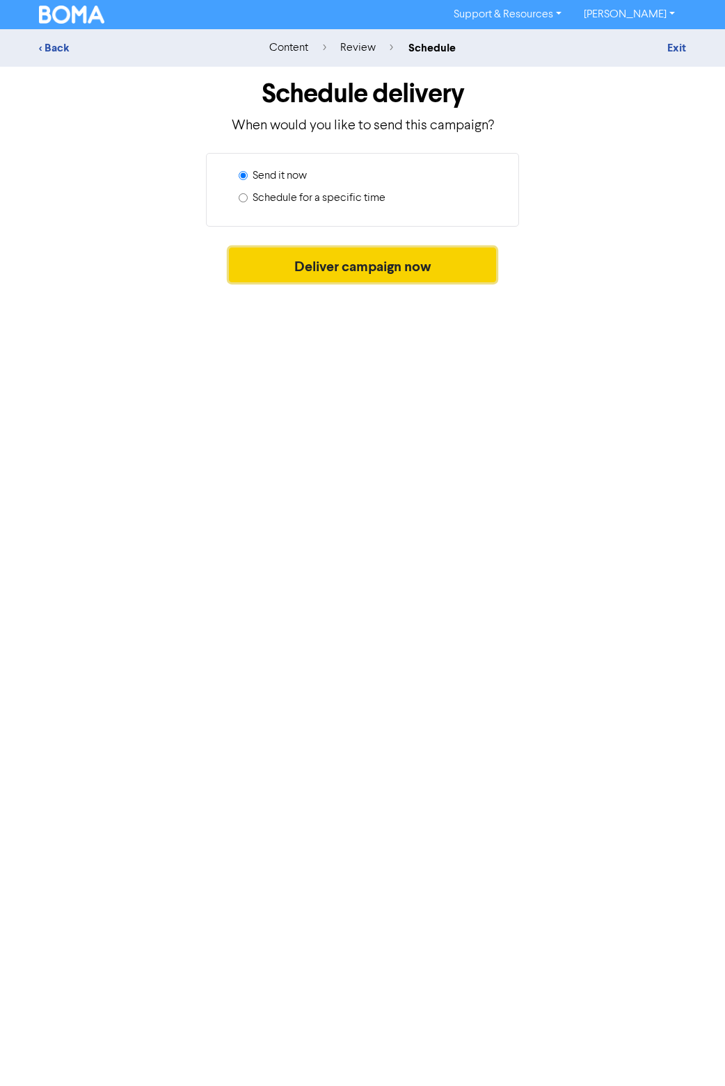
click at [331, 271] on button "Deliver campaign now" at bounding box center [363, 265] width 268 height 35
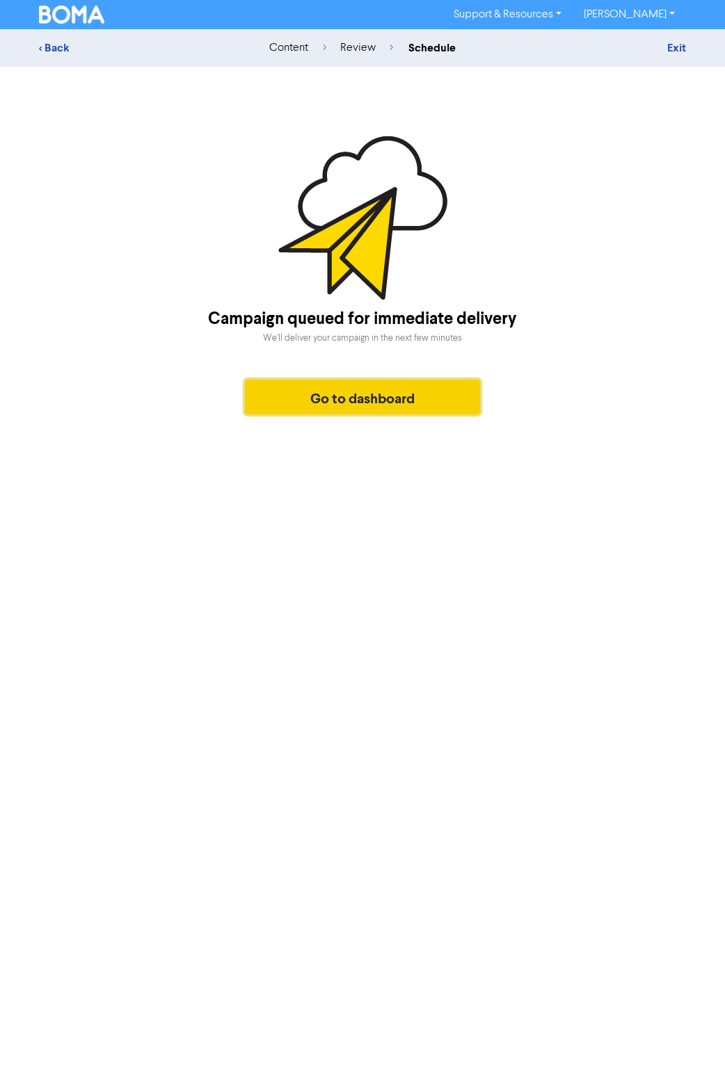
click at [353, 406] on button "Go to dashboard" at bounding box center [362, 397] width 235 height 35
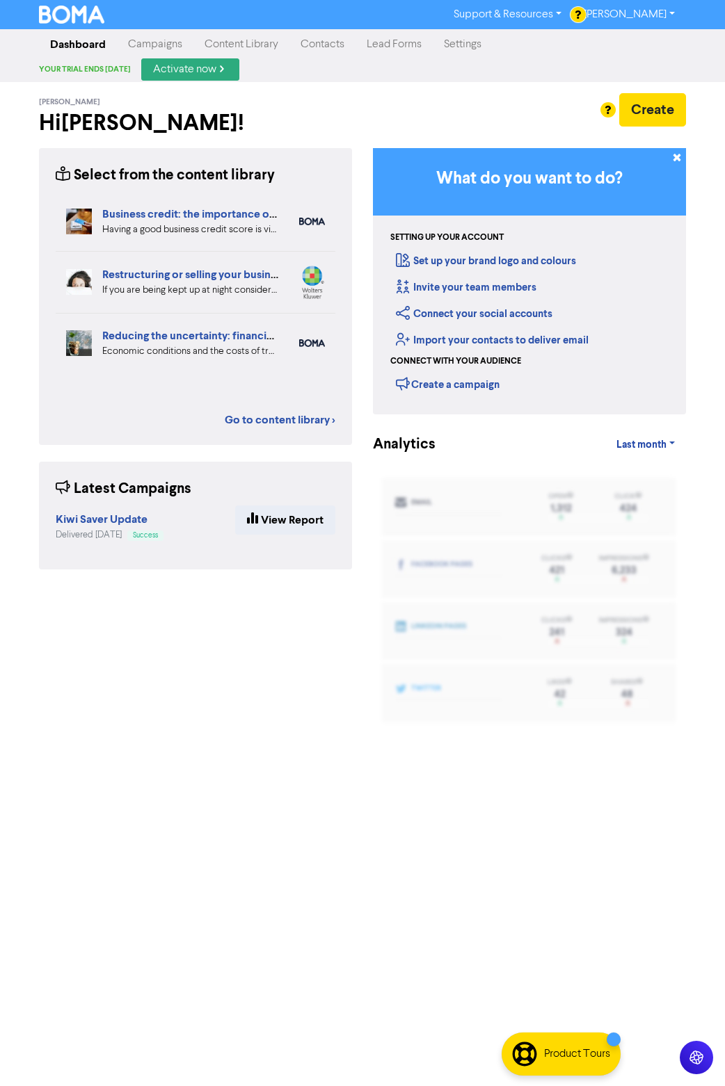
click at [140, 42] on link "Campaigns" at bounding box center [155, 45] width 77 height 28
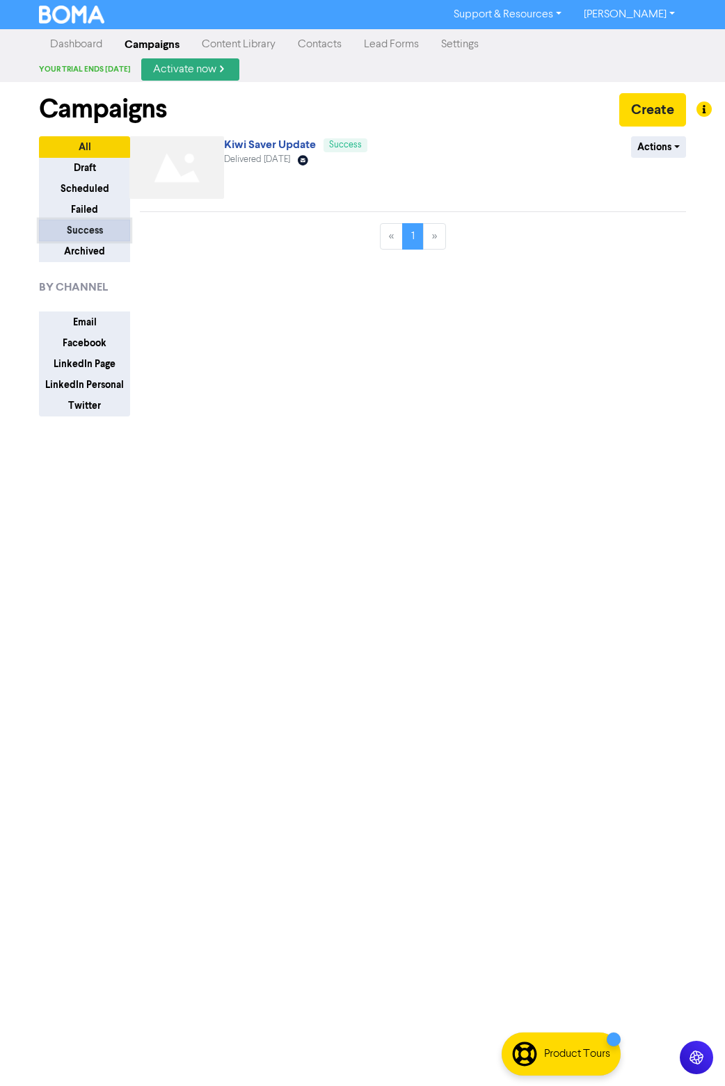
click at [86, 228] on button "Success" at bounding box center [84, 231] width 91 height 22
click at [353, 150] on button "Actions" at bounding box center [658, 147] width 55 height 22
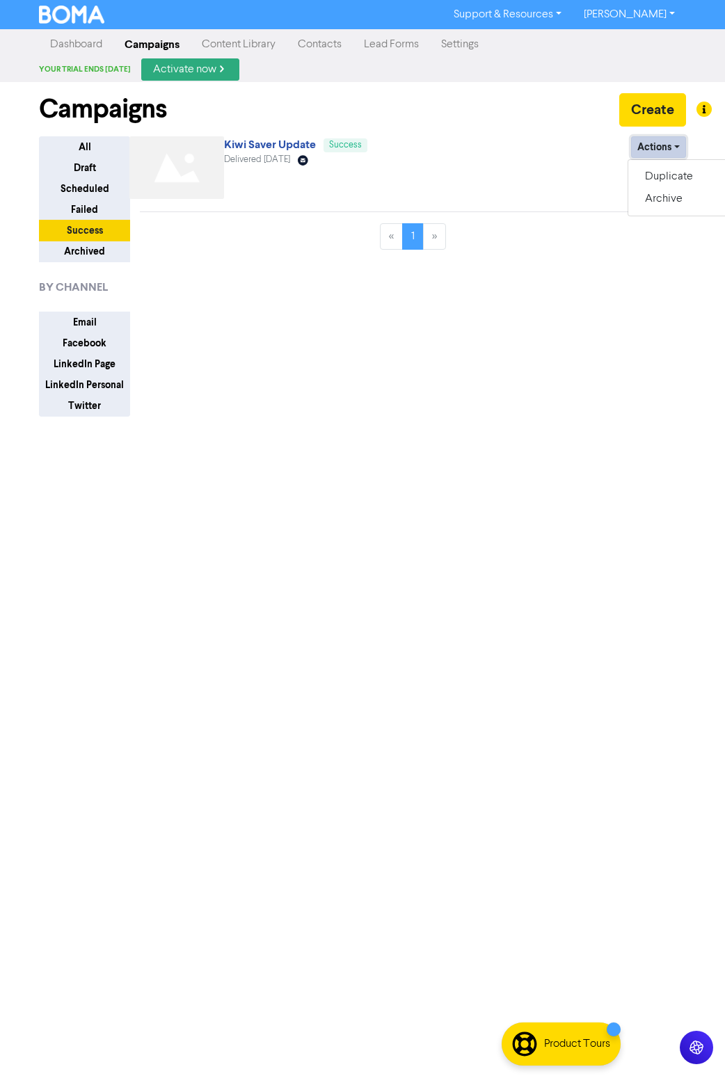
click at [353, 150] on button "Actions" at bounding box center [658, 147] width 55 height 22
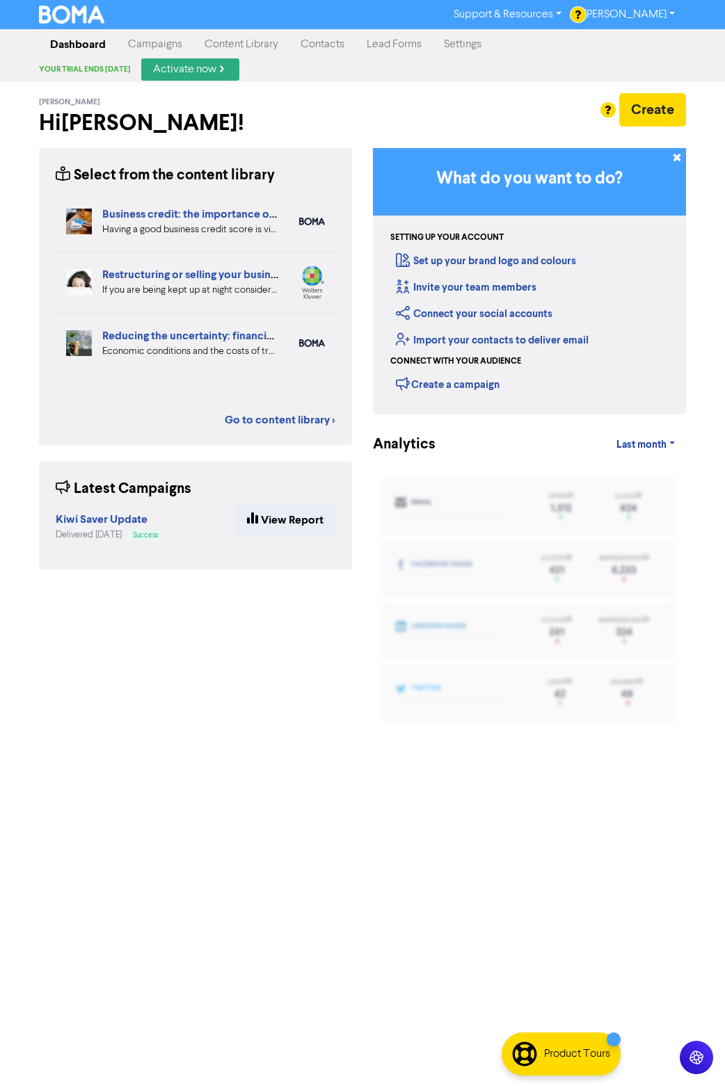
click at [79, 40] on link "Dashboard" at bounding box center [78, 45] width 78 height 28
